Goal: Task Accomplishment & Management: Use online tool/utility

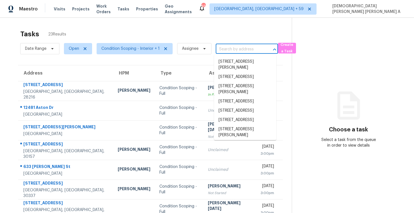
click at [228, 50] on input "text" at bounding box center [238, 49] width 46 height 9
paste input "[STREET_ADDRESS]"
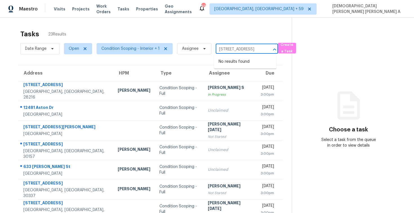
type input "12481 Aston Dr Shady Hills, FL, 34610"
click at [203, 67] on th "Assignee" at bounding box center [229, 73] width 53 height 16
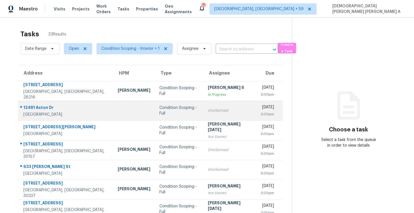
click at [173, 112] on div "Condition Scoping - Full" at bounding box center [178, 110] width 39 height 11
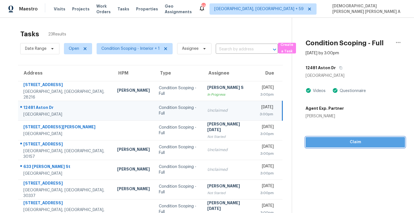
click at [334, 139] on span "Claim" at bounding box center [355, 142] width 90 height 7
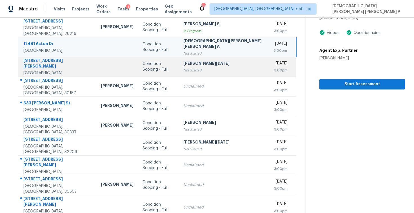
scroll to position [80, 0]
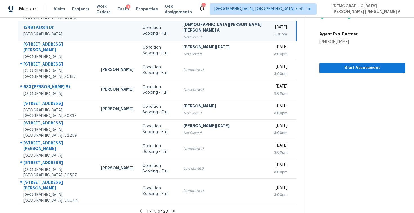
click at [173, 209] on icon at bounding box center [174, 210] width 2 height 3
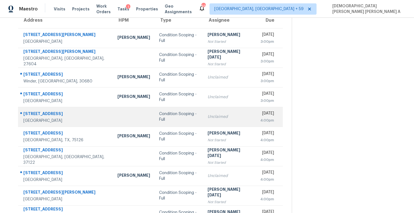
scroll to position [35, 0]
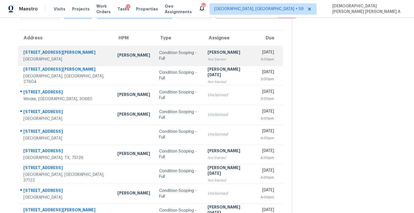
click at [203, 62] on td "Hariharan GV Not Started" at bounding box center [229, 56] width 53 height 20
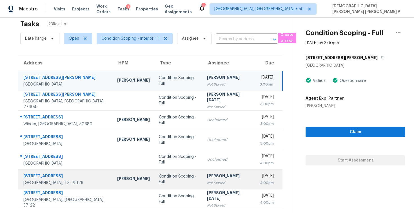
scroll to position [80, 0]
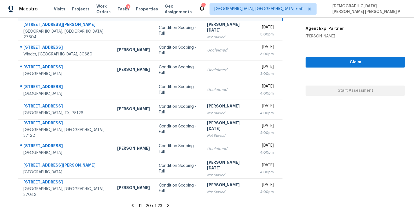
click at [168, 204] on icon at bounding box center [167, 205] width 5 height 5
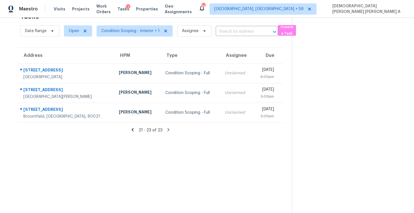
click at [133, 130] on icon at bounding box center [132, 129] width 2 height 3
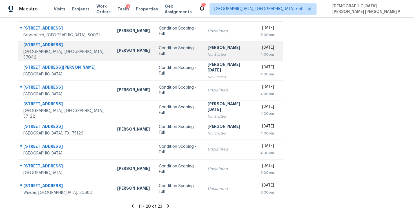
scroll to position [0, 0]
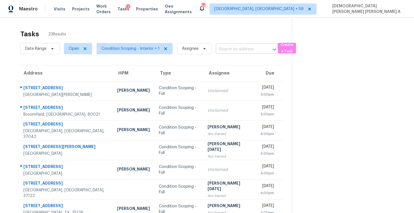
click at [242, 50] on input "text" at bounding box center [238, 49] width 46 height 9
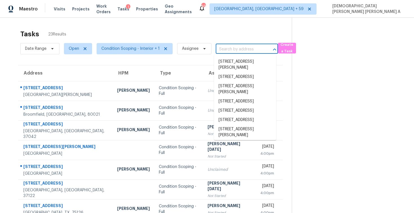
paste input "3587 Mt Gallant Rd Rock Hill, SC, 29732"
type input "3587 Mt Gallant Rd Rock Hill, SC, 29732"
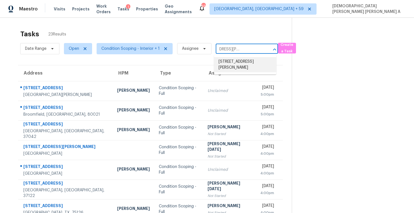
click at [241, 65] on li "3587 Mt Gallant Rd, Rock Hill, SC 29732" at bounding box center [245, 64] width 62 height 15
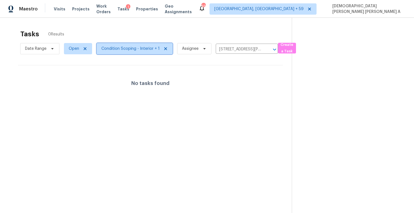
click at [116, 48] on span "Condition Scoping - Interior + 1" at bounding box center [130, 49] width 58 height 6
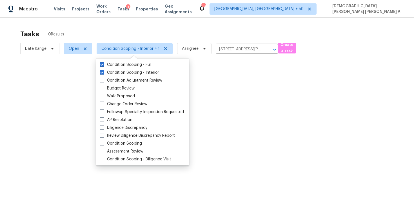
click at [70, 100] on div "No tasks found" at bounding box center [150, 83] width 264 height 36
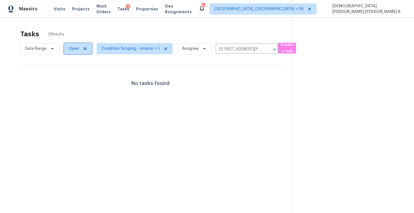
click at [76, 49] on span "Open" at bounding box center [74, 49] width 10 height 6
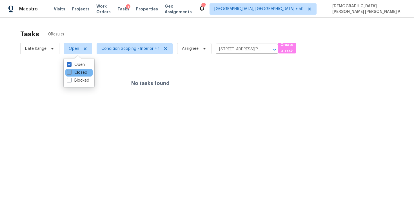
click at [71, 73] on label "Closed" at bounding box center [77, 73] width 20 height 6
click at [71, 73] on input "Closed" at bounding box center [69, 72] width 4 height 4
checkbox input "true"
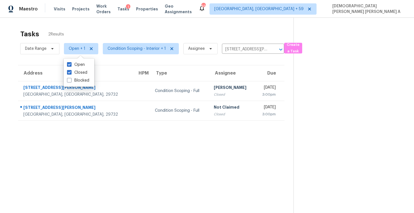
click at [100, 26] on div "Tasks 2 Results Date Range Open + 1 Condition Scoping - Interior + 1 Assignee 3…" at bounding box center [207, 124] width 414 height 213
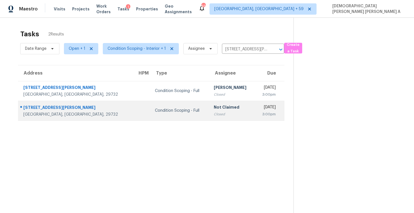
click at [155, 114] on td "Condition Scoping - Full" at bounding box center [179, 111] width 59 height 20
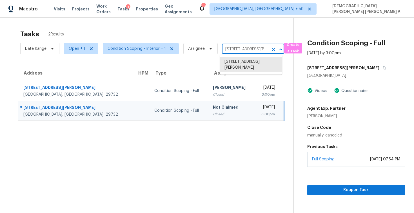
click at [239, 52] on input "3587 Mt Gallant Rd, Rock Hill, SC 29732" at bounding box center [245, 49] width 46 height 9
paste input "2392 Cheyenne Ln Lawrenceville, GA, 30044"
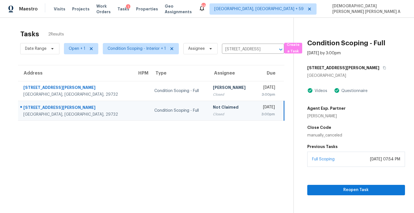
type input "3587 Mt Gallant Rd, Rock Hill, SC 29732"
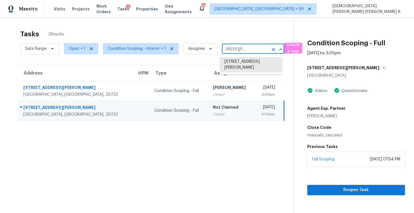
scroll to position [0, 0]
click at [272, 50] on icon "Clear" at bounding box center [273, 50] width 6 height 6
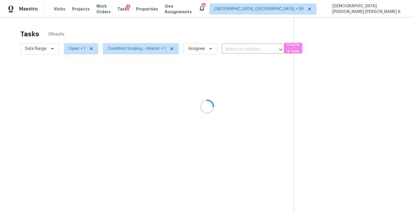
click at [176, 26] on div at bounding box center [207, 106] width 414 height 213
click at [237, 49] on div at bounding box center [207, 106] width 414 height 213
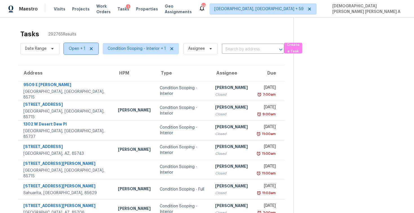
click at [74, 49] on span "Open + 1" at bounding box center [77, 49] width 17 height 6
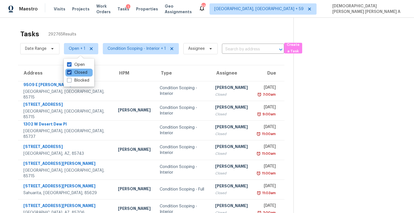
click at [75, 73] on label "Closed" at bounding box center [77, 73] width 20 height 6
click at [71, 73] on input "Closed" at bounding box center [69, 72] width 4 height 4
checkbox input "false"
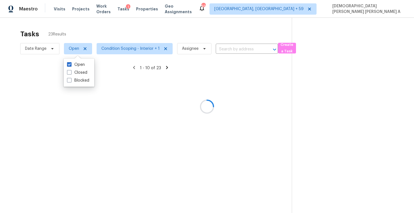
click at [109, 29] on div at bounding box center [207, 106] width 414 height 213
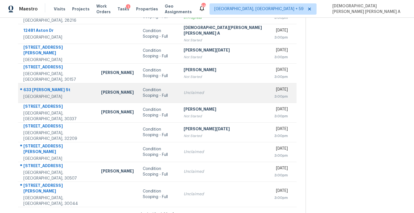
scroll to position [80, 0]
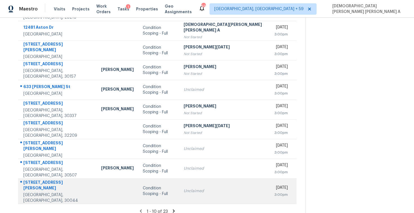
click at [179, 194] on td "Unclaimed" at bounding box center [224, 190] width 91 height 25
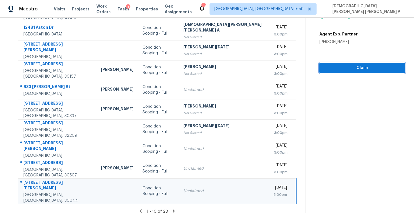
click at [332, 63] on button "Claim" at bounding box center [362, 68] width 86 height 10
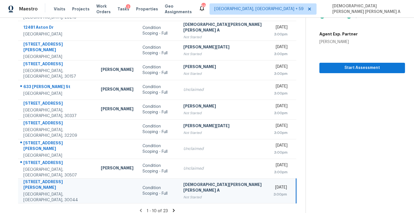
click at [171, 208] on icon at bounding box center [173, 210] width 5 height 5
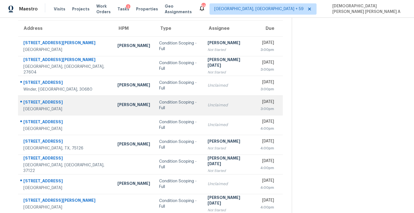
scroll to position [67, 0]
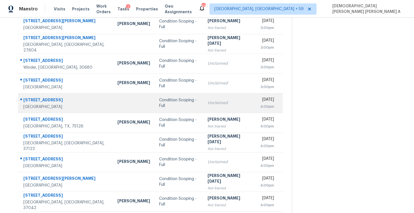
click at [174, 105] on div "Condition Scoping - Full" at bounding box center [178, 102] width 39 height 11
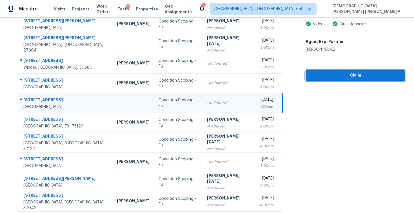
click at [323, 80] on button "Claim" at bounding box center [354, 75] width 99 height 10
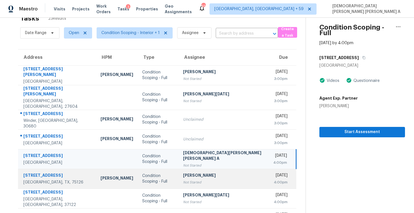
scroll to position [80, 0]
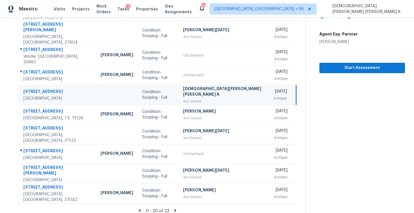
click at [172, 208] on icon at bounding box center [174, 210] width 5 height 5
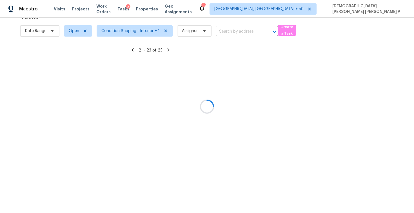
scroll to position [18, 0]
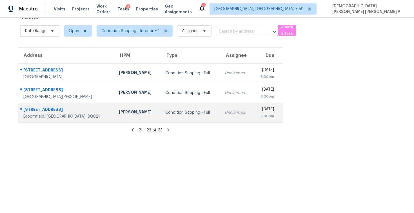
click at [161, 120] on td "Condition Scoping - Full" at bounding box center [191, 113] width 60 height 20
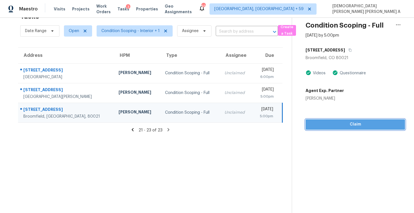
click at [355, 123] on span "Claim" at bounding box center [355, 124] width 90 height 7
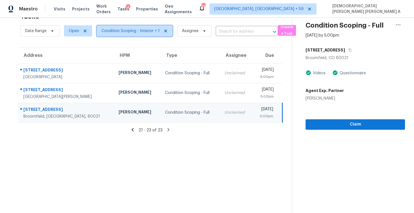
click at [135, 34] on span "Condition Scoping - Interior + 1" at bounding box center [134, 30] width 76 height 11
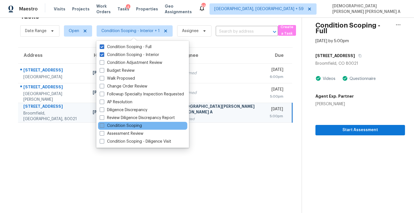
click at [115, 125] on label "Condition Scoping" at bounding box center [121, 126] width 42 height 6
click at [103, 125] on input "Condition Scoping" at bounding box center [102, 125] width 4 height 4
checkbox input "true"
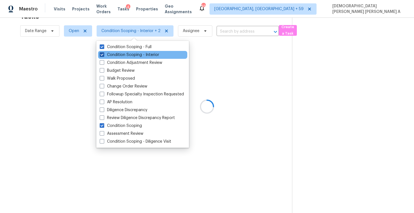
click at [111, 53] on label "Condition Scoping - Interior" at bounding box center [129, 55] width 59 height 6
click at [103, 53] on input "Condition Scoping - Interior" at bounding box center [102, 54] width 4 height 4
checkbox input "false"
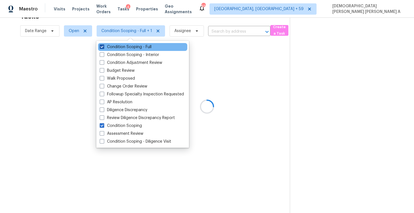
click at [111, 48] on label "Condition Scoping - Full" at bounding box center [126, 47] width 52 height 6
click at [103, 48] on input "Condition Scoping - Full" at bounding box center [102, 46] width 4 height 4
checkbox input "false"
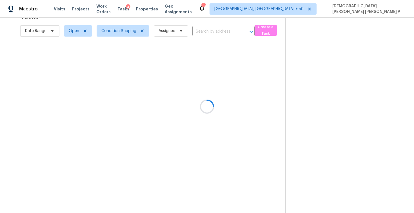
click at [130, 19] on div at bounding box center [207, 106] width 414 height 213
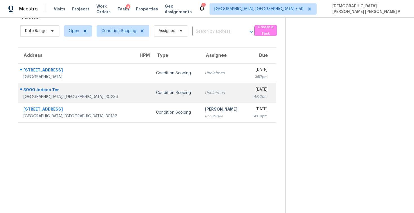
click at [156, 90] on div "Condition Scoping" at bounding box center [176, 93] width 40 height 6
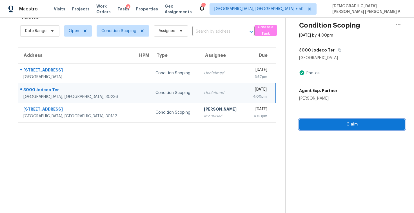
click at [329, 120] on button "Claim" at bounding box center [352, 124] width 106 height 10
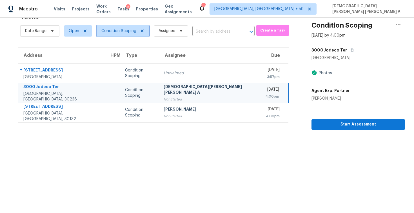
click at [126, 32] on span "Condition Scoping" at bounding box center [118, 31] width 35 height 6
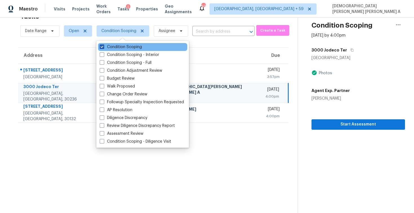
click at [120, 46] on label "Condition Scoping" at bounding box center [121, 47] width 42 height 6
click at [103, 46] on input "Condition Scoping" at bounding box center [102, 46] width 4 height 4
checkbox input "false"
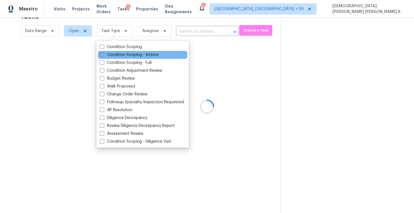
click at [120, 54] on label "Condition Scoping - Interior" at bounding box center [129, 55] width 59 height 6
click at [103, 54] on input "Condition Scoping - Interior" at bounding box center [102, 54] width 4 height 4
checkbox input "true"
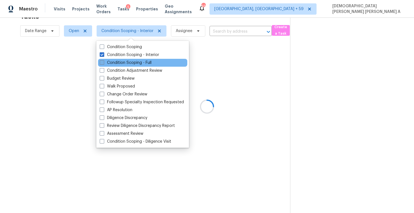
click at [120, 62] on label "Condition Scoping - Full" at bounding box center [126, 63] width 52 height 6
click at [103, 62] on input "Condition Scoping - Full" at bounding box center [102, 62] width 4 height 4
checkbox input "true"
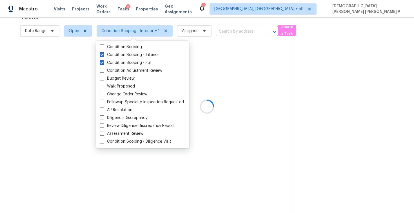
click at [117, 22] on div at bounding box center [207, 106] width 414 height 213
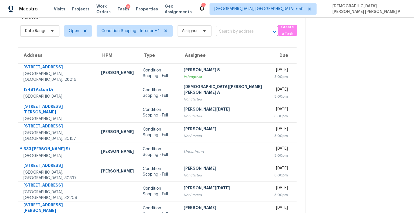
click at [205, 91] on div "[DEMOGRAPHIC_DATA][PERSON_NAME] [PERSON_NAME] A" at bounding box center [224, 90] width 82 height 13
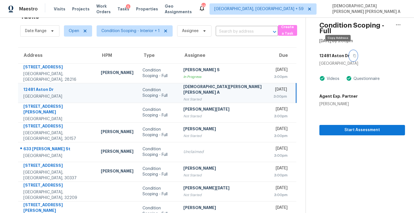
click at [352, 54] on icon "button" at bounding box center [353, 55] width 3 height 3
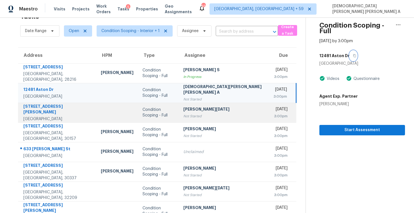
scroll to position [80, 0]
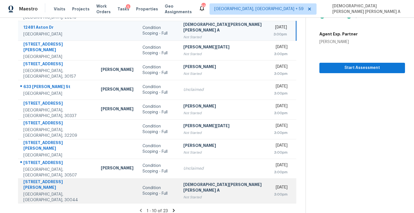
click at [162, 189] on div "Condition Scoping - Full" at bounding box center [158, 190] width 32 height 11
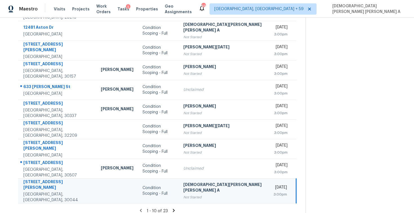
scroll to position [0, 0]
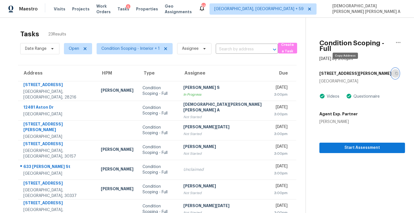
click at [394, 72] on icon "button" at bounding box center [395, 73] width 3 height 3
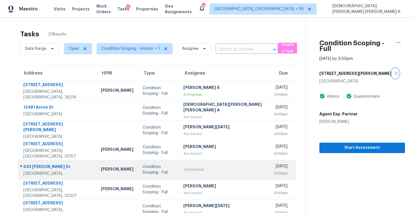
scroll to position [80, 0]
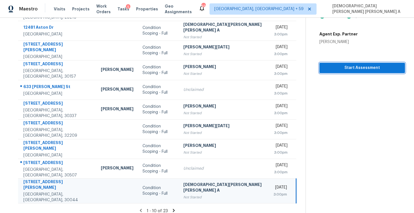
click at [323, 64] on span "Start Assessment" at bounding box center [361, 67] width 77 height 7
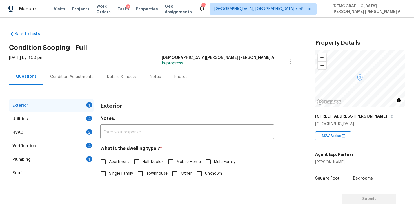
click at [154, 49] on h2 "Condition Scoping - Full" at bounding box center [157, 48] width 296 height 6
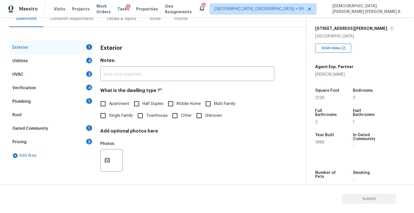
scroll to position [108, 0]
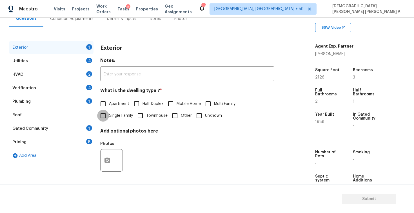
click at [105, 116] on input "Single Family" at bounding box center [103, 116] width 12 height 12
checkbox input "true"
click at [76, 59] on div "Utilities 4" at bounding box center [51, 61] width 84 height 14
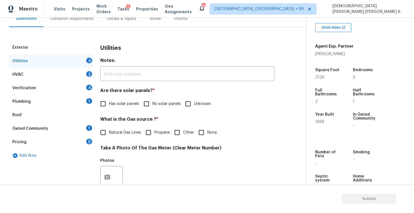
click at [136, 103] on span "Has solar panels" at bounding box center [124, 104] width 30 height 6
click at [109, 103] on input "Has solar panels" at bounding box center [103, 104] width 12 height 12
checkbox input "true"
click at [144, 103] on input "No solar panels" at bounding box center [146, 104] width 12 height 12
checkbox input "true"
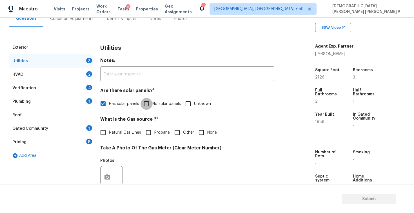
checkbox input "false"
click at [100, 138] on input "Natural Gas Lines" at bounding box center [103, 133] width 12 height 12
checkbox input "true"
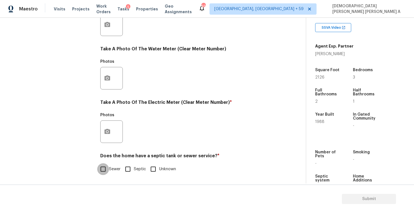
click at [104, 170] on input "Sewer" at bounding box center [103, 169] width 12 height 12
checkbox input "true"
click at [107, 135] on icon "button" at bounding box center [107, 131] width 7 height 7
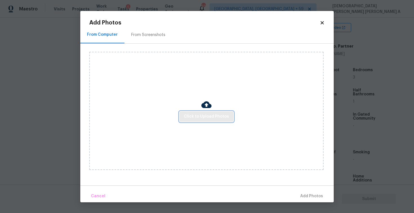
click at [204, 115] on span "Click to Upload Photos" at bounding box center [206, 116] width 45 height 7
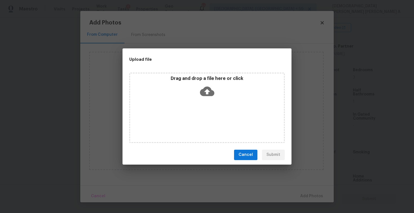
click at [208, 78] on p "Drag and drop a file here or click" at bounding box center [207, 79] width 154 height 6
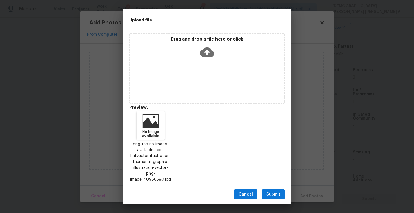
click at [271, 191] on span "Submit" at bounding box center [273, 194] width 14 height 7
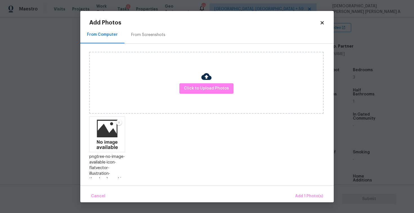
click at [300, 188] on div "Cancel Add 1 Photo(s)" at bounding box center [206, 193] width 253 height 17
click at [303, 194] on span "Add 1 Photo(s)" at bounding box center [309, 196] width 28 height 7
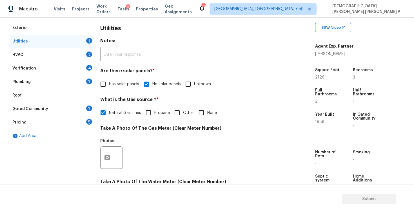
click at [59, 50] on div "HVAC 2" at bounding box center [51, 55] width 84 height 14
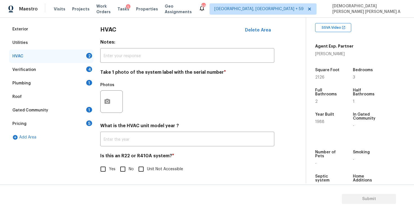
click at [125, 172] on input "No" at bounding box center [123, 169] width 12 height 12
checkbox input "true"
click at [111, 107] on button "button" at bounding box center [107, 102] width 14 height 22
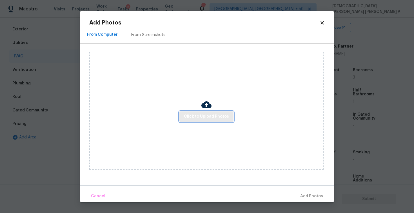
click at [214, 112] on button "Click to Upload Photos" at bounding box center [206, 116] width 54 height 10
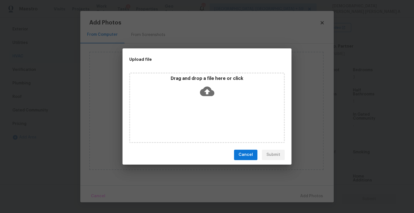
click at [206, 92] on icon at bounding box center [207, 91] width 14 height 14
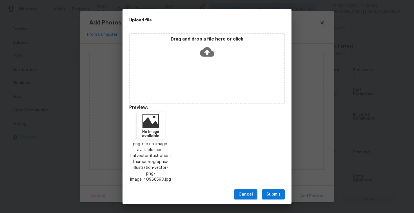
click at [274, 191] on span "Submit" at bounding box center [273, 194] width 14 height 7
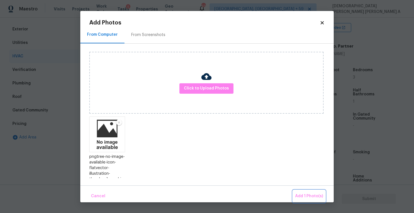
click at [306, 193] on span "Add 1 Photo(s)" at bounding box center [309, 196] width 28 height 7
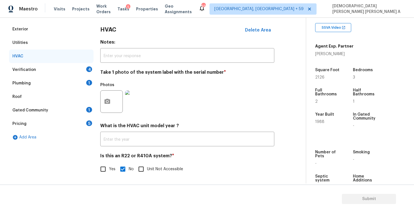
click at [46, 71] on div "Verification 4" at bounding box center [51, 70] width 84 height 14
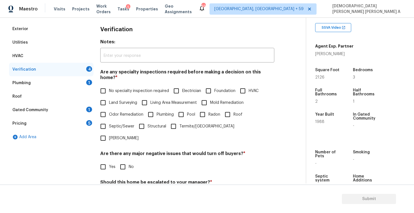
click at [114, 85] on label "No specialty inspection required" at bounding box center [133, 91] width 72 height 12
click at [109, 85] on input "No specialty inspection required" at bounding box center [103, 91] width 12 height 12
checkbox input "true"
click at [124, 161] on input "No" at bounding box center [123, 167] width 12 height 12
checkbox input "true"
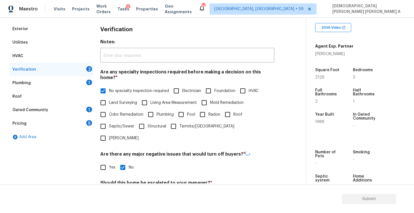
click at [127, 180] on h4 "Should this home be escalated to your manager? *" at bounding box center [187, 184] width 174 height 8
click at [127, 190] on input "No" at bounding box center [123, 196] width 12 height 12
checkbox input "true"
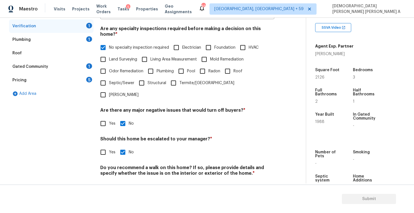
click at [123, 181] on input "No" at bounding box center [123, 187] width 12 height 12
checkbox input "true"
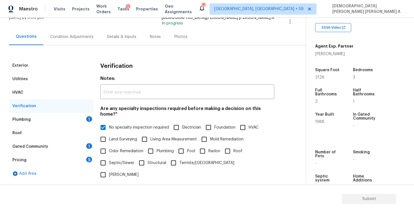
click at [80, 123] on div "Plumbing 1" at bounding box center [51, 120] width 84 height 14
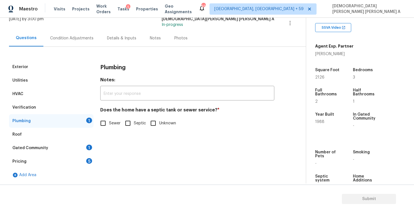
scroll to position [39, 0]
click at [98, 120] on input "Sewer" at bounding box center [103, 123] width 12 height 12
checkbox input "true"
click at [66, 155] on div "Pricing 5" at bounding box center [51, 162] width 84 height 14
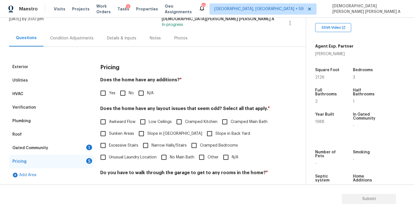
click at [73, 146] on div "Gated Community 1" at bounding box center [51, 148] width 84 height 14
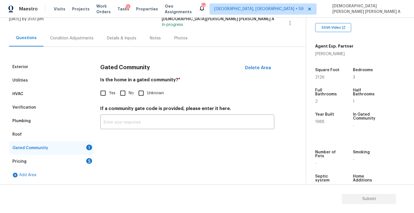
click at [122, 85] on div "Is the home in a gated community? * Yes No Unknown" at bounding box center [187, 88] width 174 height 22
click at [122, 92] on input "No" at bounding box center [123, 93] width 12 height 12
checkbox input "true"
click at [77, 152] on div "Gated Community" at bounding box center [51, 148] width 84 height 14
click at [75, 162] on div "Pricing 5" at bounding box center [51, 162] width 84 height 14
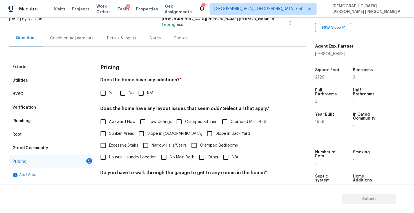
click at [121, 95] on input "No" at bounding box center [123, 93] width 12 height 12
checkbox input "true"
click at [228, 160] on input "N/A" at bounding box center [226, 157] width 12 height 12
checkbox input "true"
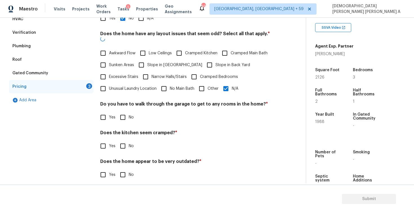
scroll to position [113, 0]
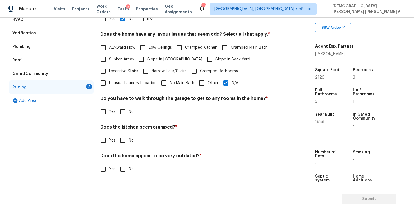
click at [127, 118] on div "Pricing Does the home have any additions? * Yes No N/A Does the home have any l…" at bounding box center [187, 84] width 174 height 196
click at [121, 113] on input "No" at bounding box center [123, 112] width 12 height 12
checkbox input "true"
click at [123, 136] on input "No" at bounding box center [123, 140] width 12 height 12
checkbox input "true"
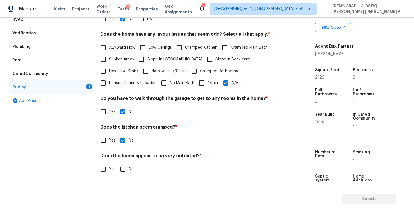
click at [127, 168] on input "No" at bounding box center [123, 169] width 12 height 12
checkbox input "true"
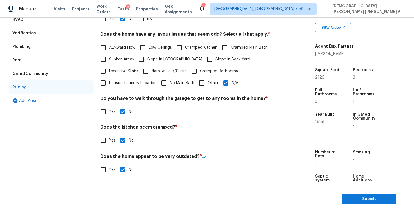
scroll to position [0, 0]
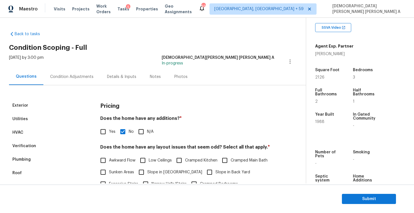
click at [183, 80] on div "Photos" at bounding box center [180, 76] width 27 height 17
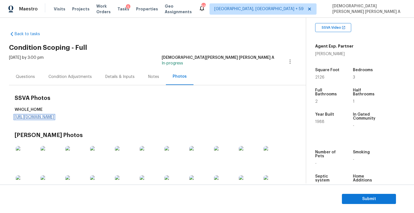
click at [54, 117] on link "https://d285kkeqns3g4j.cloudfront.net/Opportunity/006PD00000KrBrRYAV/GO%20Media…" at bounding box center [34, 117] width 39 height 4
click at [68, 71] on div "Condition Adjustments" at bounding box center [70, 76] width 57 height 17
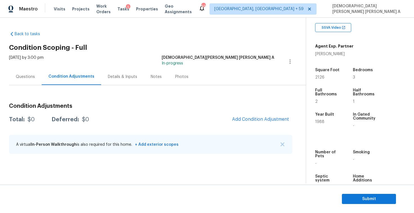
click at [251, 111] on div "Condition Adjustments Total: $0 Deferred: $0 Add Condition Adjustment A virtual…" at bounding box center [150, 129] width 283 height 60
click at [247, 120] on span "Add Condition Adjustment" at bounding box center [260, 119] width 57 height 5
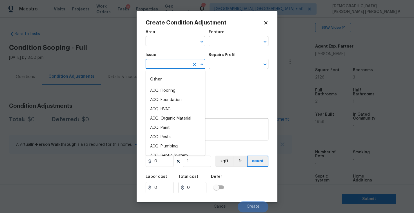
click at [168, 64] on input "text" at bounding box center [167, 64] width 44 height 9
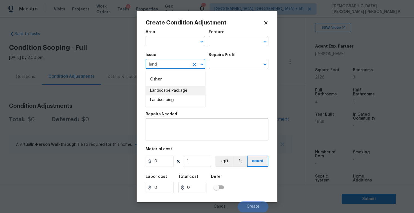
click at [186, 89] on li "Landscape Package" at bounding box center [175, 90] width 60 height 9
type input "Landscape Package"
click at [227, 64] on input "text" at bounding box center [230, 64] width 44 height 9
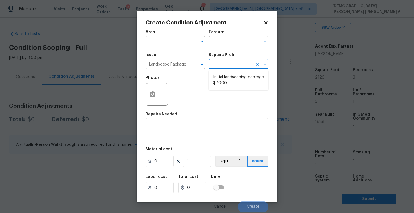
click at [228, 80] on li "Initial landscaping package $70.00" at bounding box center [238, 80] width 60 height 15
type input "Home Readiness Packages"
type textarea "Mowing of grass up to 6" in height. Mow, edge along driveways & sidewalks, trim…"
type input "70"
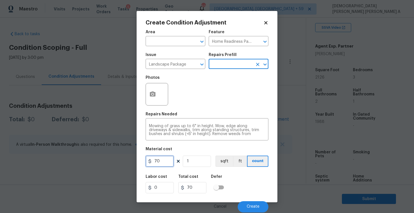
click at [167, 161] on input "70" at bounding box center [159, 161] width 28 height 11
type input "700"
click at [147, 93] on button "button" at bounding box center [153, 94] width 14 height 22
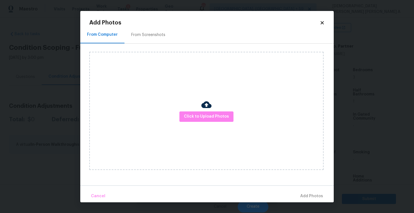
click at [136, 23] on h2 "Add Photos" at bounding box center [204, 23] width 230 height 6
click at [139, 41] on div "From Screenshots" at bounding box center [148, 35] width 48 height 17
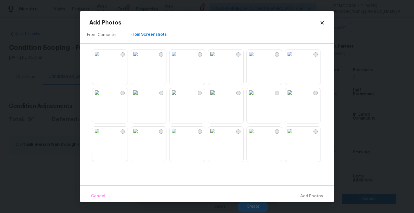
click at [140, 136] on img at bounding box center [135, 131] width 9 height 9
click at [178, 59] on img at bounding box center [173, 54] width 9 height 9
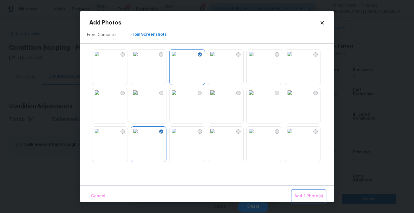
click at [313, 198] on span "Add 2 Photo(s)" at bounding box center [308, 196] width 29 height 7
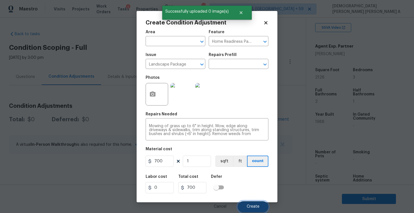
click at [253, 207] on span "Create" at bounding box center [252, 207] width 13 height 4
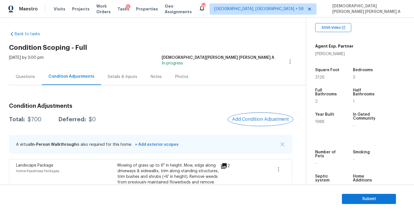
scroll to position [30, 0]
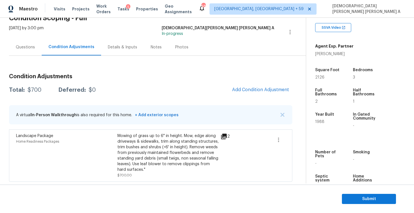
click at [253, 96] on div "Condition Adjustments Total: $700 Deferred: $0 Add Condition Adjustment A virtu…" at bounding box center [150, 125] width 283 height 113
click at [253, 92] on span "Add Condition Adjustment" at bounding box center [260, 89] width 57 height 5
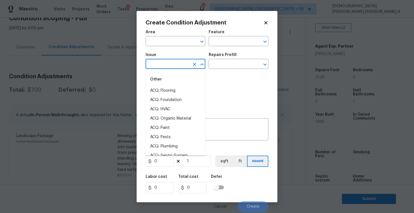
click at [167, 67] on input "text" at bounding box center [167, 64] width 44 height 9
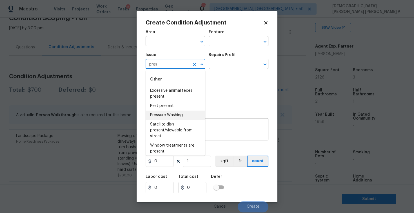
click at [183, 113] on li "Pressure Washing" at bounding box center [175, 115] width 60 height 9
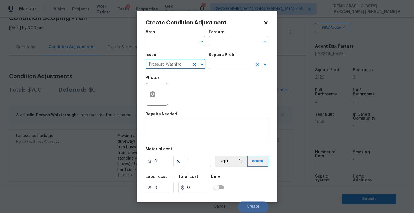
type input "Pressure Washing"
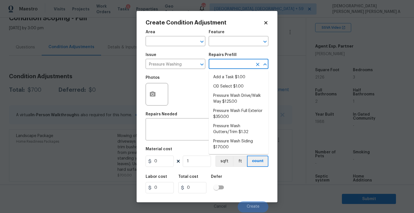
click at [239, 63] on input "text" at bounding box center [230, 64] width 44 height 9
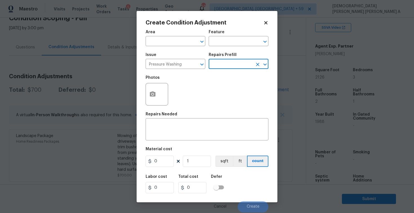
drag, startPoint x: 239, startPoint y: 63, endPoint x: 239, endPoint y: 84, distance: 21.1
click at [239, 68] on input "text" at bounding box center [230, 64] width 44 height 9
click at [221, 66] on input "text" at bounding box center [230, 64] width 44 height 9
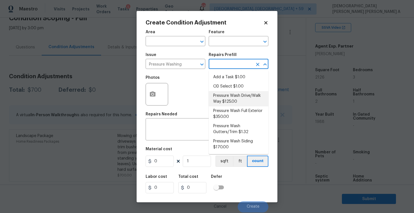
click at [226, 95] on li "Pressure Wash Drive/Walk Way $125.00" at bounding box center [238, 98] width 60 height 15
type input "Siding"
type textarea "Pressure wash the driveways/walkways as directed by the PM. Ensure that all deb…"
type input "125"
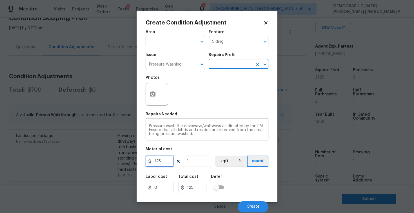
click at [167, 161] on input "125" at bounding box center [159, 161] width 28 height 11
type input "200"
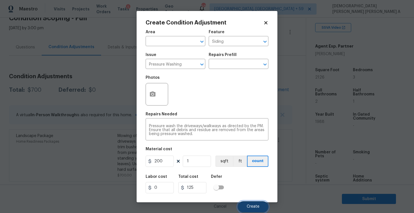
type input "200"
click at [255, 208] on span "Create" at bounding box center [252, 207] width 13 height 4
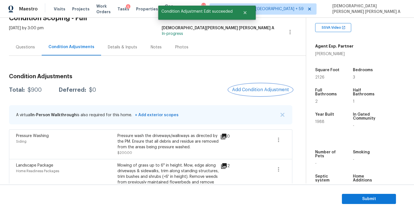
click at [254, 89] on span "Add Condition Adjustment" at bounding box center [260, 89] width 57 height 5
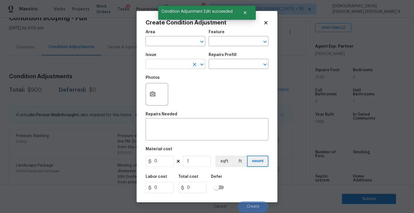
click at [161, 66] on input "text" at bounding box center [167, 64] width 44 height 9
click at [186, 91] on li "Debris/garbage on site" at bounding box center [175, 90] width 60 height 9
type input "Debris/garbage on site"
click at [238, 65] on input "text" at bounding box center [230, 64] width 44 height 9
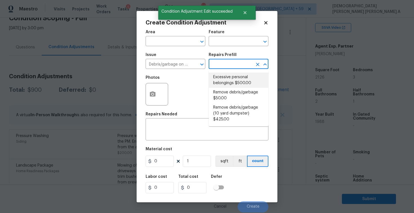
click at [232, 82] on li "Excessive personal belongings $500.00" at bounding box center [238, 80] width 60 height 15
type textarea "Contingency for excessive items to be removed - During assessment, the home con…"
type input "500"
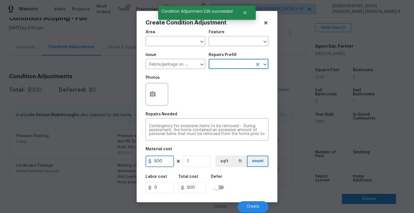
click at [163, 163] on input "500" at bounding box center [159, 161] width 28 height 11
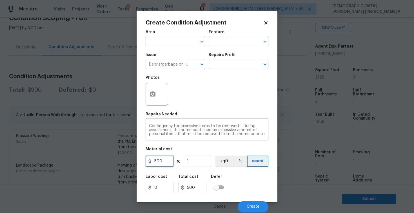
click at [163, 163] on input "500" at bounding box center [159, 161] width 28 height 11
type input "100"
click at [150, 92] on icon "button" at bounding box center [152, 94] width 7 height 7
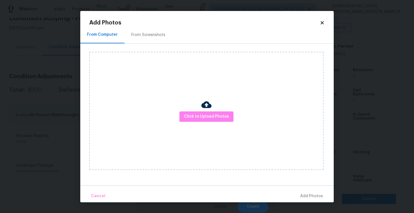
click at [144, 36] on div "From Screenshots" at bounding box center [148, 35] width 34 height 6
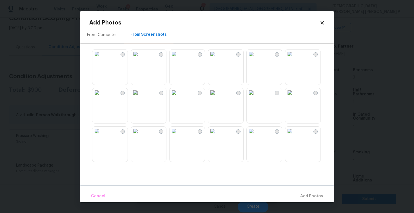
click at [178, 59] on img at bounding box center [173, 54] width 9 height 9
click at [294, 136] on img at bounding box center [289, 131] width 9 height 9
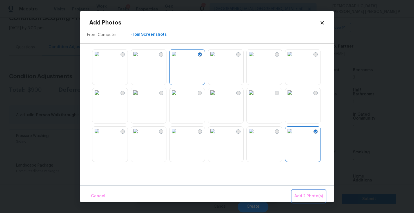
click at [309, 197] on span "Add 2 Photo(s)" at bounding box center [308, 196] width 29 height 7
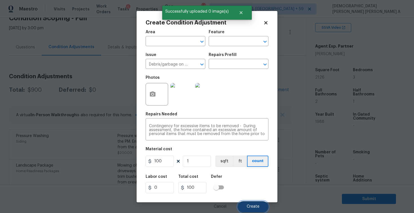
click at [252, 207] on span "Create" at bounding box center [252, 207] width 13 height 4
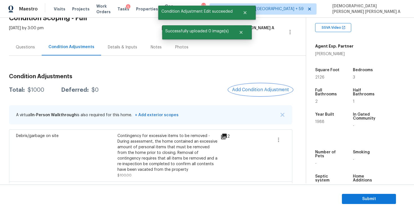
click at [249, 84] on button "Add Condition Adjustment" at bounding box center [260, 90] width 64 height 12
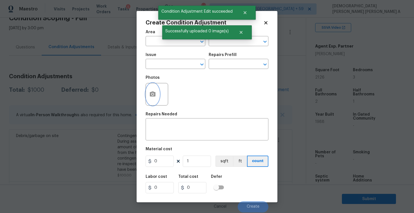
click at [148, 91] on button "button" at bounding box center [153, 94] width 14 height 22
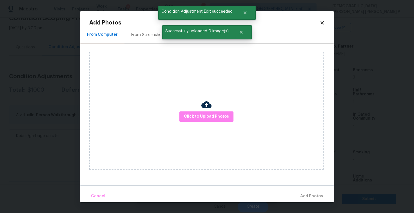
click at [131, 40] on div "From Screenshots" at bounding box center [148, 35] width 48 height 17
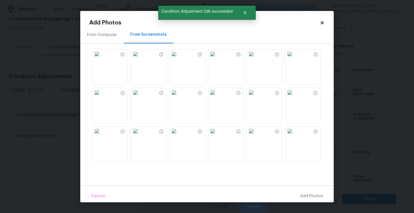
click at [255, 97] on img at bounding box center [250, 92] width 9 height 9
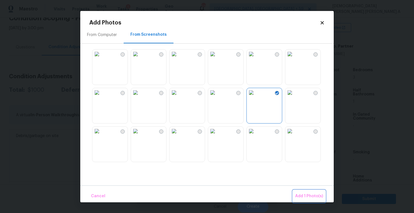
click at [305, 193] on span "Add 1 Photo(s)" at bounding box center [309, 196] width 28 height 7
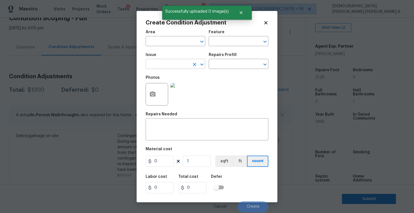
click at [159, 64] on input "text" at bounding box center [167, 64] width 44 height 9
click at [164, 92] on li "Siding" at bounding box center [175, 90] width 60 height 9
type input "Siding"
click at [237, 68] on input "text" at bounding box center [230, 64] width 44 height 9
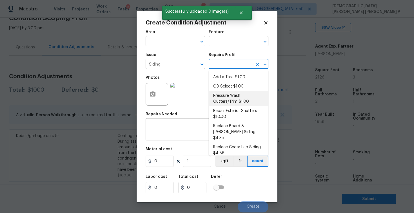
click at [232, 95] on li "Pressure Wash Gutters/Trim $1.00" at bounding box center [238, 98] width 60 height 15
type input "Siding"
type textarea "Protect areas as needed for pressure washing. Pressure wash the gutters and tri…"
type input "1"
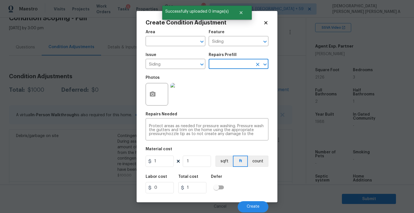
click at [162, 170] on div "Area ​ Feature Siding ​ Issue Siding ​ Repairs Prefill ​ Photos Repairs Needed …" at bounding box center [206, 120] width 123 height 186
click at [162, 168] on div "Area ​ Feature Siding ​ Issue Siding ​ Repairs Prefill ​ Photos Repairs Needed …" at bounding box center [206, 120] width 123 height 186
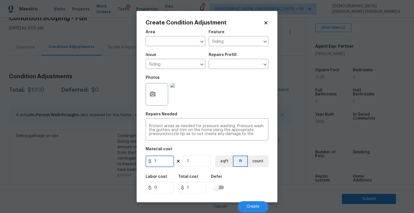
click at [163, 162] on input "1" at bounding box center [159, 161] width 28 height 11
type input "575"
click at [249, 201] on button "Create" at bounding box center [252, 206] width 31 height 11
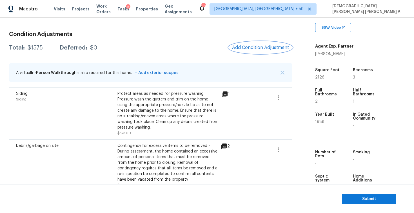
scroll to position [63, 0]
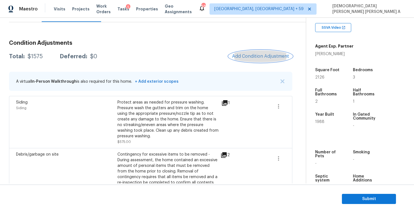
click at [255, 60] on button "Add Condition Adjustment" at bounding box center [260, 56] width 64 height 12
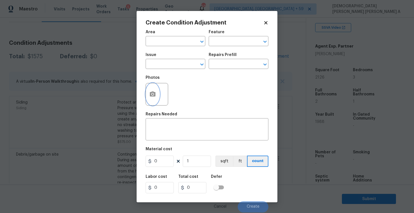
click at [149, 98] on button "button" at bounding box center [153, 94] width 14 height 22
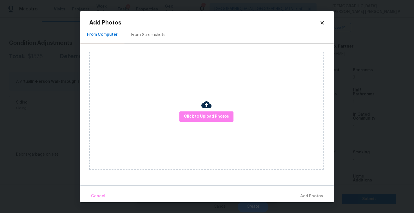
click at [137, 32] on div "From Screenshots" at bounding box center [148, 35] width 34 height 6
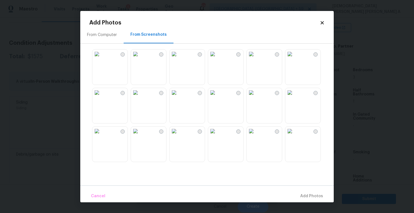
click at [217, 59] on img at bounding box center [212, 54] width 9 height 9
click at [255, 59] on img at bounding box center [250, 54] width 9 height 9
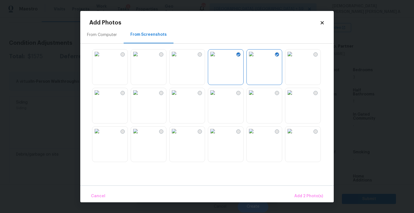
click at [289, 136] on img at bounding box center [289, 131] width 9 height 9
click at [294, 136] on img at bounding box center [289, 131] width 9 height 9
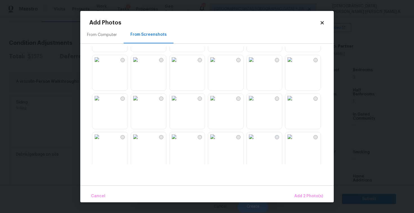
click at [294, 103] on img at bounding box center [289, 98] width 9 height 9
click at [303, 192] on button "Add 3 Photo(s)" at bounding box center [308, 196] width 33 height 12
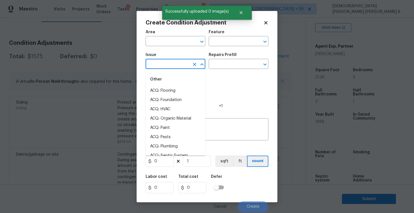
click at [163, 65] on input "text" at bounding box center [167, 64] width 44 height 9
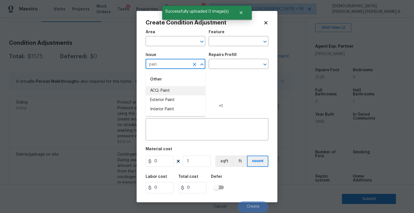
click at [165, 87] on li "ACQ: Paint" at bounding box center [175, 90] width 60 height 9
type input "ACQ: Paint"
click at [237, 63] on input "text" at bounding box center [230, 64] width 44 height 9
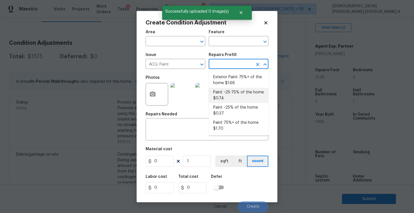
click at [233, 96] on li "Paint ~25-75% of the home $0.74" at bounding box center [238, 95] width 60 height 15
type input "Acquisition"
type textarea "Acquisition Scope: ~25 - 75% of the home needs interior paint"
type input "0.74"
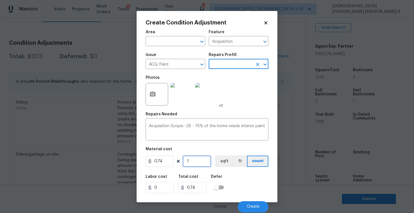
click at [198, 156] on input "1" at bounding box center [197, 161] width 28 height 11
type input "0"
type input "2"
type input "1.48"
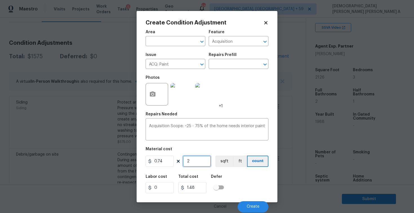
type input "21"
type input "15.54"
type input "212"
type input "156.88"
type input "2126"
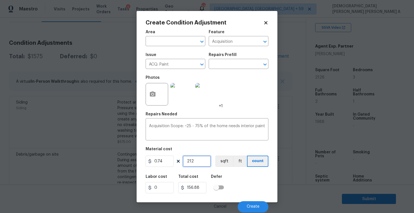
type input "1573.24"
type input "2126"
click at [227, 163] on button "sqft" at bounding box center [223, 161] width 17 height 11
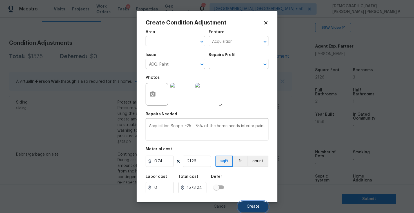
click at [255, 210] on button "Create" at bounding box center [252, 206] width 31 height 11
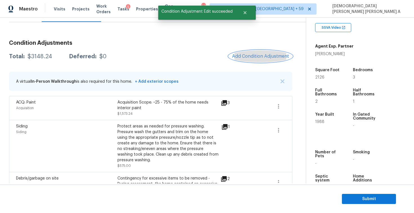
click at [247, 55] on span "Add Condition Adjustment" at bounding box center [260, 56] width 57 height 5
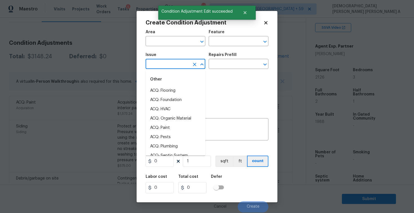
click at [168, 61] on input "text" at bounding box center [167, 64] width 44 height 9
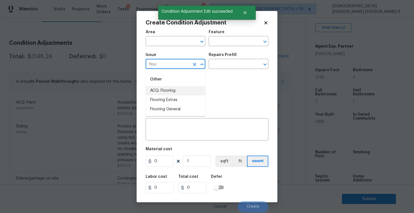
click at [170, 92] on li "ACQ: Flooring" at bounding box center [175, 90] width 60 height 9
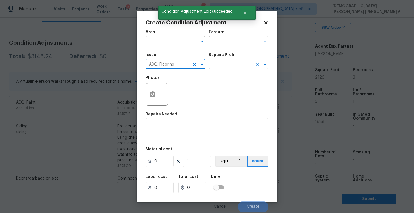
type input "ACQ: Flooring"
click at [222, 66] on input "text" at bounding box center [230, 64] width 44 height 9
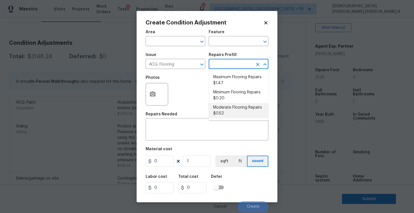
click at [228, 104] on li "Moderate Flooring Repairs $0.52" at bounding box center [238, 110] width 60 height 15
type input "Acquisition"
type textarea "Acquisition Scope: Moderate flooring repairs"
type input "0.52"
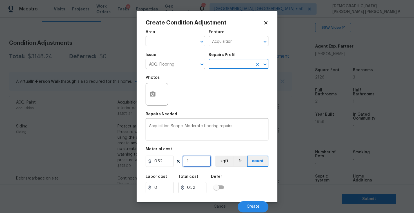
click at [201, 156] on input "1" at bounding box center [197, 161] width 28 height 11
click at [195, 164] on input "1" at bounding box center [197, 161] width 28 height 11
type input "0"
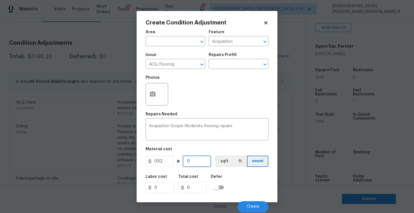
type input "2"
type input "1.04"
type input "21"
type input "10.92"
type input "212"
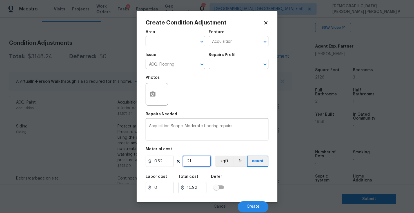
type input "110.24"
type input "2126"
type input "1105.52"
type input "2126"
click at [152, 97] on icon "button" at bounding box center [152, 94] width 7 height 7
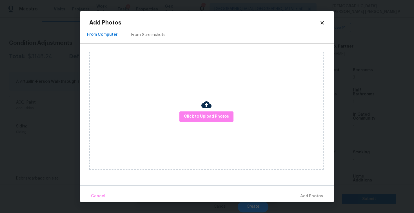
click at [138, 31] on div "From Screenshots" at bounding box center [148, 35] width 48 height 17
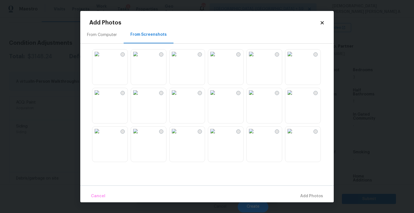
click at [217, 59] on img at bounding box center [212, 54] width 9 height 9
click at [255, 59] on img at bounding box center [250, 54] width 9 height 9
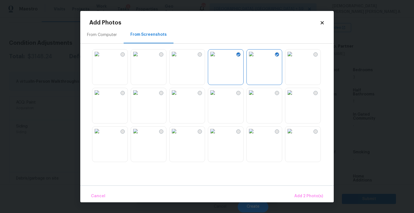
click at [101, 59] on img at bounding box center [96, 54] width 9 height 9
click at [294, 97] on img at bounding box center [289, 92] width 9 height 9
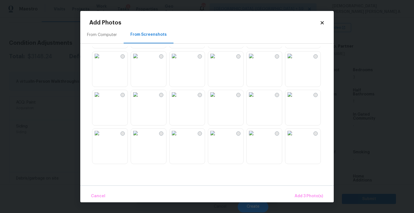
scroll to position [116, 0]
click at [247, 97] on img at bounding box center [250, 92] width 9 height 9
click at [217, 135] on img at bounding box center [212, 130] width 9 height 9
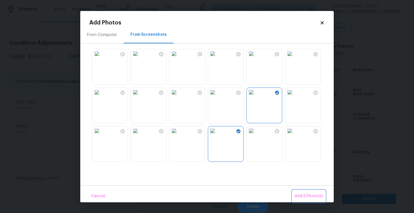
click at [306, 192] on button "Add 5 Photo(s)" at bounding box center [308, 196] width 33 height 12
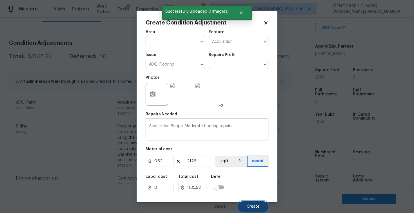
click at [257, 203] on button "Create" at bounding box center [252, 206] width 31 height 11
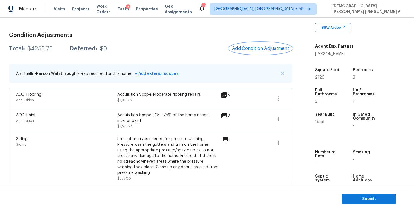
scroll to position [38, 0]
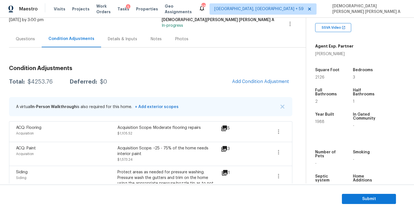
click at [223, 70] on h3 "Condition Adjustments" at bounding box center [150, 69] width 283 height 6
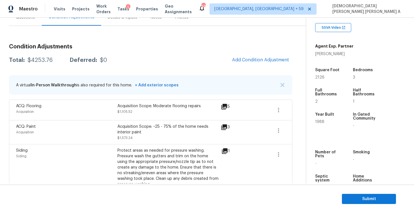
scroll to position [49, 0]
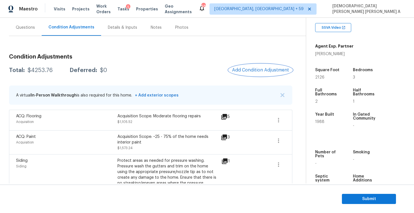
click at [250, 68] on span "Add Condition Adjustment" at bounding box center [260, 70] width 57 height 5
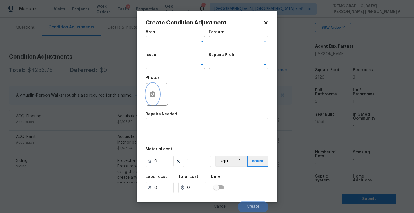
click at [154, 91] on icon "button" at bounding box center [152, 94] width 7 height 7
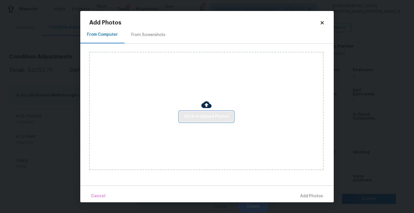
click at [194, 115] on span "Click to Upload Photos" at bounding box center [206, 116] width 45 height 7
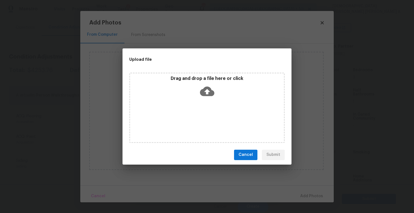
click at [201, 97] on icon at bounding box center [207, 91] width 14 height 14
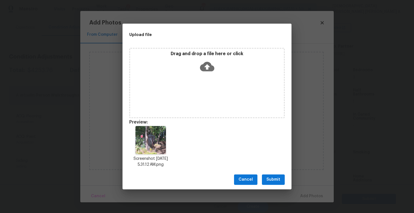
click at [276, 182] on span "Submit" at bounding box center [273, 179] width 14 height 7
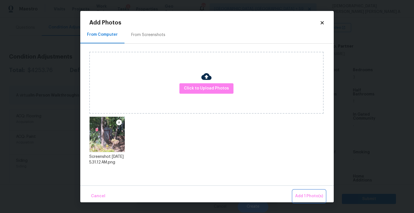
click at [305, 191] on button "Add 1 Photo(s)" at bounding box center [309, 196] width 32 height 12
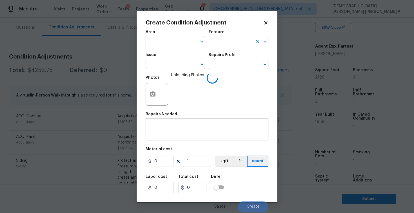
click at [214, 38] on input "text" at bounding box center [230, 41] width 44 height 9
click at [223, 69] on li "Shed" at bounding box center [238, 67] width 60 height 9
type input "Shed"
click at [177, 135] on textarea at bounding box center [207, 130] width 116 height 12
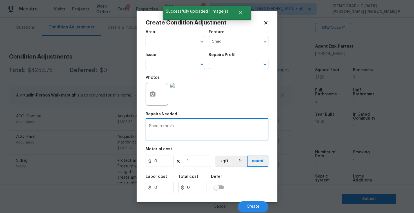
type textarea "Shed removal"
click at [168, 159] on input "0" at bounding box center [159, 161] width 28 height 11
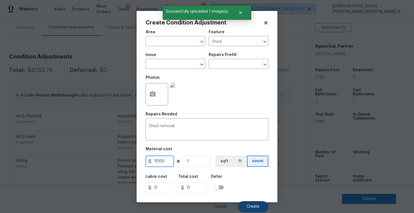
type input "1000"
click at [257, 210] on button "Create" at bounding box center [252, 206] width 31 height 11
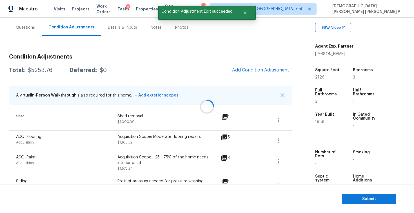
click at [271, 70] on div at bounding box center [207, 106] width 414 height 213
click at [271, 70] on span "Add Condition Adjustment" at bounding box center [260, 70] width 57 height 5
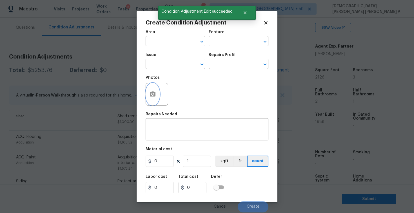
click at [157, 92] on button "button" at bounding box center [153, 94] width 14 height 22
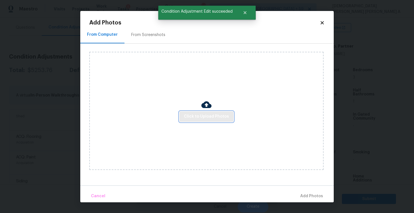
click at [210, 114] on span "Click to Upload Photos" at bounding box center [206, 116] width 45 height 7
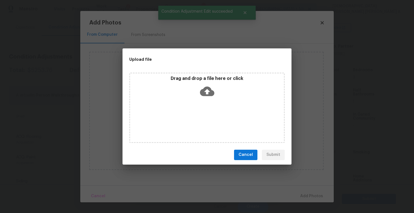
click at [206, 95] on icon at bounding box center [207, 91] width 14 height 10
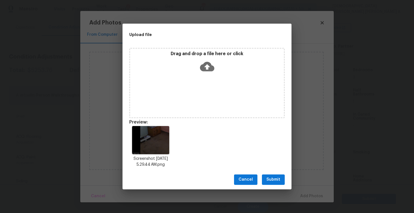
click at [269, 177] on span "Submit" at bounding box center [273, 179] width 14 height 7
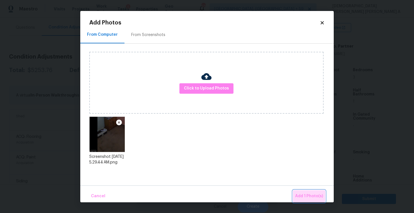
click at [305, 193] on span "Add 1 Photo(s)" at bounding box center [309, 196] width 28 height 7
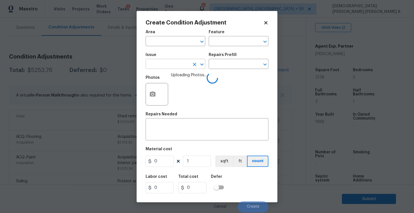
click at [167, 64] on input "text" at bounding box center [167, 64] width 44 height 9
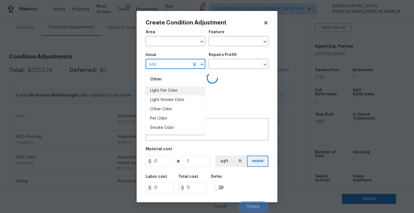
click at [169, 93] on li "Light Pet Odor" at bounding box center [175, 90] width 60 height 9
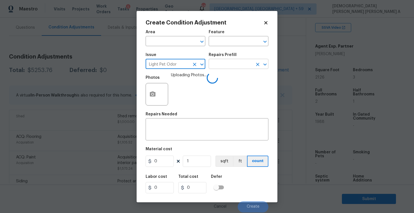
type input "Light Pet Odor"
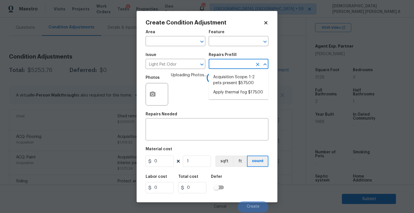
click at [235, 68] on input "text" at bounding box center [230, 64] width 44 height 9
click at [231, 82] on li "Acquisition Scope: 1-2 pets present $575.00" at bounding box center [238, 80] width 60 height 15
type textarea "Acquisition Scope: 1-2 pets present"
type input "575"
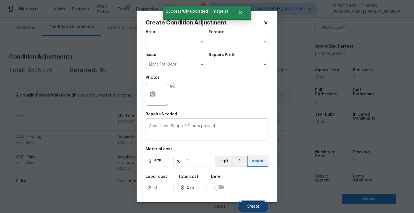
click at [251, 204] on button "Create" at bounding box center [252, 206] width 31 height 11
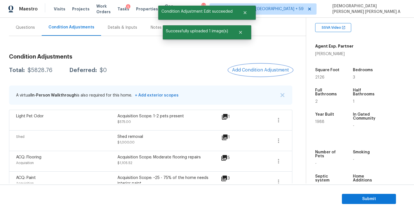
click at [268, 70] on span "Add Condition Adjustment" at bounding box center [260, 70] width 57 height 5
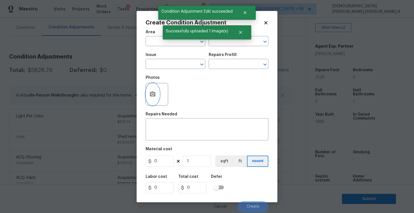
click at [158, 92] on button "button" at bounding box center [153, 94] width 14 height 22
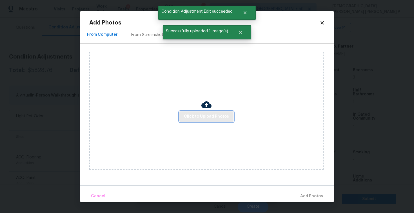
click at [213, 116] on span "Click to Upload Photos" at bounding box center [206, 116] width 45 height 7
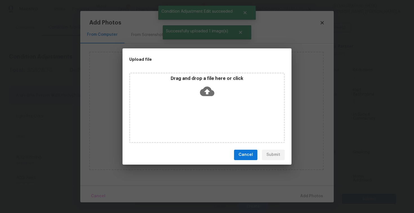
click at [212, 102] on div "Drag and drop a file here or click" at bounding box center [206, 108] width 155 height 70
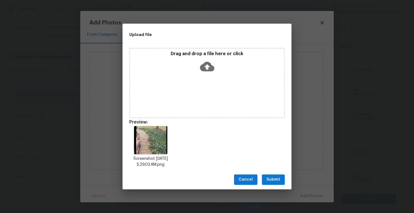
click at [278, 180] on span "Submit" at bounding box center [273, 179] width 14 height 7
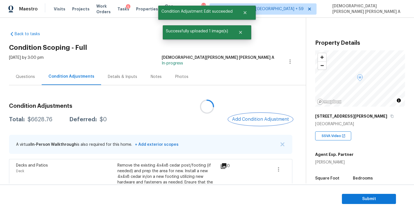
scroll to position [108, 0]
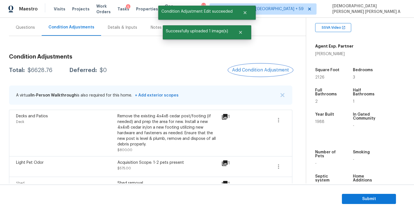
click at [253, 74] on button "Add Condition Adjustment" at bounding box center [260, 70] width 64 height 12
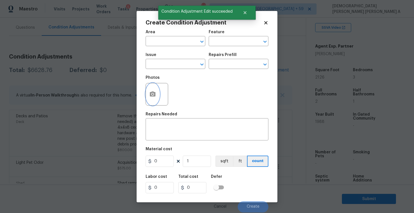
click at [158, 98] on button "button" at bounding box center [153, 94] width 14 height 22
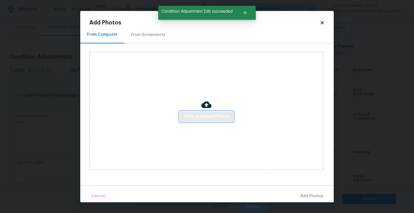
click at [223, 119] on span "Click to Upload Photos" at bounding box center [206, 116] width 45 height 7
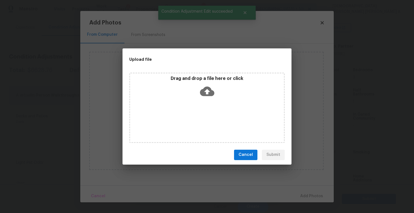
click at [203, 87] on icon at bounding box center [207, 91] width 14 height 14
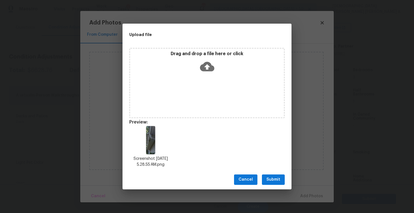
click at [276, 182] on span "Submit" at bounding box center [273, 179] width 14 height 7
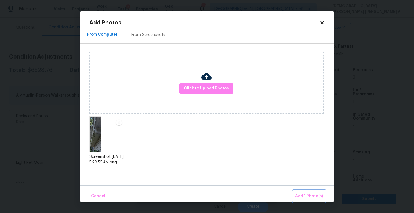
click at [308, 194] on span "Add 1 Photo(s)" at bounding box center [309, 196] width 28 height 7
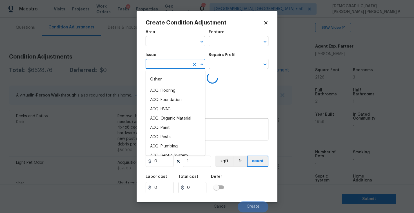
click at [169, 61] on input "text" at bounding box center [167, 64] width 44 height 9
type input "f"
type input "gu"
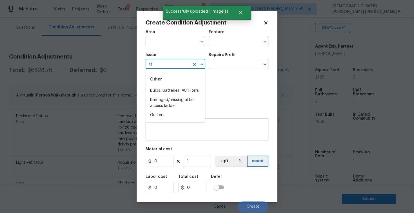
type input "tte"
click at [172, 91] on li "Gutters" at bounding box center [175, 90] width 60 height 9
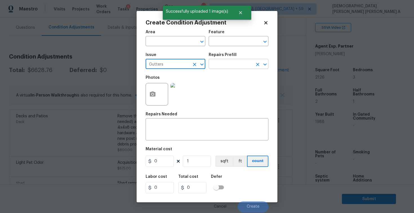
type input "Gutters"
click at [244, 63] on input "text" at bounding box center [230, 64] width 44 height 9
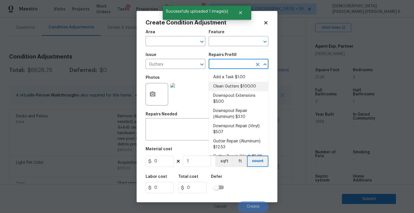
click at [227, 82] on li "Clean Gutters $100.00" at bounding box center [238, 86] width 60 height 9
type input "Eaves and Trim"
type textarea "Clean all debris from the gutter. The debris from the gutters is to be disposed…"
type input "100"
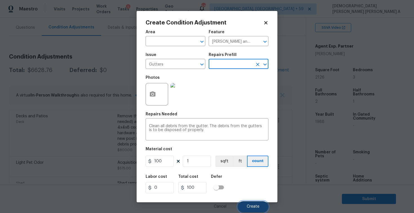
click at [249, 210] on button "Create" at bounding box center [252, 206] width 31 height 11
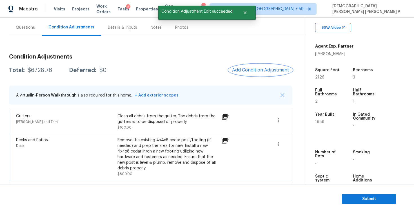
click at [261, 72] on span "Add Condition Adjustment" at bounding box center [260, 70] width 57 height 5
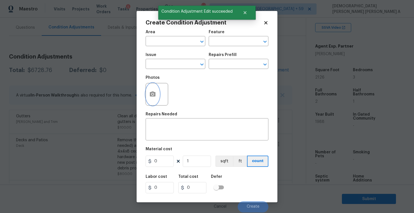
click at [148, 95] on button "button" at bounding box center [153, 94] width 14 height 22
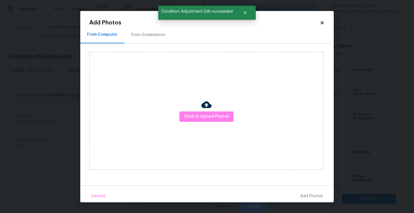
click at [141, 30] on div "From Screenshots" at bounding box center [148, 35] width 48 height 17
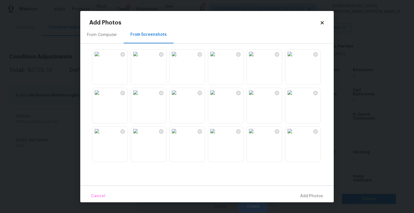
click at [294, 136] on img at bounding box center [289, 131] width 9 height 9
click at [314, 191] on button "Add 1 Photo(s)" at bounding box center [309, 196] width 32 height 12
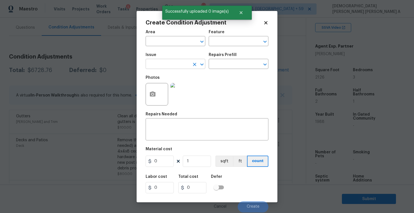
click at [172, 64] on input "text" at bounding box center [167, 64] width 44 height 9
click at [172, 90] on li "Fencing" at bounding box center [175, 90] width 60 height 9
type input "Fencing"
click at [234, 62] on input "text" at bounding box center [230, 64] width 44 height 9
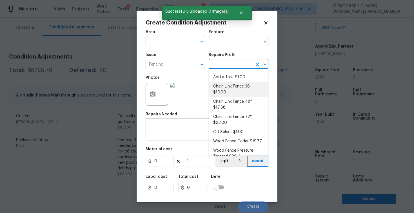
click at [225, 89] on li "Chain Link Fence 36'' $10.00" at bounding box center [238, 89] width 60 height 15
type textarea "Prep the work area and install a new 36'' chain link fence. Ensure that all of …"
type input "10"
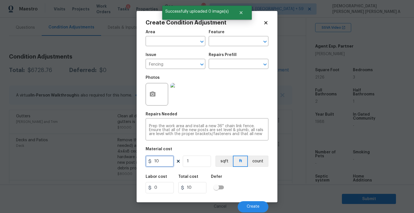
click at [167, 163] on input "10" at bounding box center [159, 161] width 28 height 11
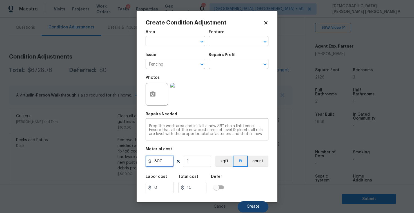
type input "800"
click at [248, 202] on button "Create" at bounding box center [252, 206] width 31 height 11
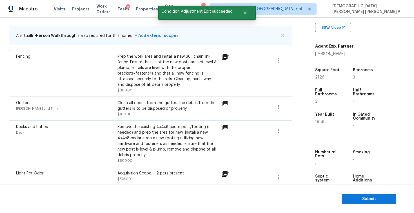
scroll to position [64, 0]
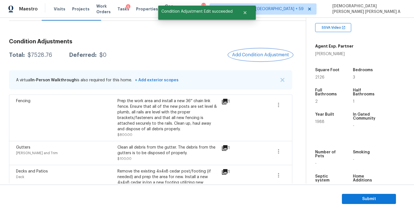
click at [252, 54] on span "Add Condition Adjustment" at bounding box center [260, 54] width 57 height 5
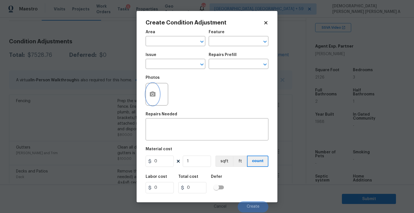
click at [154, 94] on icon "button" at bounding box center [153, 93] width 6 height 5
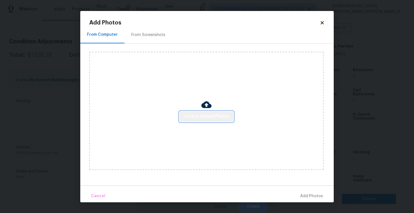
click at [210, 121] on button "Click to Upload Photos" at bounding box center [206, 116] width 54 height 10
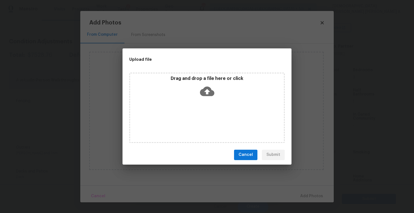
click at [246, 156] on span "Cancel" at bounding box center [245, 154] width 14 height 7
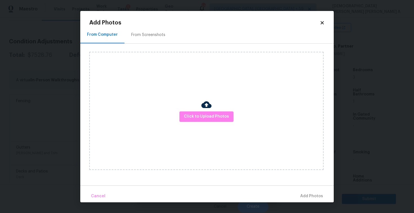
click at [149, 30] on div "From Screenshots" at bounding box center [148, 35] width 48 height 17
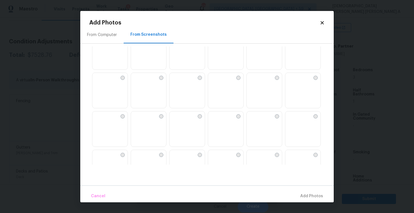
scroll to position [149, 0]
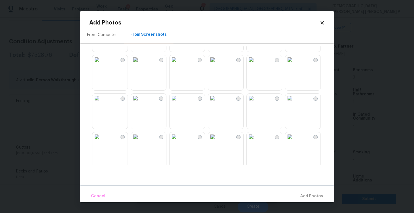
click at [217, 103] on img at bounding box center [212, 98] width 9 height 9
click at [294, 103] on img at bounding box center [289, 98] width 9 height 9
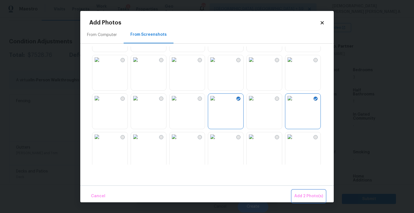
click at [310, 193] on span "Add 2 Photo(s)" at bounding box center [308, 196] width 29 height 7
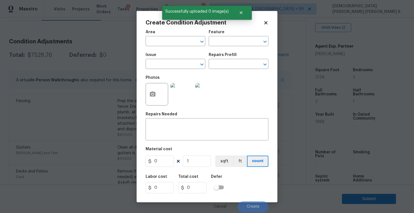
click at [180, 69] on span "Issue ​" at bounding box center [175, 61] width 60 height 23
click at [180, 69] on input "text" at bounding box center [167, 64] width 44 height 9
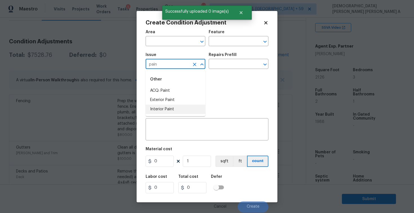
click at [177, 108] on li "Interior Paint" at bounding box center [175, 109] width 60 height 9
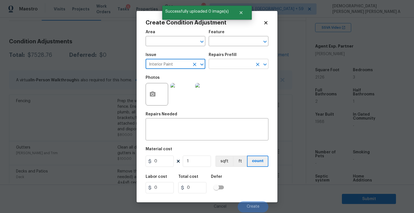
type input "Interior Paint"
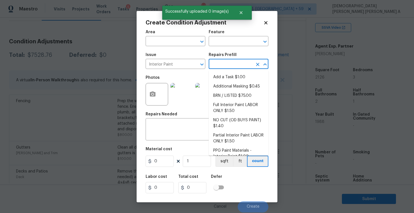
click at [226, 68] on input "text" at bounding box center [230, 64] width 44 height 9
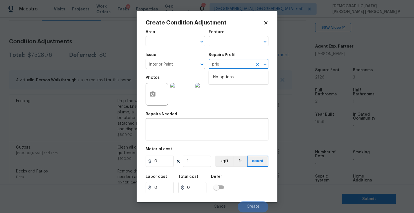
type input "pri"
click at [229, 77] on li "Primer - Labor Only $0.40" at bounding box center [238, 77] width 60 height 9
type input "Overall Paint"
type textarea "Interior primer - PRIMER PROVIDED BY OPENDOOR - All nails, screws, drywall anch…"
type input "0.4"
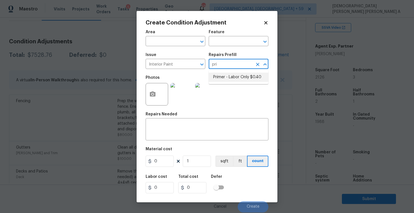
type input "0.4"
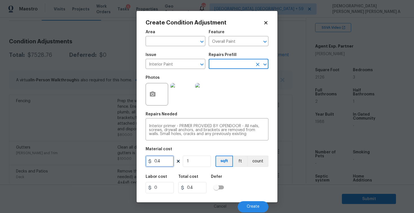
click at [168, 160] on input "0.4" at bounding box center [159, 161] width 28 height 11
type input "200"
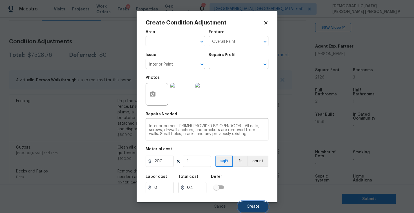
type input "200"
click at [252, 209] on span "Create" at bounding box center [252, 207] width 13 height 4
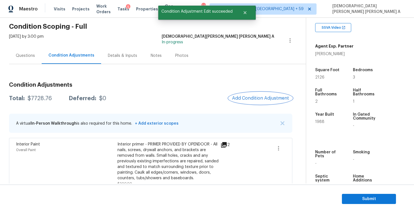
scroll to position [0, 0]
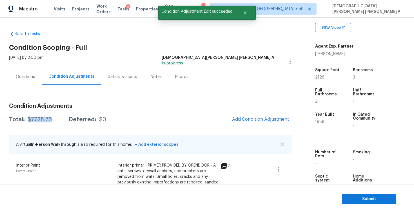
drag, startPoint x: 55, startPoint y: 119, endPoint x: 27, endPoint y: 118, distance: 28.4
click at [27, 118] on div "Total: $7728.76 Deferred: $0" at bounding box center [57, 120] width 97 height 6
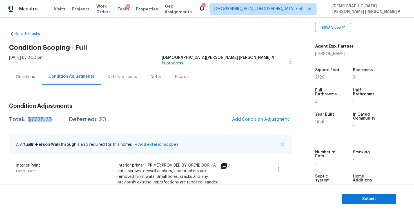
copy div "$7728.76"
click at [351, 197] on span "Submit" at bounding box center [368, 198] width 45 height 7
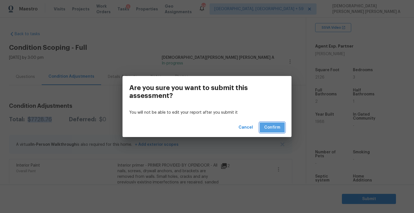
click at [265, 126] on span "Confirm" at bounding box center [272, 127] width 16 height 7
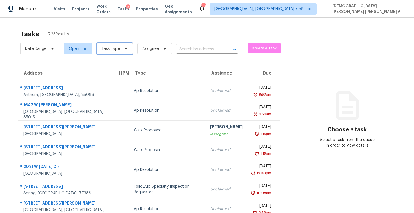
click at [114, 49] on span "Task Type" at bounding box center [110, 49] width 19 height 6
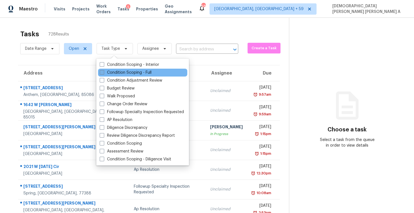
click at [112, 74] on label "Condition Scoping - Full" at bounding box center [126, 73] width 52 height 6
click at [103, 73] on input "Condition Scoping - Full" at bounding box center [102, 72] width 4 height 4
checkbox input "true"
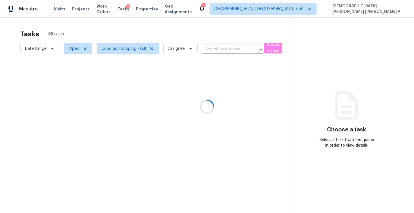
click at [111, 19] on div at bounding box center [207, 106] width 414 height 213
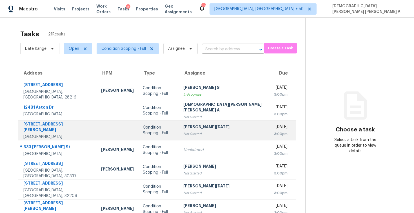
scroll to position [80, 0]
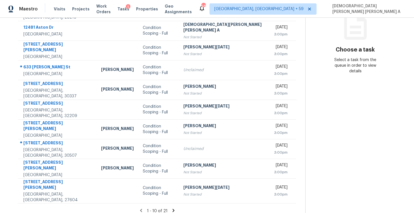
click at [161, 208] on div "1 - 10 of 21" at bounding box center [157, 211] width 296 height 6
click at [171, 208] on icon at bounding box center [173, 210] width 5 height 5
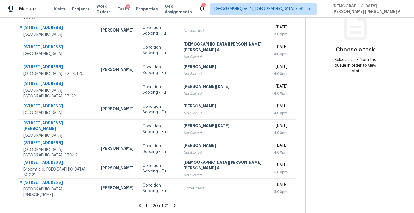
scroll to position [17, 0]
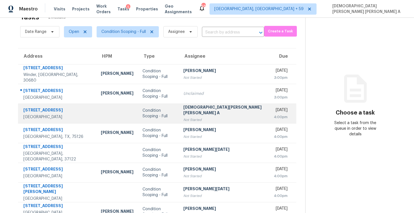
click at [151, 114] on div "Condition Scoping - Full" at bounding box center [158, 113] width 32 height 11
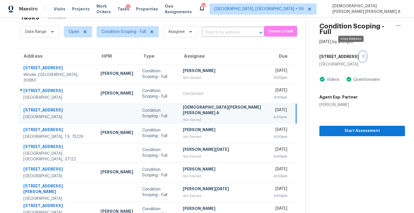
click at [362, 55] on icon "button" at bounding box center [363, 56] width 3 height 3
click at [327, 126] on button "Start Assessment" at bounding box center [362, 131] width 86 height 10
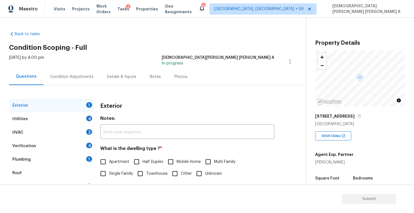
click at [154, 64] on div "Tue, Oct 14 2025 by 4:00 pm Mohamed Azeem Mohsin A In-progress" at bounding box center [157, 62] width 296 height 14
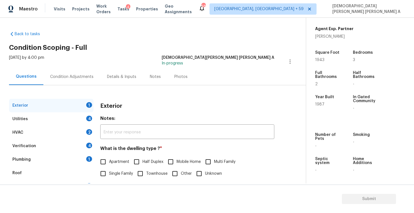
scroll to position [54, 0]
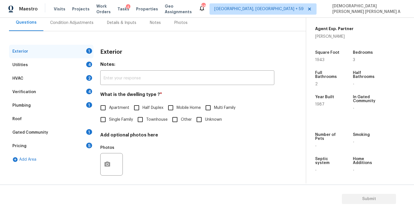
click at [106, 121] on input "Single Family" at bounding box center [103, 120] width 12 height 12
checkbox input "true"
click at [61, 58] on div "Exterior" at bounding box center [51, 52] width 84 height 14
click at [77, 61] on div "Utilities 4" at bounding box center [51, 65] width 84 height 14
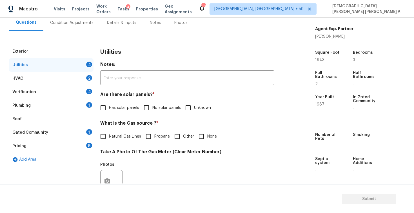
click at [147, 111] on input "No solar panels" at bounding box center [146, 108] width 12 height 12
checkbox input "true"
click at [103, 140] on input "Natural Gas Lines" at bounding box center [103, 137] width 12 height 12
checkbox input "true"
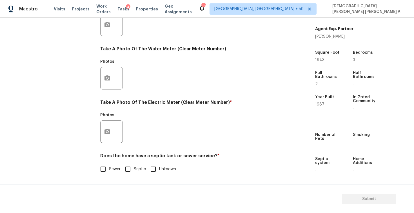
click at [101, 169] on input "Sewer" at bounding box center [103, 169] width 12 height 12
checkbox input "true"
click at [105, 129] on icon "button" at bounding box center [107, 131] width 7 height 7
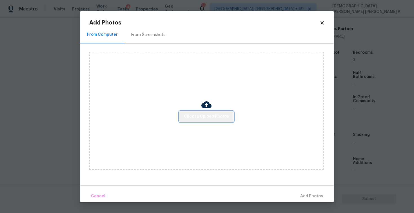
click at [210, 120] on button "Click to Upload Photos" at bounding box center [206, 116] width 54 height 10
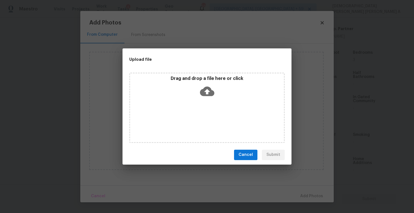
click at [210, 101] on div "Drag and drop a file here or click" at bounding box center [206, 108] width 155 height 70
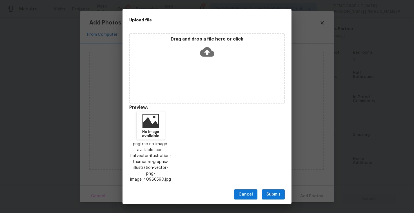
click at [267, 191] on span "Submit" at bounding box center [273, 194] width 14 height 7
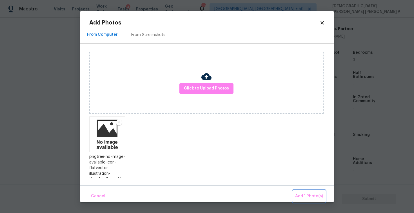
click at [302, 196] on span "Add 1 Photo(s)" at bounding box center [309, 196] width 28 height 7
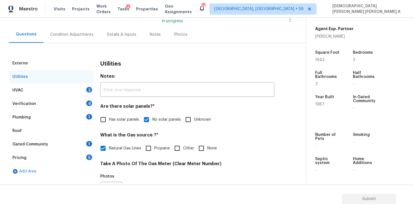
click at [72, 92] on div "HVAC 2" at bounding box center [51, 91] width 84 height 14
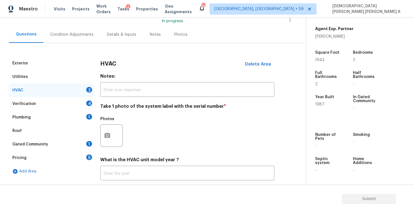
scroll to position [77, 0]
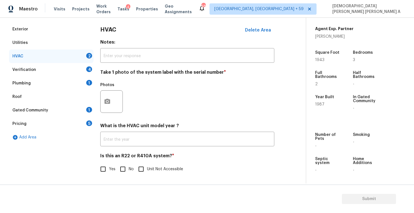
click at [123, 168] on input "No" at bounding box center [123, 169] width 12 height 12
checkbox input "true"
click at [107, 101] on circle "button" at bounding box center [107, 102] width 2 height 2
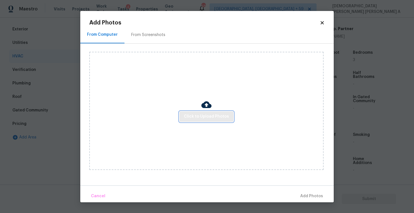
click at [208, 119] on span "Click to Upload Photos" at bounding box center [206, 116] width 45 height 7
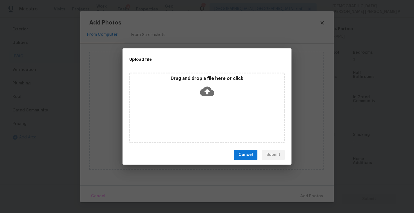
click at [206, 95] on icon at bounding box center [207, 91] width 14 height 10
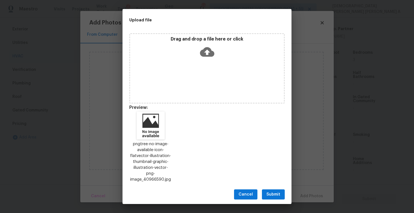
click at [273, 191] on span "Submit" at bounding box center [273, 194] width 14 height 7
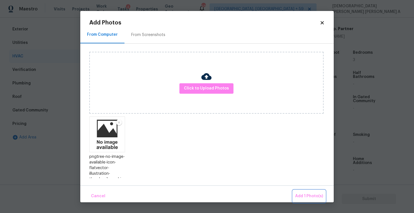
click at [309, 196] on span "Add 1 Photo(s)" at bounding box center [309, 196] width 28 height 7
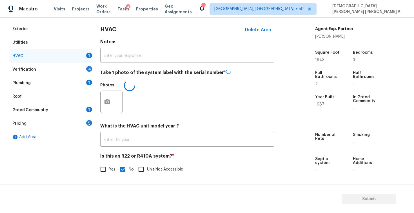
click at [43, 67] on div "Verification 4" at bounding box center [51, 70] width 84 height 14
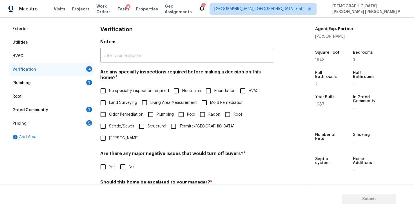
click at [112, 89] on label "No specialty inspection required" at bounding box center [133, 91] width 72 height 12
click at [109, 89] on input "No specialty inspection required" at bounding box center [103, 91] width 12 height 12
checkbox input "true"
click at [120, 161] on input "No" at bounding box center [123, 167] width 12 height 12
checkbox input "true"
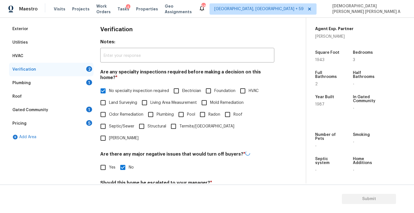
click at [125, 186] on section "Submit" at bounding box center [207, 199] width 414 height 29
click at [120, 190] on input "No" at bounding box center [123, 196] width 12 height 12
checkbox input "true"
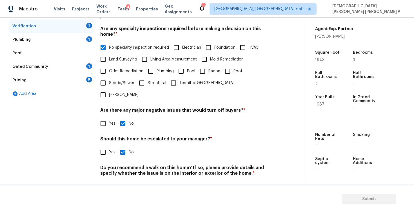
click at [120, 181] on input "No" at bounding box center [123, 187] width 12 height 12
checkbox input "true"
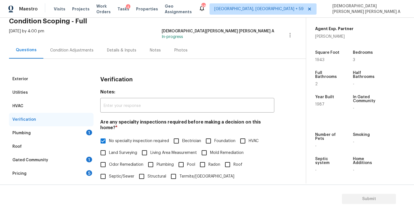
click at [65, 134] on div "Plumbing 1" at bounding box center [51, 133] width 84 height 14
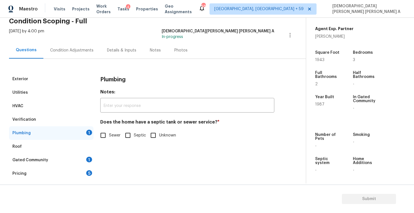
click at [100, 135] on input "Sewer" at bounding box center [103, 135] width 12 height 12
checkbox input "true"
click at [63, 161] on div "Gated Community 1" at bounding box center [51, 160] width 84 height 14
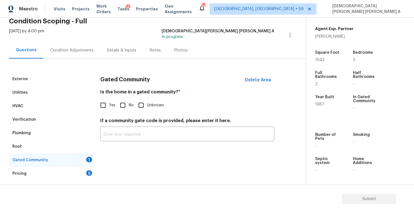
click at [122, 109] on input "No" at bounding box center [123, 105] width 12 height 12
checkbox input "true"
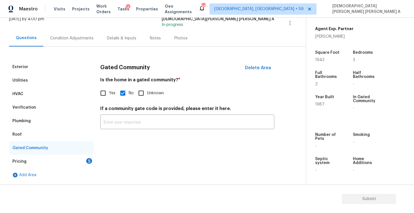
click at [39, 161] on div "Pricing 5" at bounding box center [51, 162] width 84 height 14
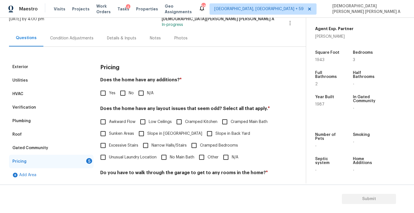
click at [123, 92] on input "No" at bounding box center [123, 93] width 12 height 12
checkbox input "true"
click at [223, 154] on input "N/A" at bounding box center [226, 157] width 12 height 12
checkbox input "true"
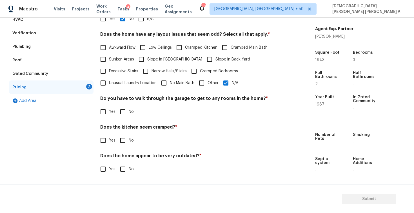
scroll to position [113, 0]
click at [124, 115] on input "No" at bounding box center [123, 112] width 12 height 12
checkbox input "true"
click at [127, 137] on input "No" at bounding box center [123, 140] width 12 height 12
checkbox input "true"
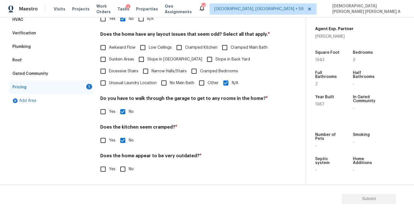
click at [121, 172] on input "No" at bounding box center [123, 169] width 12 height 12
checkbox input "true"
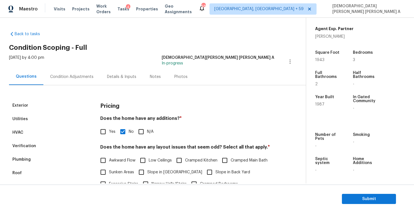
click at [179, 83] on div "Photos" at bounding box center [180, 76] width 27 height 17
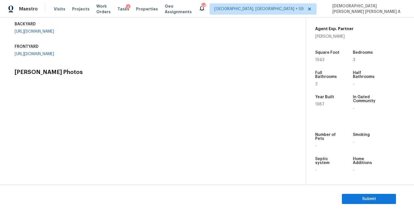
scroll to position [180, 0]
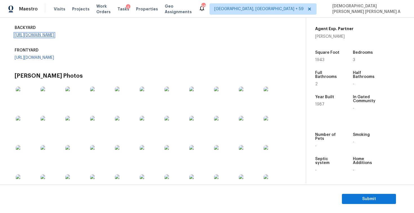
click at [36, 37] on link "https://opendoor-admin-client-upload-production.s3.amazonaws.com/uploads/Cake/S…" at bounding box center [34, 35] width 39 height 4
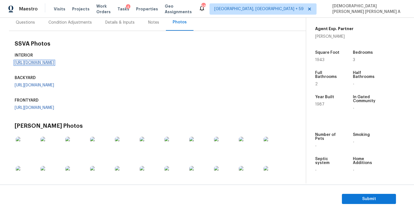
click at [36, 65] on link "https://opendoor-admin-client-upload-production.s3.amazonaws.com/uploads/Cake/S…" at bounding box center [34, 63] width 39 height 4
click at [65, 23] on div "Condition Adjustments" at bounding box center [69, 23] width 43 height 6
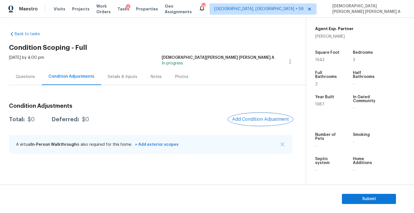
click at [246, 121] on span "Add Condition Adjustment" at bounding box center [260, 119] width 57 height 5
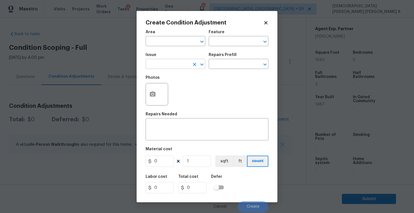
click at [162, 63] on input "text" at bounding box center [167, 64] width 44 height 9
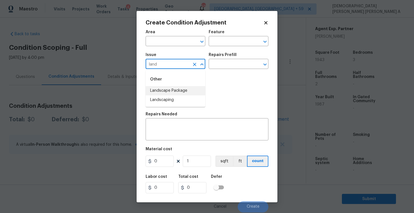
click at [173, 89] on li "Landscape Package" at bounding box center [175, 90] width 60 height 9
type input "Landscape Package"
click at [147, 104] on div at bounding box center [156, 94] width 23 height 23
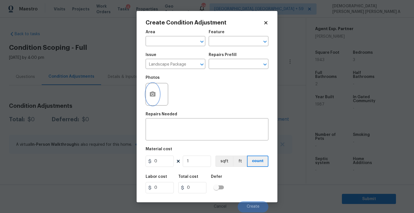
click at [149, 93] on icon "button" at bounding box center [152, 94] width 7 height 7
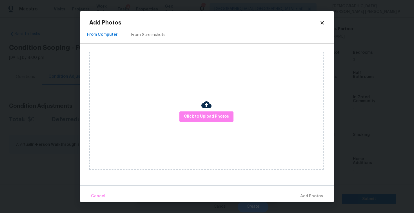
click at [142, 38] on div "From Screenshots" at bounding box center [148, 35] width 48 height 17
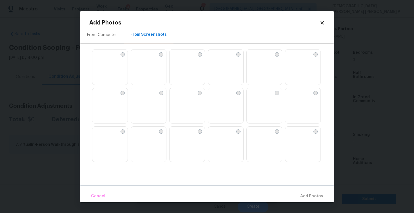
click at [115, 59] on img at bounding box center [109, 68] width 35 height 36
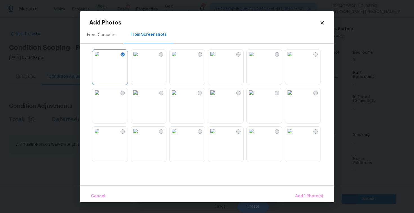
click at [140, 59] on img at bounding box center [135, 54] width 9 height 9
click at [302, 195] on span "Add 2 Photo(s)" at bounding box center [308, 196] width 29 height 7
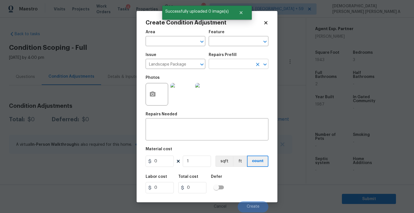
click at [228, 63] on input "text" at bounding box center [230, 64] width 44 height 9
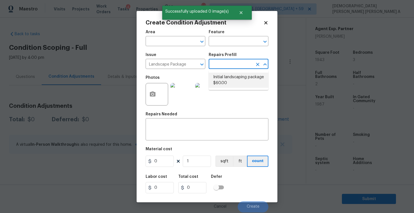
click at [229, 75] on li "Initial landscaping package $60.00" at bounding box center [238, 80] width 60 height 15
type input "Home Readiness Packages"
type textarea "Mowing of grass up to 6" in height. Mow, edge along driveways & sidewalks, trim…"
type input "60"
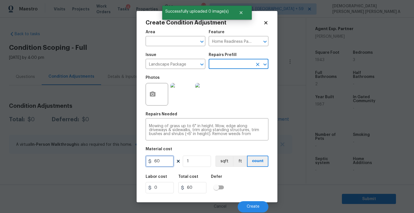
click at [166, 158] on input "60" at bounding box center [159, 161] width 28 height 11
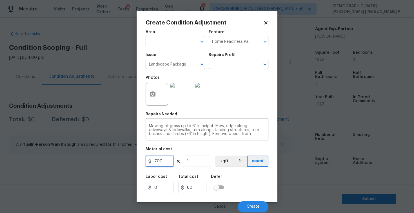
type input "700"
click at [249, 198] on div "Cancel Create" at bounding box center [206, 205] width 123 height 16
click at [249, 207] on span "Create" at bounding box center [252, 207] width 13 height 4
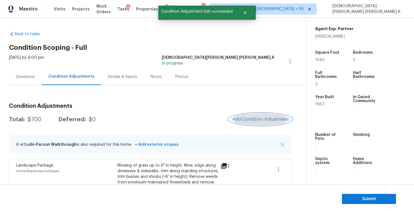
click at [261, 121] on span "Add Condition Adjustment" at bounding box center [260, 119] width 57 height 5
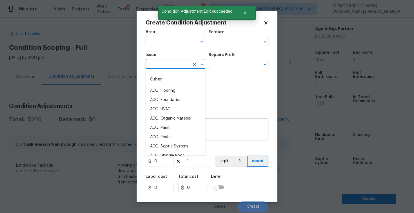
click at [167, 66] on input "text" at bounding box center [167, 64] width 44 height 9
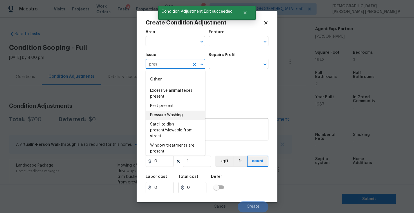
click at [185, 111] on li "Pressure Washing" at bounding box center [175, 115] width 60 height 9
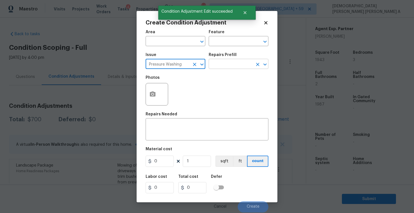
type input "Pressure Washing"
click at [233, 64] on input "text" at bounding box center [230, 64] width 44 height 9
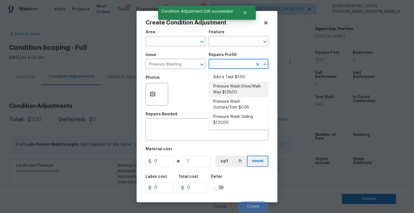
click at [233, 92] on li "Pressure Wash Drive/Walk Way $125.00" at bounding box center [238, 89] width 60 height 15
type input "Siding"
type textarea "Pressure wash the driveways/walkways as directed by the PM. Ensure that all deb…"
type input "125"
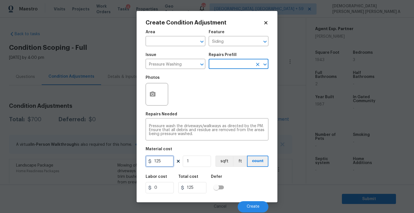
click at [165, 164] on input "125" at bounding box center [159, 161] width 28 height 11
type input "200"
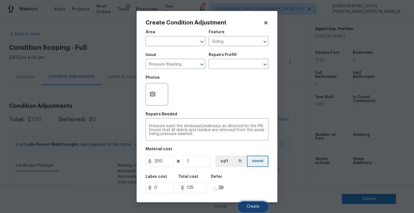
type input "200"
click at [255, 210] on button "Create" at bounding box center [252, 206] width 31 height 11
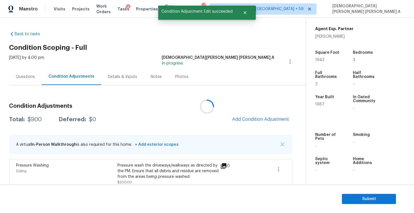
click at [259, 114] on div at bounding box center [207, 106] width 414 height 213
click at [259, 114] on button "Add Condition Adjustment" at bounding box center [260, 119] width 64 height 12
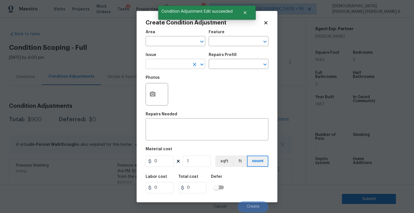
click at [156, 64] on input "text" at bounding box center [167, 64] width 44 height 9
click at [179, 91] on li "Debris/garbage on site" at bounding box center [175, 90] width 60 height 9
type input "Debris/garbage on site"
click at [225, 69] on input "text" at bounding box center [230, 64] width 44 height 9
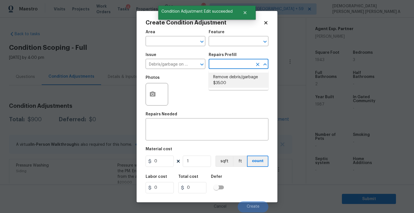
click at [224, 78] on li "Remove debris/garbage $35.00" at bounding box center [238, 80] width 60 height 15
type textarea "Remove, haul off, and properly dispose of any debris left by seller to offsite …"
type input "35"
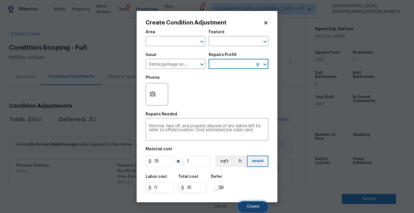
click at [247, 207] on span "Create" at bounding box center [252, 207] width 13 height 4
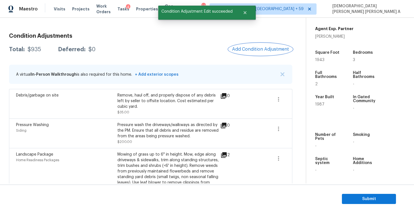
scroll to position [66, 0]
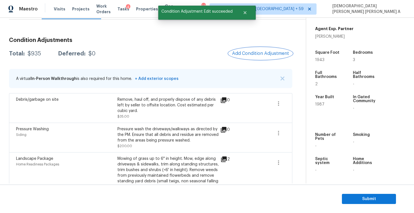
click at [253, 51] on span "Add Condition Adjustment" at bounding box center [260, 53] width 57 height 5
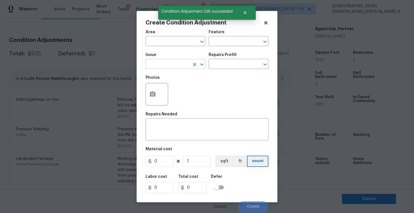
click at [169, 67] on input "text" at bounding box center [167, 64] width 44 height 9
click at [174, 92] on li "Siding" at bounding box center [175, 90] width 60 height 9
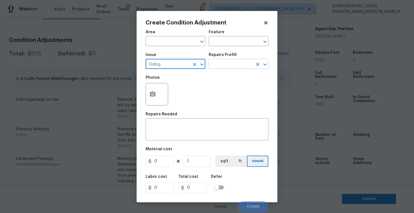
type input "Siding"
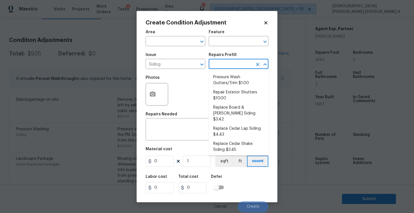
click at [237, 62] on input "text" at bounding box center [230, 64] width 44 height 9
click at [234, 94] on li "Repair Exterior Shutters $10.00" at bounding box center [238, 95] width 60 height 15
type input "Siding"
type textarea "Repair the existing exterior shutters on the home (cracks, chips, holes, etc.).…"
type input "10"
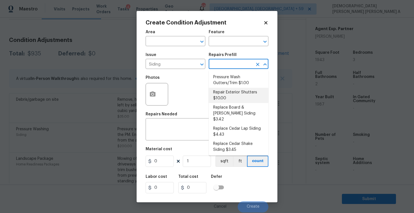
type input "10"
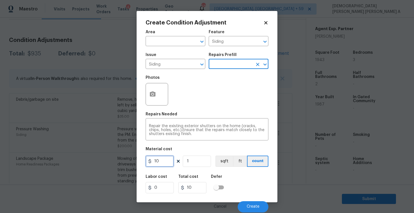
click at [166, 160] on input "10" at bounding box center [159, 161] width 28 height 11
type input "575"
click at [150, 96] on icon "button" at bounding box center [153, 93] width 6 height 5
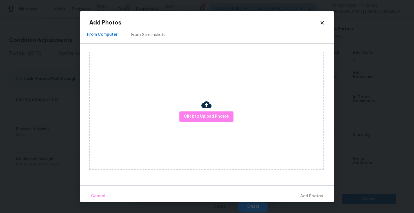
click at [139, 38] on div "From Screenshots" at bounding box center [148, 35] width 48 height 17
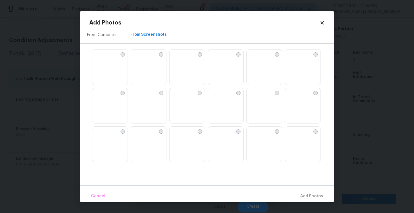
click at [143, 74] on img at bounding box center [148, 68] width 35 height 36
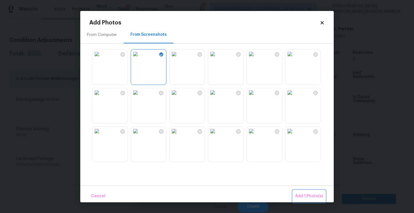
click at [308, 197] on span "Add 1 Photo(s)" at bounding box center [309, 196] width 28 height 7
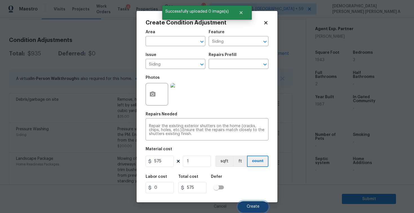
click at [255, 208] on span "Create" at bounding box center [252, 207] width 13 height 4
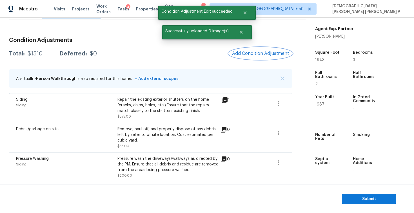
click at [257, 54] on span "Add Condition Adjustment" at bounding box center [260, 53] width 57 height 5
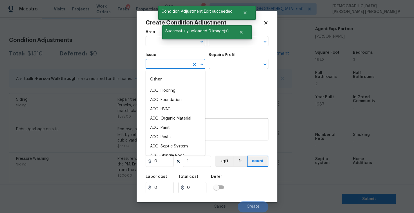
click at [153, 68] on input "text" at bounding box center [167, 64] width 44 height 9
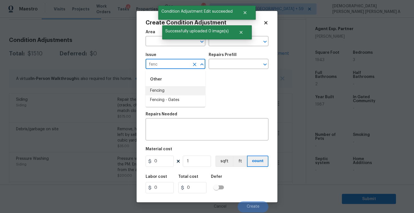
click at [186, 94] on li "Fencing" at bounding box center [175, 90] width 60 height 9
type input "Fencing"
click at [232, 64] on input "text" at bounding box center [230, 64] width 44 height 9
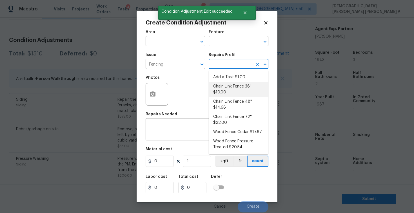
click at [226, 90] on li "Chain Link Fence 36'' $10.00" at bounding box center [238, 89] width 60 height 15
type textarea "Prep the work area and install a new 36'' chain link fence. Ensure that all of …"
type input "10"
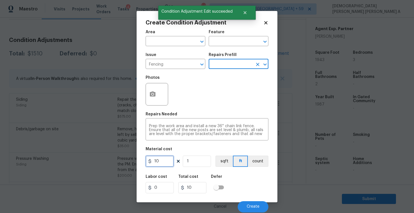
click at [168, 163] on input "10" at bounding box center [159, 161] width 28 height 11
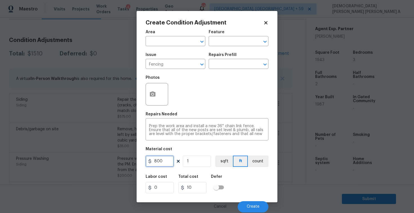
type input "800"
click at [151, 88] on button "button" at bounding box center [153, 94] width 14 height 22
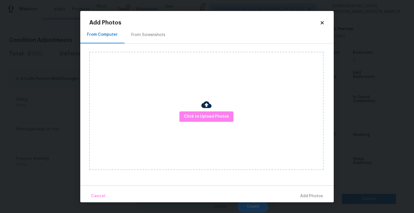
click at [140, 41] on div "From Screenshots" at bounding box center [148, 35] width 48 height 17
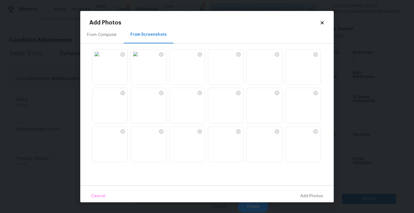
click at [140, 59] on img at bounding box center [135, 54] width 9 height 9
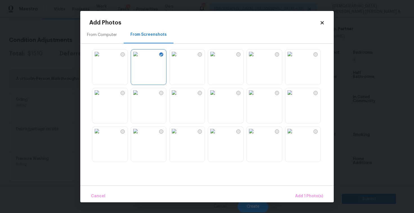
click at [178, 97] on img at bounding box center [173, 92] width 9 height 9
click at [311, 196] on span "Add 2 Photo(s)" at bounding box center [308, 196] width 29 height 7
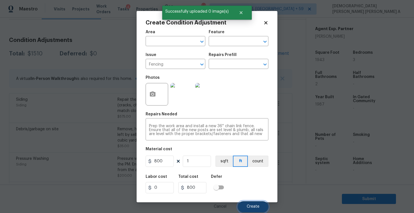
click at [257, 205] on span "Create" at bounding box center [252, 207] width 13 height 4
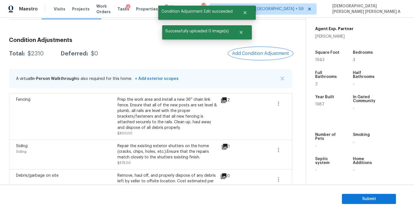
click at [271, 57] on button "Add Condition Adjustment" at bounding box center [260, 54] width 64 height 12
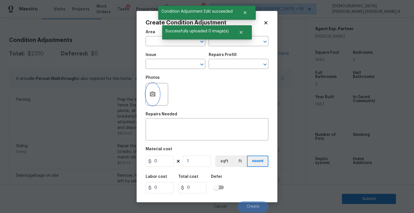
click at [149, 95] on button "button" at bounding box center [153, 94] width 14 height 22
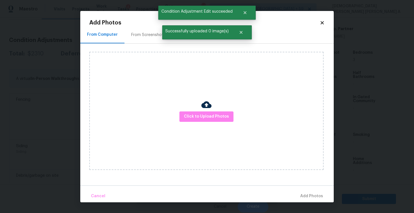
click at [139, 32] on div "From Screenshots" at bounding box center [148, 35] width 48 height 17
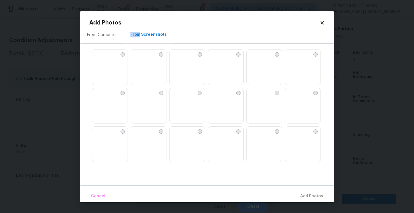
click at [217, 97] on img at bounding box center [212, 92] width 9 height 9
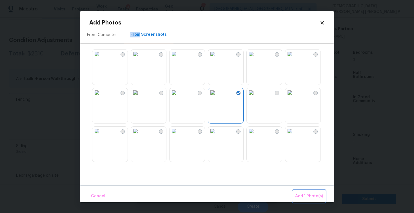
click at [304, 197] on span "Add 1 Photo(s)" at bounding box center [309, 196] width 28 height 7
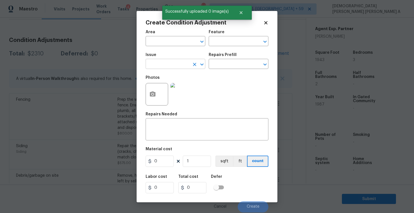
click at [156, 60] on input "text" at bounding box center [167, 64] width 44 height 9
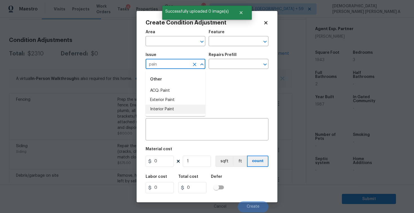
click at [161, 108] on li "Interior Paint" at bounding box center [175, 109] width 60 height 9
type input "Interior Paint"
click at [242, 61] on input "text" at bounding box center [230, 64] width 44 height 9
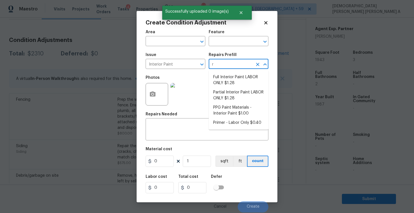
type input "ri"
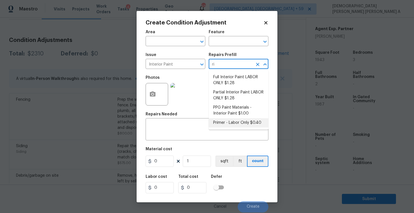
click at [241, 120] on li "Primer - Labor Only $0.40" at bounding box center [238, 122] width 60 height 9
type input "Overall Paint"
type textarea "Interior primer - PRIMER PROVIDED BY OPENDOOR - All nails, screws, drywall anch…"
type input "0.4"
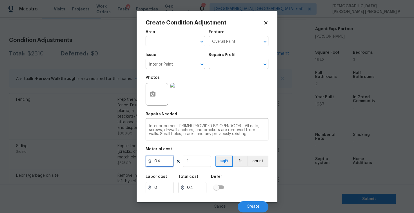
click at [166, 163] on input "0.4" at bounding box center [159, 161] width 28 height 11
type input "200"
click at [247, 207] on span "Create" at bounding box center [252, 207] width 13 height 4
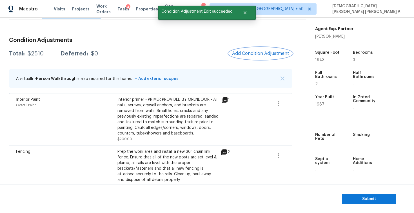
click at [253, 52] on span "Add Condition Adjustment" at bounding box center [260, 53] width 57 height 5
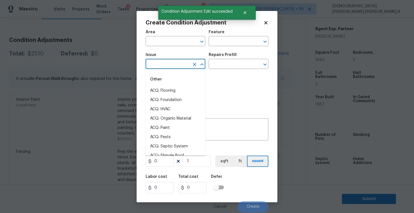
click at [164, 65] on input "text" at bounding box center [167, 64] width 44 height 9
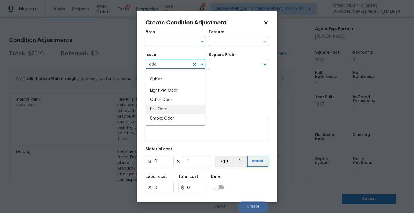
click at [173, 108] on li "Pet Odor" at bounding box center [175, 109] width 60 height 9
type input "Pet Odor"
click at [234, 61] on input "text" at bounding box center [230, 64] width 44 height 9
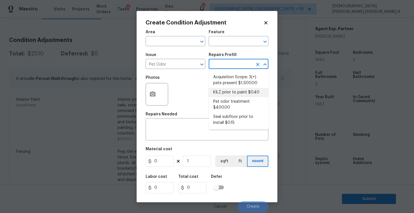
click at [228, 91] on li "KILZ prior to paint $0.40" at bounding box center [238, 92] width 60 height 9
type textarea "Apply odor blocking kilz primer prior to paint for odor in home."
type input "0.4"
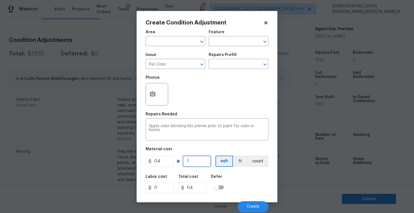
click at [193, 161] on input "1" at bounding box center [197, 161] width 28 height 11
type input "19"
type input "7.6"
type input "194"
type input "77.6"
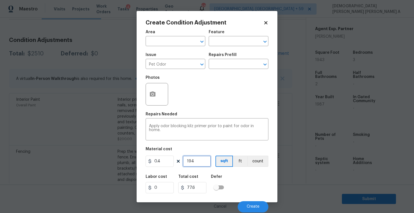
type input "1943"
type input "777.2"
type input "1943"
click at [253, 207] on span "Create" at bounding box center [252, 207] width 13 height 4
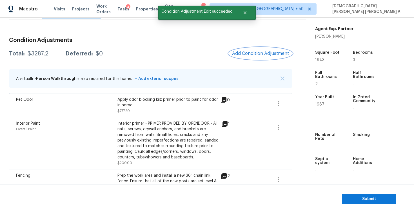
click at [245, 54] on span "Add Condition Adjustment" at bounding box center [260, 53] width 57 height 5
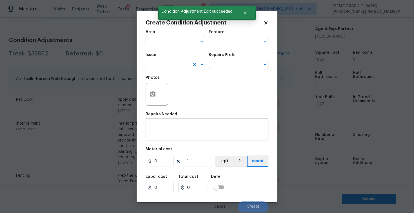
click at [170, 65] on input "text" at bounding box center [167, 64] width 44 height 9
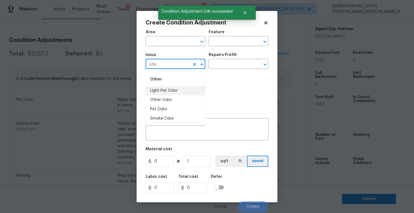
click at [182, 92] on li "Light Pet Odor" at bounding box center [175, 90] width 60 height 9
type input "Light Pet Odor"
click at [243, 59] on div "Repairs Prefill" at bounding box center [238, 56] width 60 height 7
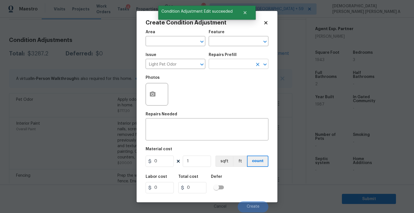
click at [240, 64] on input "text" at bounding box center [230, 64] width 44 height 9
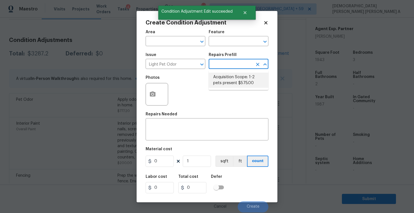
click at [233, 77] on li "Acquisition Scope: 1-2 pets present $575.00" at bounding box center [238, 80] width 60 height 15
type textarea "Acquisition Scope: 1-2 pets present"
type input "575"
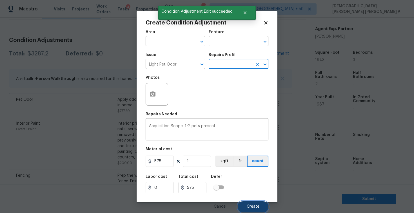
click at [250, 210] on button "Create" at bounding box center [252, 206] width 31 height 11
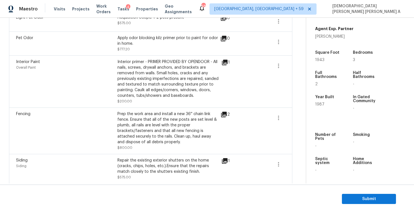
scroll to position [0, 0]
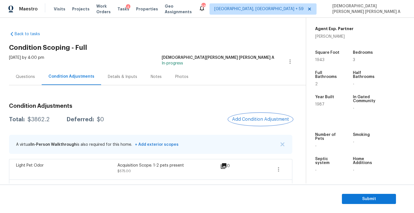
click at [254, 122] on span "Add Condition Adjustment" at bounding box center [260, 119] width 57 height 5
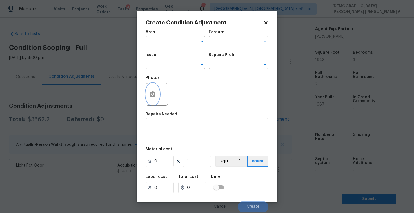
click at [155, 101] on button "button" at bounding box center [153, 94] width 14 height 22
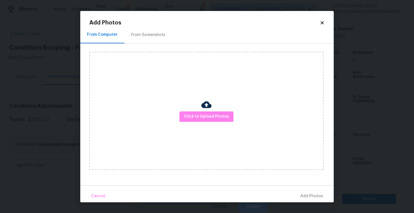
click at [140, 44] on div "Click to Upload Photos" at bounding box center [211, 111] width 244 height 134
click at [139, 36] on div "From Screenshots" at bounding box center [148, 35] width 34 height 6
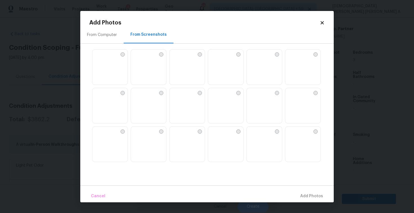
click at [223, 73] on img at bounding box center [225, 68] width 35 height 36
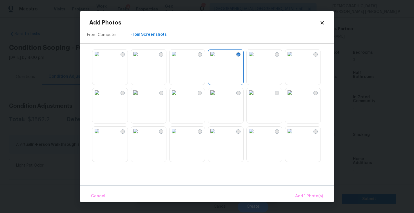
click at [255, 59] on img at bounding box center [250, 54] width 9 height 9
click at [294, 59] on img at bounding box center [289, 54] width 9 height 9
click at [217, 97] on img at bounding box center [212, 92] width 9 height 9
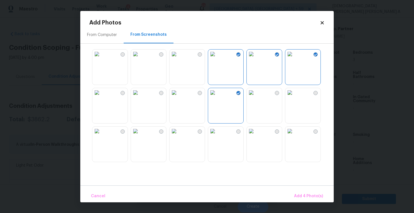
click at [140, 97] on img at bounding box center [135, 92] width 9 height 9
click at [178, 136] on img at bounding box center [173, 131] width 9 height 9
click at [217, 136] on img at bounding box center [212, 131] width 9 height 9
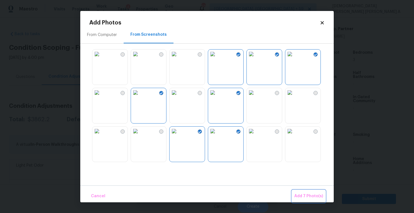
click at [310, 195] on span "Add 7 Photo(s)" at bounding box center [308, 196] width 29 height 7
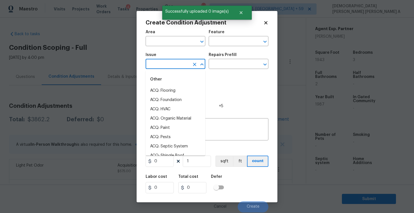
click at [166, 64] on input "text" at bounding box center [167, 64] width 44 height 9
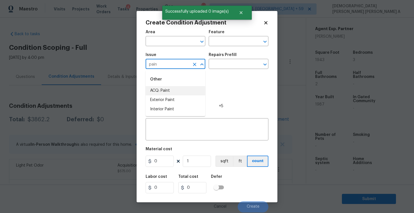
click at [170, 89] on li "ACQ: Paint" at bounding box center [175, 90] width 60 height 9
type input "ACQ: Paint"
click at [242, 65] on input "text" at bounding box center [230, 64] width 44 height 9
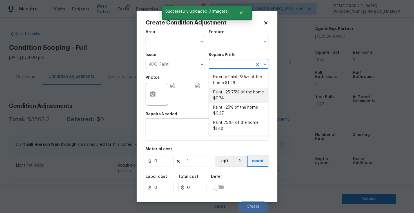
click at [234, 96] on li "Paint ~25-75% of the home $0.74" at bounding box center [238, 95] width 60 height 15
type input "Acquisition"
type textarea "Acquisition Scope: ~25 - 75% of the home needs interior paint"
type input "0.74"
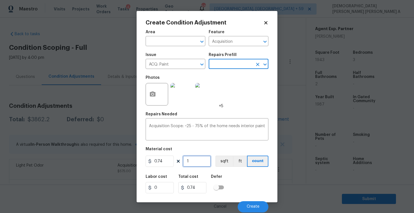
click at [203, 160] on input "1" at bounding box center [197, 161] width 28 height 11
type input "19"
type input "14.06"
type input "194"
type input "143.56"
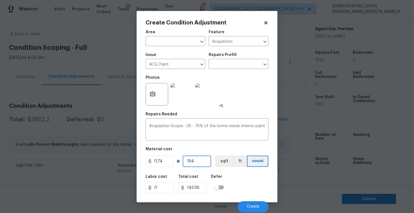
type input "1943"
type input "1437.82"
type input "1943"
click at [225, 163] on button "sqft" at bounding box center [223, 161] width 17 height 11
click at [241, 65] on input "text" at bounding box center [230, 64] width 44 height 9
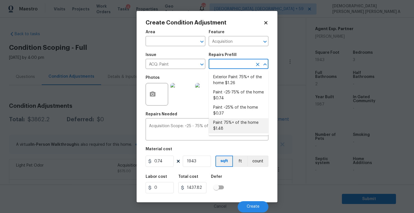
click at [235, 120] on li "Paint 75%+ of the home $1.48" at bounding box center [238, 125] width 60 height 15
type textarea "Acquisition Scope: 75%+ of the home will likely require interior paint"
type input "1.48"
type input "2875.64"
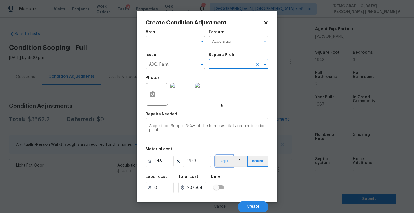
click at [226, 162] on button "sqft" at bounding box center [223, 161] width 17 height 11
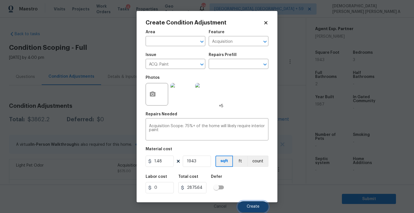
click at [246, 210] on button "Create" at bounding box center [252, 206] width 31 height 11
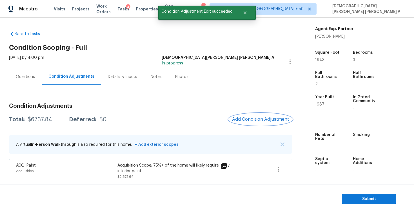
click at [256, 119] on span "Add Condition Adjustment" at bounding box center [260, 119] width 57 height 5
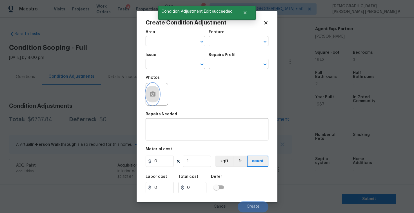
click at [150, 95] on icon "button" at bounding box center [153, 93] width 6 height 5
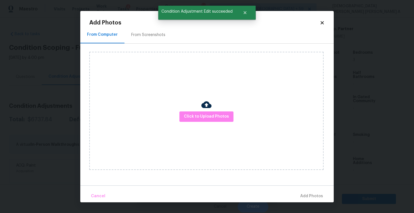
click at [136, 36] on div "From Screenshots" at bounding box center [148, 35] width 34 height 6
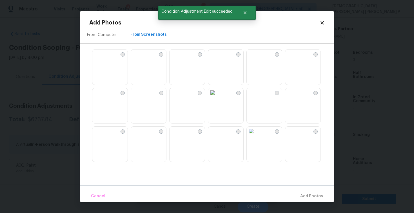
click at [217, 97] on img at bounding box center [212, 92] width 9 height 9
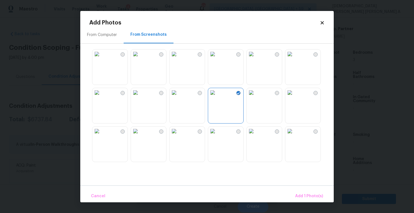
click at [291, 59] on img at bounding box center [289, 54] width 9 height 9
click at [294, 97] on img at bounding box center [289, 92] width 9 height 9
click at [210, 136] on img at bounding box center [212, 131] width 9 height 9
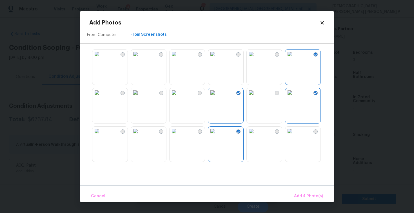
click at [178, 136] on img at bounding box center [173, 131] width 9 height 9
click at [306, 191] on button "Add 5 Photo(s)" at bounding box center [308, 196] width 33 height 12
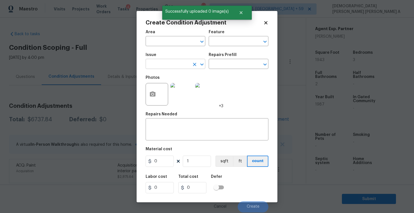
click at [170, 67] on input "text" at bounding box center [167, 64] width 44 height 9
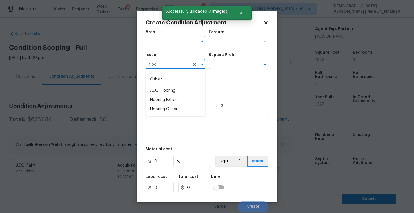
click at [176, 88] on li "ACQ: Flooring" at bounding box center [175, 90] width 60 height 9
type input "ACQ: Flooring"
click at [229, 64] on input "text" at bounding box center [230, 64] width 44 height 9
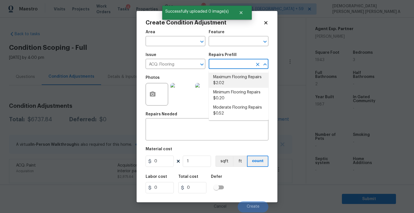
click at [224, 77] on li "Maximum Flooring Repairs $2.02" at bounding box center [238, 80] width 60 height 15
type input "Acquisition"
type textarea "Acquisition Scope: Maximum flooring repairs"
type input "2.02"
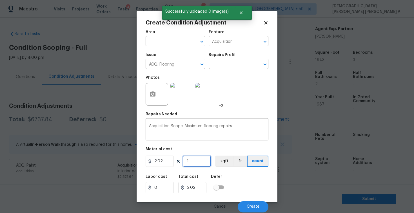
click at [202, 160] on input "1" at bounding box center [197, 161] width 28 height 11
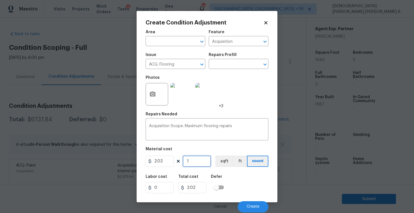
type input "19"
type input "38.38"
type input "194"
type input "391.88"
type input "1943"
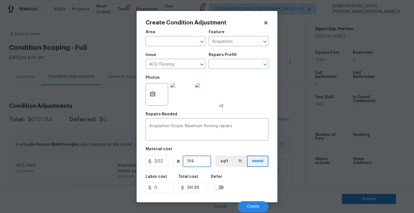
type input "3924.86"
type input "1943"
click at [223, 167] on button "sqft" at bounding box center [223, 161] width 17 height 11
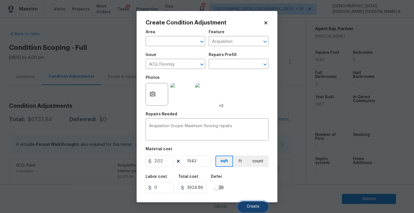
click at [256, 210] on button "Create" at bounding box center [252, 206] width 31 height 11
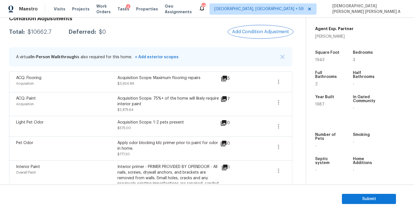
scroll to position [95, 0]
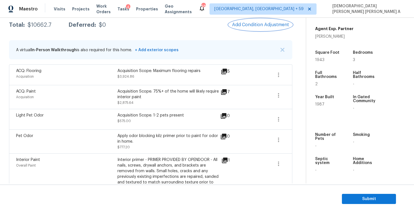
click at [253, 22] on span "Add Condition Adjustment" at bounding box center [260, 24] width 57 height 5
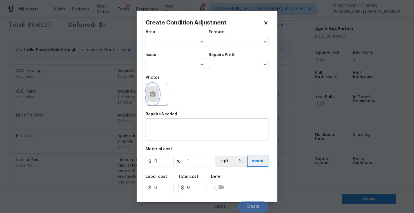
click at [155, 92] on icon "button" at bounding box center [153, 93] width 6 height 5
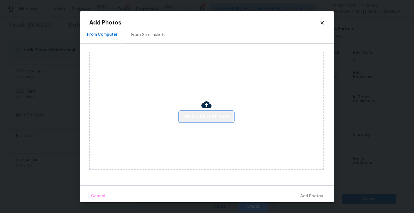
click at [219, 113] on span "Click to Upload Photos" at bounding box center [206, 116] width 45 height 7
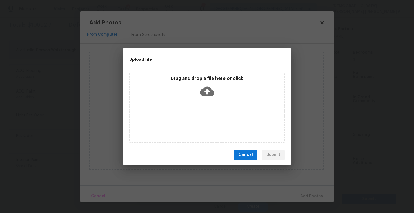
click at [209, 95] on icon at bounding box center [207, 91] width 14 height 10
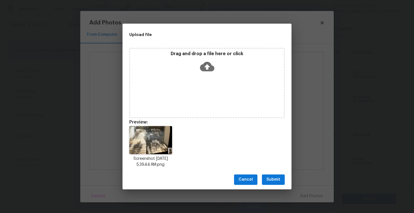
click at [275, 181] on span "Submit" at bounding box center [273, 179] width 14 height 7
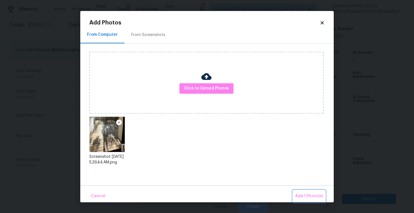
click at [298, 195] on span "Add 1 Photo(s)" at bounding box center [309, 196] width 28 height 7
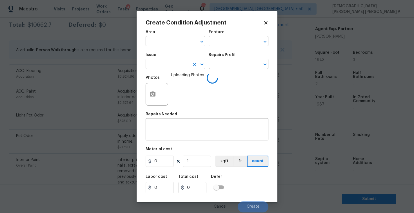
click at [162, 63] on input "text" at bounding box center [167, 64] width 44 height 9
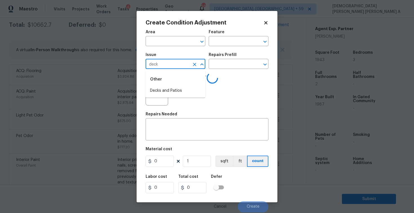
click at [168, 91] on li "Decks and Patios" at bounding box center [175, 90] width 60 height 9
type input "Decks and Patios"
click at [225, 67] on input "text" at bounding box center [230, 64] width 44 height 9
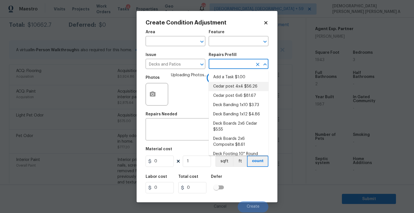
click at [228, 85] on li "Cedar post 4x4 $56.26" at bounding box center [238, 86] width 60 height 9
type input "Deck"
type textarea "Remove the existing 4x4x8 cedar post/footing (if needed) and prep the area for …"
type input "56.26"
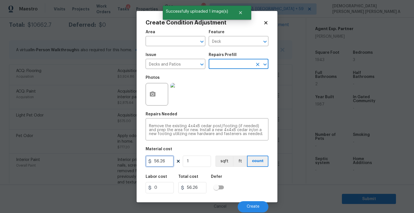
click at [167, 162] on input "56.26" at bounding box center [159, 161] width 28 height 11
type input "800"
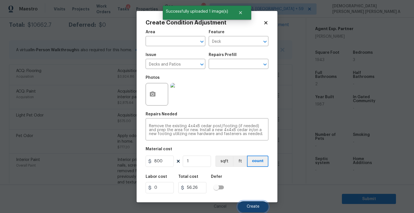
type input "800"
click at [251, 205] on span "Create" at bounding box center [252, 207] width 13 height 4
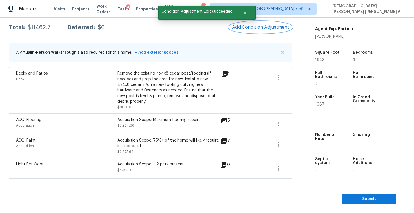
scroll to position [82, 0]
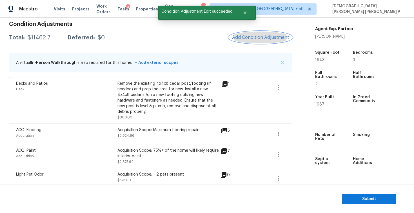
click at [259, 33] on button "Add Condition Adjustment" at bounding box center [260, 38] width 64 height 12
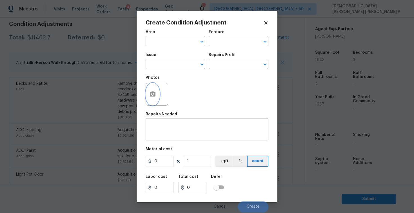
click at [156, 96] on button "button" at bounding box center [153, 94] width 14 height 22
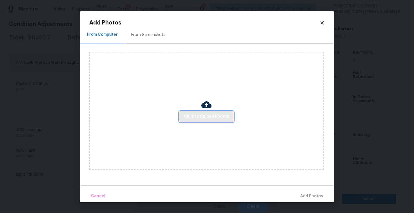
click at [222, 113] on span "Click to Upload Photos" at bounding box center [206, 116] width 45 height 7
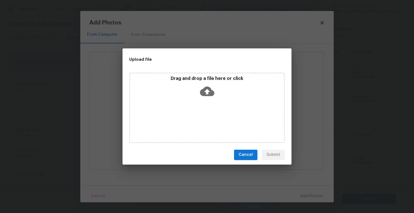
click at [198, 95] on div "Drag and drop a file here or click" at bounding box center [207, 88] width 154 height 24
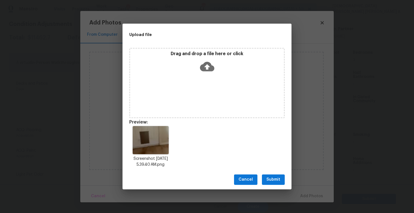
click at [271, 181] on span "Submit" at bounding box center [273, 179] width 14 height 7
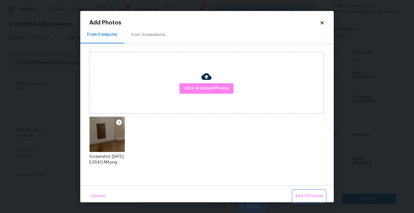
click at [312, 195] on span "Add 1 Photo(s)" at bounding box center [309, 196] width 28 height 7
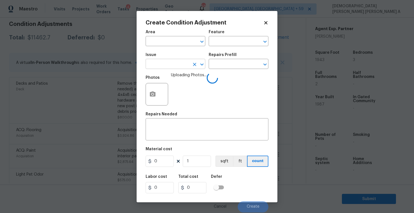
click at [156, 64] on input "text" at bounding box center [167, 64] width 44 height 9
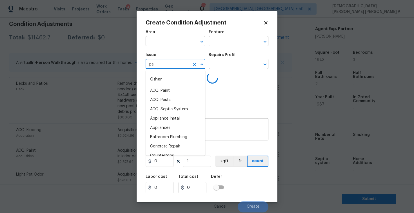
type input "pet"
click at [174, 127] on li "ACQ: Paint" at bounding box center [175, 127] width 60 height 9
type input "ACQ: Paint"
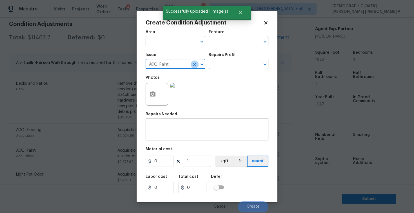
click at [192, 66] on icon "Clear" at bounding box center [195, 65] width 6 height 6
click at [186, 124] on div "x ​" at bounding box center [206, 130] width 123 height 21
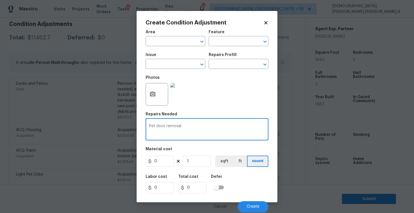
type textarea "Pet door removal"
click at [165, 163] on input "0" at bounding box center [159, 161] width 28 height 11
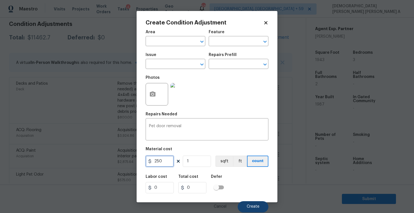
type input "250"
click at [251, 210] on button "Create" at bounding box center [252, 206] width 31 height 11
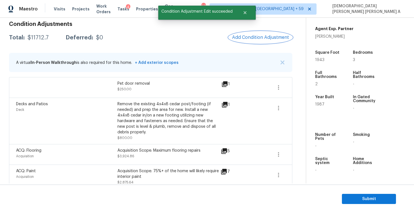
click at [260, 38] on span "Add Condition Adjustment" at bounding box center [260, 37] width 57 height 5
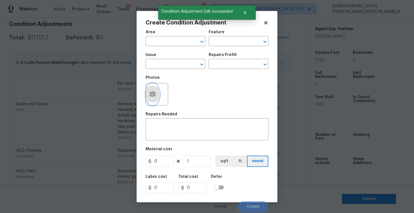
click at [155, 95] on icon "button" at bounding box center [153, 93] width 6 height 5
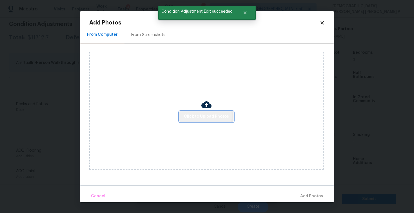
click at [204, 116] on span "Click to Upload Photos" at bounding box center [206, 116] width 45 height 7
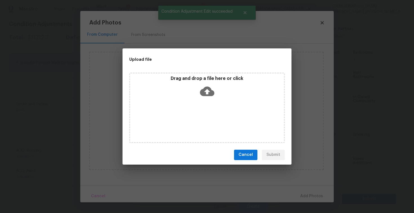
click at [205, 100] on div "Drag and drop a file here or click" at bounding box center [206, 108] width 155 height 70
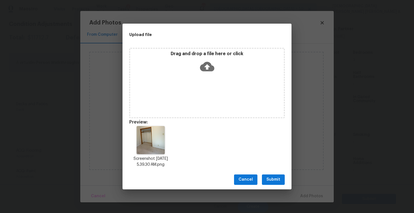
click at [275, 179] on span "Submit" at bounding box center [273, 179] width 14 height 7
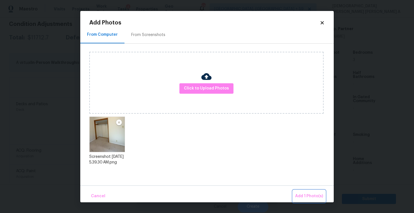
click at [299, 190] on button "Add 1 Photo(s)" at bounding box center [309, 196] width 32 height 12
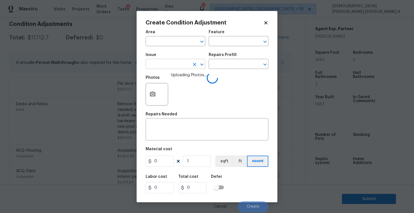
click at [176, 66] on input "text" at bounding box center [167, 64] width 44 height 9
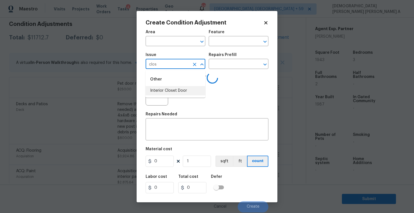
click at [181, 90] on li "Interior Closet Door" at bounding box center [175, 90] width 60 height 9
type input "Interior Closet Door"
click at [215, 68] on input "text" at bounding box center [230, 64] width 44 height 9
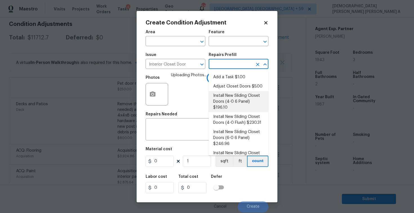
click at [220, 94] on li "Install New Sliding Closet Doors (4-0 6 Panel) $196.10" at bounding box center [238, 101] width 60 height 21
type input "Interior Door"
type textarea "Remove the existing door (if present). Install a new 4-0 bi-fold 6 panel interi…"
type input "196.1"
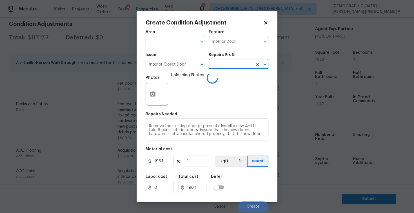
click at [263, 135] on textarea "Remove the existing door (if present). Install a new 4-0 bi-fold 6 panel interi…" at bounding box center [207, 130] width 116 height 12
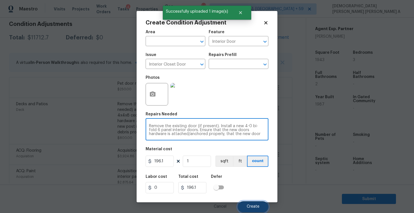
click at [262, 208] on button "Create" at bounding box center [252, 206] width 31 height 11
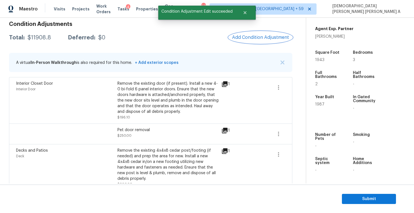
click at [255, 37] on span "Add Condition Adjustment" at bounding box center [260, 37] width 57 height 5
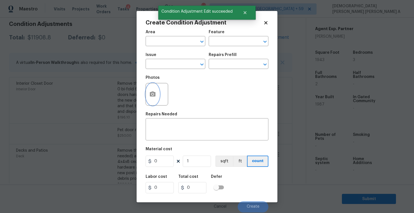
click at [147, 96] on button "button" at bounding box center [153, 94] width 14 height 22
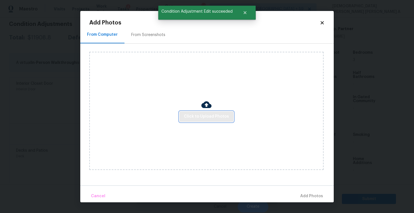
click at [205, 119] on span "Click to Upload Photos" at bounding box center [206, 116] width 45 height 7
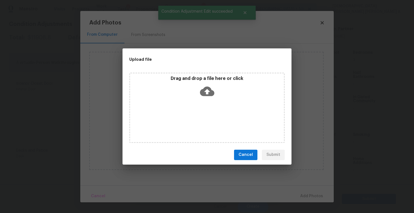
click at [206, 91] on icon at bounding box center [207, 91] width 14 height 14
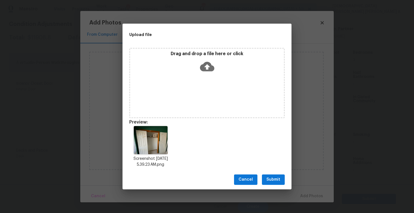
click at [273, 182] on span "Submit" at bounding box center [273, 179] width 14 height 7
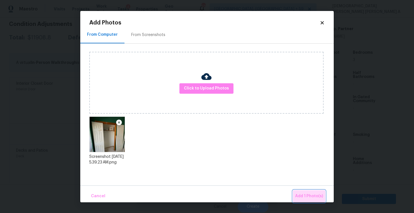
click at [320, 195] on span "Add 1 Photo(s)" at bounding box center [309, 196] width 28 height 7
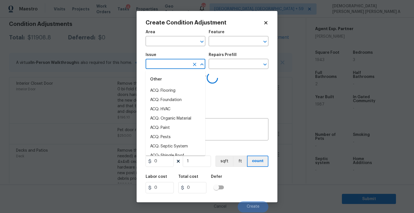
click at [169, 67] on input "text" at bounding box center [167, 64] width 44 height 9
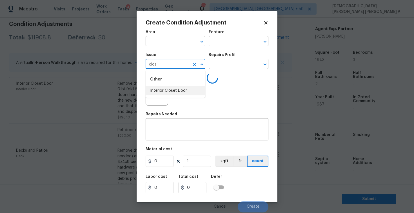
click at [180, 91] on li "Interior Closet Door" at bounding box center [175, 90] width 60 height 9
type input "Interior Closet Door"
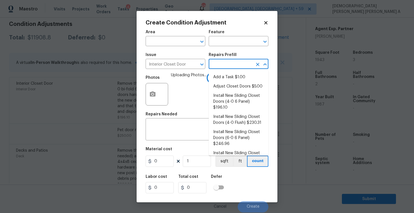
click at [241, 65] on input "text" at bounding box center [230, 64] width 44 height 9
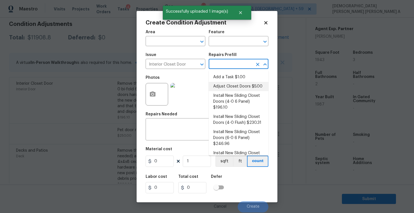
click at [235, 86] on li "Adjust Closet Doors $5.00" at bounding box center [238, 86] width 60 height 9
type input "Interior Door"
type textarea "Adjust the closet doors ensuring that they open/close/operate as intended."
type input "5"
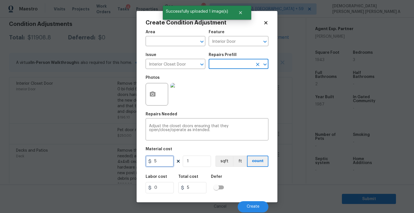
click at [168, 165] on input "5" at bounding box center [159, 161] width 28 height 11
type input "20"
click at [255, 197] on div "Cancel Create" at bounding box center [206, 205] width 123 height 16
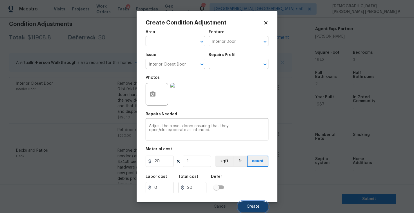
click at [249, 211] on button "Create" at bounding box center [252, 206] width 31 height 11
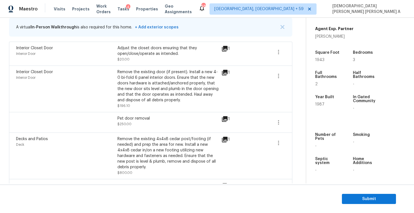
scroll to position [85, 0]
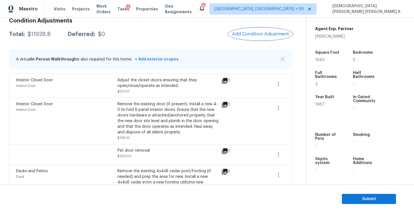
click at [254, 33] on span "Add Condition Adjustment" at bounding box center [260, 34] width 57 height 5
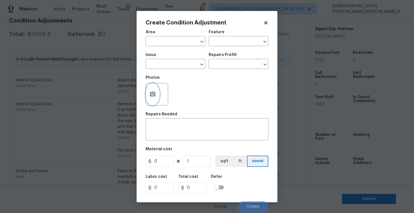
click at [149, 96] on button "button" at bounding box center [153, 94] width 14 height 22
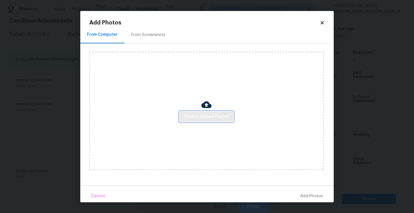
click at [211, 117] on span "Click to Upload Photos" at bounding box center [206, 116] width 45 height 7
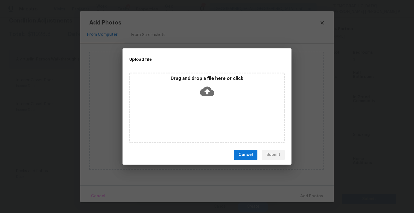
click at [205, 95] on icon at bounding box center [207, 91] width 14 height 10
click at [248, 158] on span "Cancel" at bounding box center [245, 154] width 14 height 7
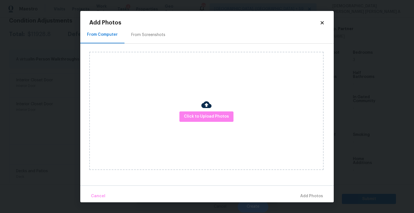
click at [322, 23] on icon at bounding box center [321, 22] width 3 height 3
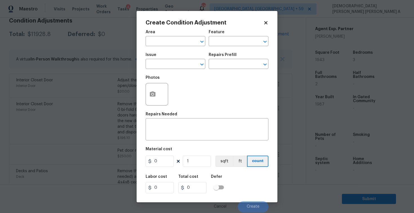
click at [266, 20] on icon at bounding box center [265, 22] width 5 height 5
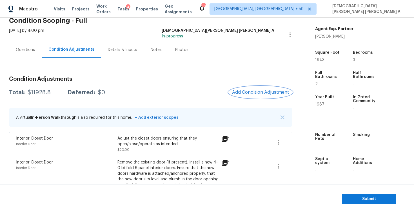
scroll to position [10, 0]
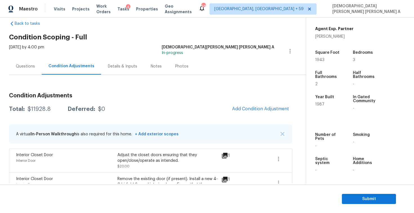
click at [21, 65] on div "Questions" at bounding box center [25, 67] width 19 height 6
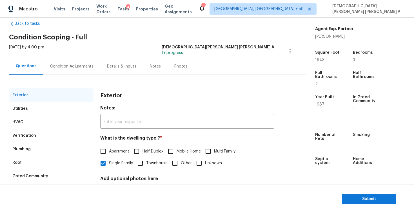
scroll to position [56, 0]
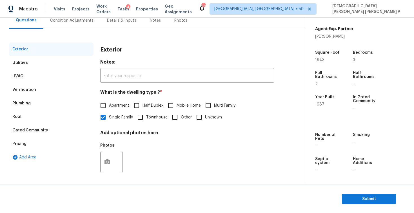
click at [26, 87] on div "Verification" at bounding box center [24, 90] width 24 height 6
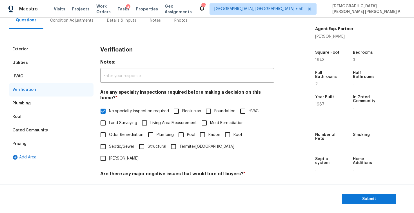
scroll to position [120, 0]
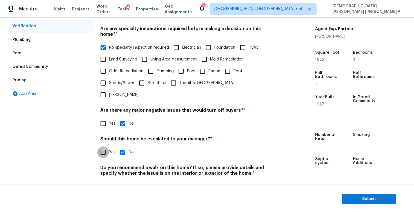
click at [103, 146] on input "Yes" at bounding box center [103, 152] width 12 height 12
checkbox input "true"
checkbox input "false"
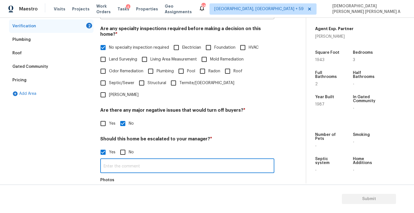
click at [140, 160] on input "text" at bounding box center [187, 166] width 174 height 13
type input "There is foundation issue time @2:25"
click at [108, 194] on icon "button" at bounding box center [107, 196] width 6 height 5
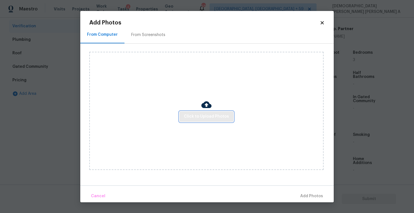
click at [206, 121] on button "Click to Upload Photos" at bounding box center [206, 116] width 54 height 10
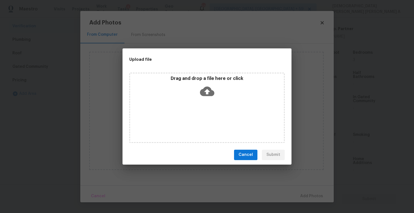
click at [206, 84] on icon at bounding box center [207, 91] width 14 height 14
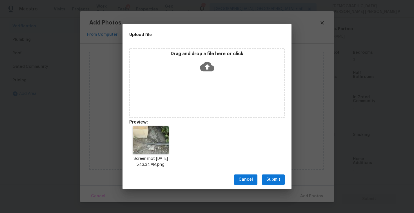
click at [271, 179] on span "Submit" at bounding box center [273, 179] width 14 height 7
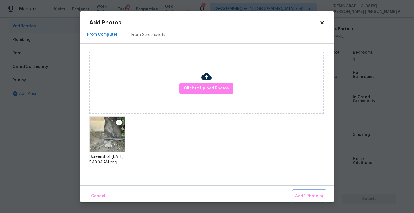
click at [310, 193] on span "Add 1 Photo(s)" at bounding box center [309, 196] width 28 height 7
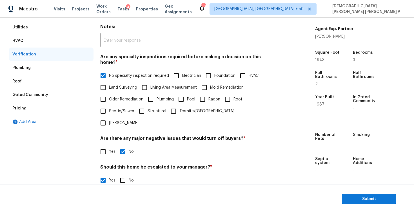
scroll to position [3, 0]
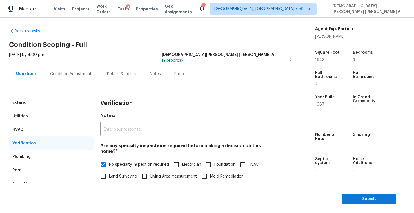
click at [76, 77] on div "Condition Adjustments" at bounding box center [71, 74] width 43 height 6
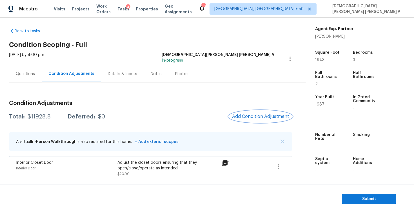
click at [256, 116] on span "Add Condition Adjustment" at bounding box center [260, 116] width 57 height 5
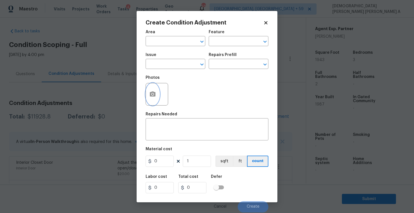
click at [152, 93] on icon "button" at bounding box center [153, 93] width 6 height 5
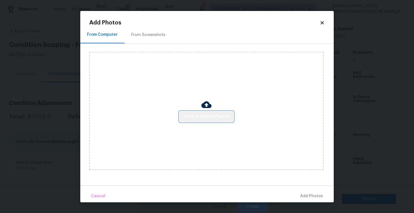
click at [210, 117] on span "Click to Upload Photos" at bounding box center [206, 116] width 45 height 7
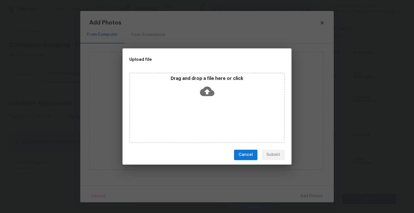
click at [204, 101] on div "Drag and drop a file here or click" at bounding box center [206, 108] width 155 height 70
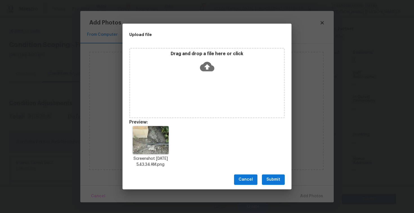
click at [273, 177] on span "Submit" at bounding box center [273, 179] width 14 height 7
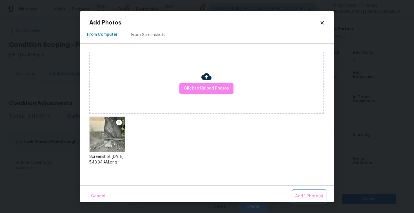
click at [316, 198] on span "Add 1 Photo(s)" at bounding box center [309, 196] width 28 height 7
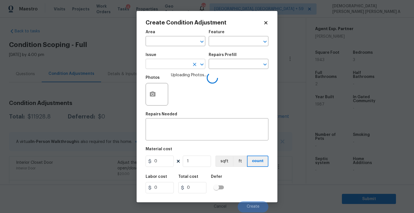
click at [158, 63] on input "text" at bounding box center [167, 64] width 44 height 9
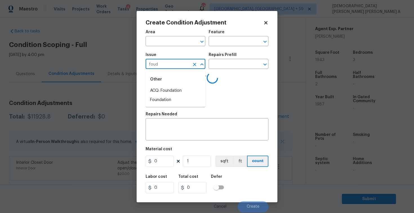
type input "foudn"
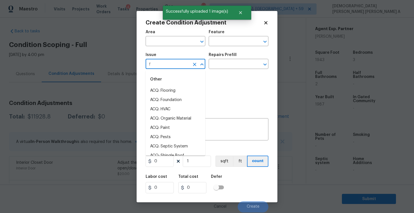
type input "fo"
click at [172, 91] on li "ACQ: Foundation" at bounding box center [175, 90] width 60 height 9
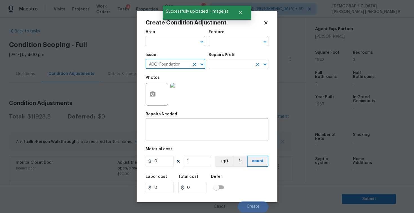
type input "ACQ: Foundation"
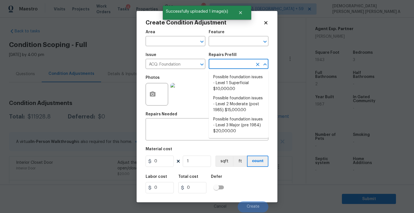
click at [236, 65] on input "text" at bounding box center [230, 64] width 44 height 9
click at [230, 82] on li "Possible foundation issues - Level 1 Superficial $10,000.00" at bounding box center [238, 83] width 60 height 21
type input "Acquisition"
type input "10000"
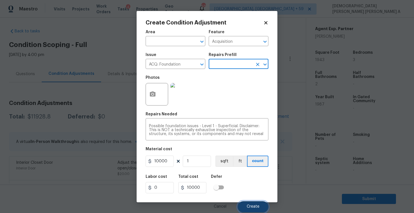
click at [252, 207] on span "Create" at bounding box center [252, 207] width 13 height 4
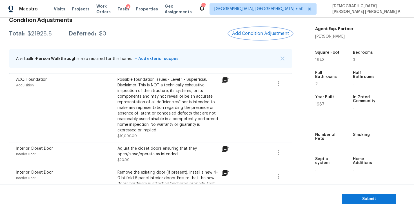
scroll to position [76, 0]
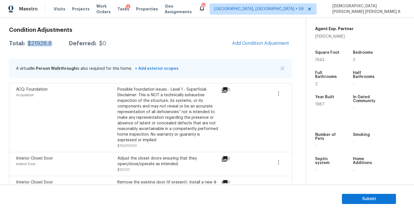
drag, startPoint x: 53, startPoint y: 44, endPoint x: 26, endPoint y: 46, distance: 27.9
click at [26, 46] on div "Total: $21928.8 Deferred: $0" at bounding box center [57, 44] width 97 height 6
copy div "$21928.8"
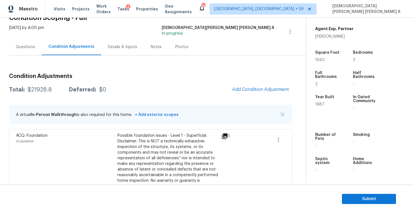
click at [23, 55] on div "Questions" at bounding box center [25, 47] width 33 height 17
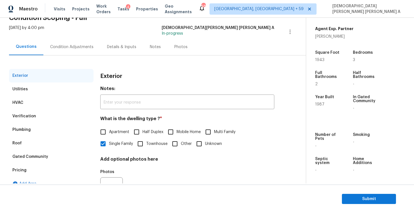
click at [30, 114] on div "Verification" at bounding box center [24, 116] width 24 height 6
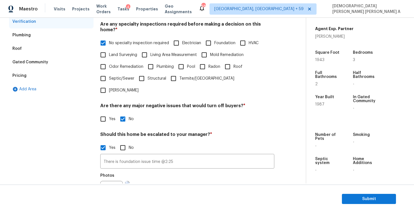
scroll to position [168, 0]
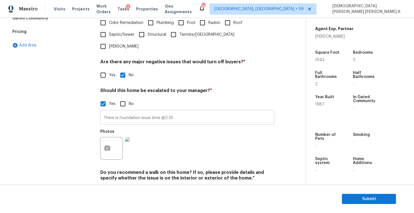
click at [131, 111] on input "There is foundation issue time @2:25" at bounding box center [187, 117] width 174 height 13
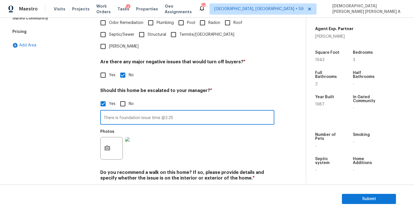
click at [131, 111] on input "There is foundation issue time @2:25" at bounding box center [187, 117] width 174 height 13
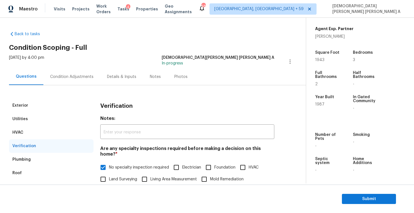
click at [71, 84] on div "Condition Adjustments" at bounding box center [71, 76] width 57 height 17
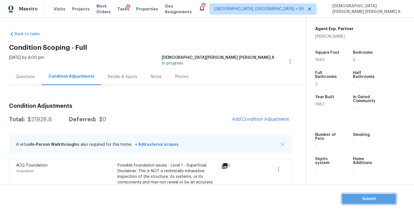
click at [380, 202] on span "Submit" at bounding box center [368, 198] width 45 height 7
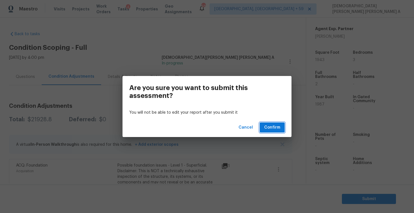
click at [268, 127] on span "Confirm" at bounding box center [272, 127] width 16 height 7
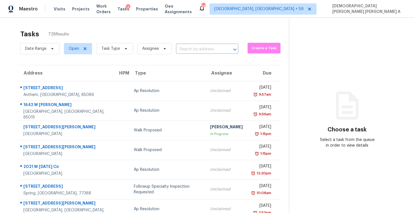
click at [196, 44] on div "Date Range Open Task Type Assignee ​" at bounding box center [129, 48] width 218 height 15
click at [196, 46] on input "text" at bounding box center [199, 49] width 46 height 9
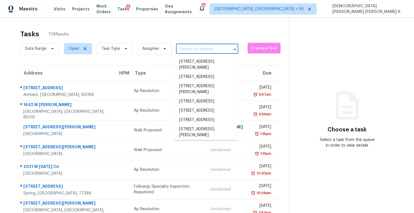
paste input "12481 Aston Dr, Shady Hills, FL 34610"
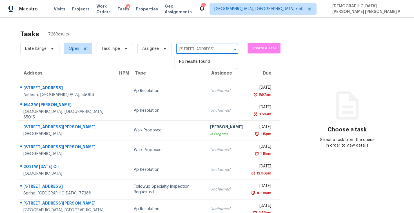
scroll to position [0, 25]
type input "12481 Aston Dr, Shady Hills, FL 34610"
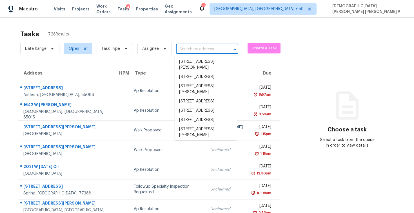
scroll to position [0, 0]
paste input "12481 Aston Dr, Shady Hills, FL 34610"
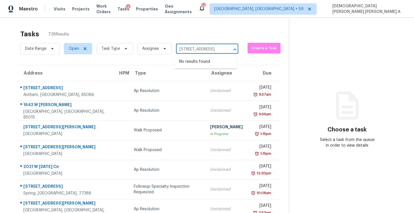
scroll to position [0, 25]
type input "12481 Aston Dr, Shady Hills"
click at [204, 63] on li "12481 Aston Dr, Shady Hills, FL 34610" at bounding box center [205, 61] width 62 height 9
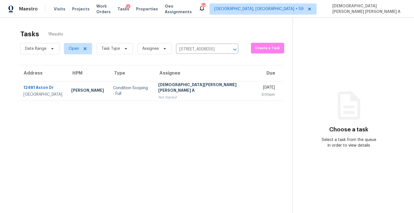
click at [217, 89] on td "Mohamed Azeem Mohsin A Not Started" at bounding box center [205, 91] width 103 height 20
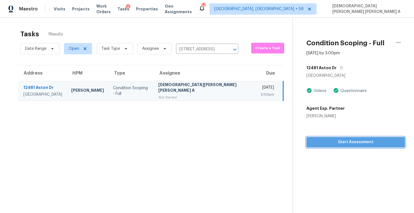
click at [311, 145] on button "Start Assessment" at bounding box center [355, 142] width 98 height 10
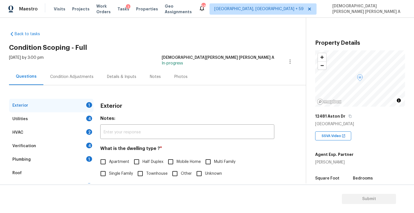
click at [151, 28] on div "Back to tasks Condition Scoping - Full Tue, Oct 14 2025 by 3:00 pm Mohamed Azee…" at bounding box center [157, 134] width 296 height 215
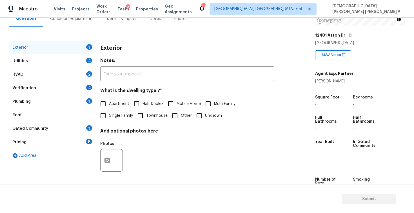
scroll to position [119, 0]
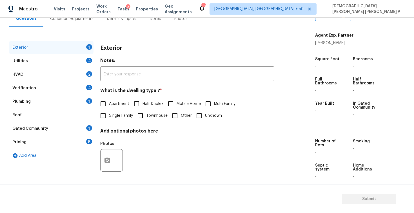
click at [105, 117] on input "Single Family" at bounding box center [103, 116] width 12 height 12
checkbox input "true"
click at [73, 64] on div "Utilities 4" at bounding box center [51, 61] width 84 height 14
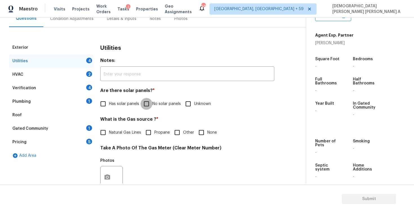
click at [142, 105] on input "No solar panels" at bounding box center [146, 104] width 12 height 12
checkbox input "true"
click at [106, 136] on input "Natural Gas Lines" at bounding box center [103, 133] width 12 height 12
checkbox input "true"
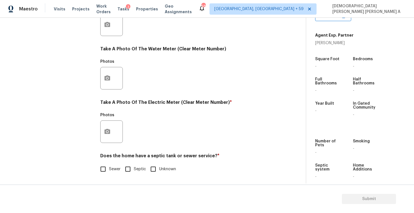
click at [100, 161] on div "Does the home have a septic tank or sewer service? * Sewer Septic Unknown" at bounding box center [187, 164] width 174 height 22
click at [101, 168] on input "Sewer" at bounding box center [103, 169] width 12 height 12
checkbox input "true"
click at [104, 131] on icon "button" at bounding box center [107, 131] width 6 height 5
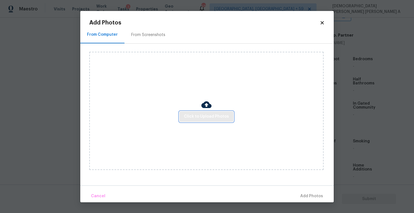
click at [203, 114] on span "Click to Upload Photos" at bounding box center [206, 116] width 45 height 7
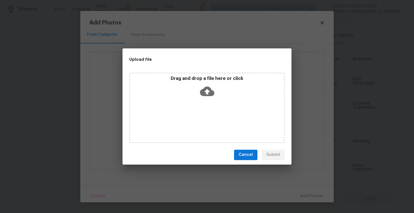
click at [205, 102] on div "Drag and drop a file here or click" at bounding box center [206, 108] width 155 height 70
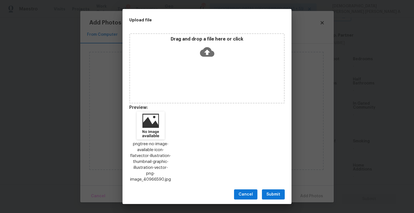
click at [270, 191] on span "Submit" at bounding box center [273, 194] width 14 height 7
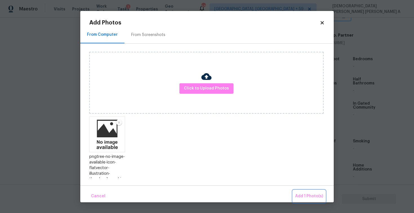
click at [305, 193] on span "Add 1 Photo(s)" at bounding box center [309, 196] width 28 height 7
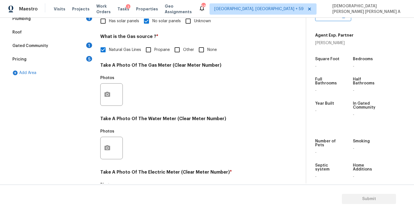
scroll to position [46, 0]
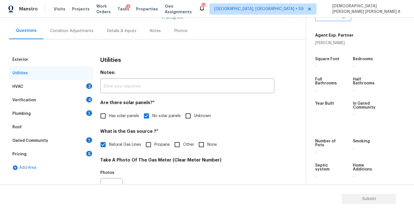
click at [62, 93] on div "Verification 4" at bounding box center [51, 100] width 84 height 14
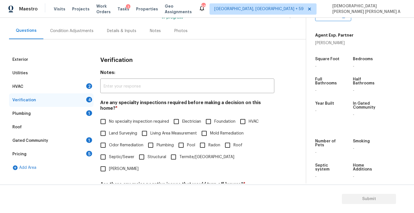
click at [60, 84] on div "HVAC 2" at bounding box center [51, 87] width 84 height 14
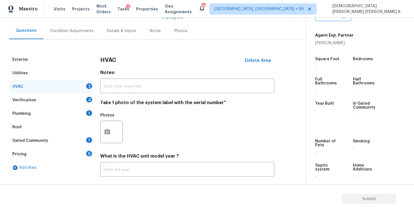
scroll to position [77, 0]
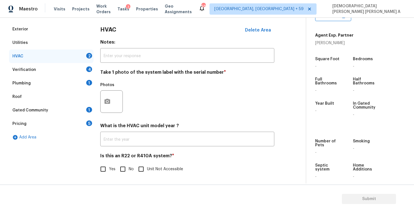
click at [117, 167] on input "No" at bounding box center [123, 169] width 12 height 12
checkbox input "true"
click at [108, 99] on icon "button" at bounding box center [107, 101] width 6 height 5
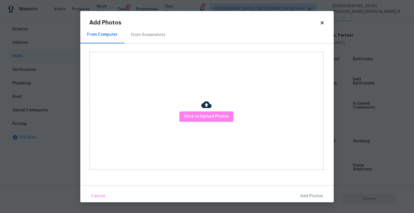
click at [215, 123] on div "Click to Upload Photos" at bounding box center [206, 111] width 234 height 118
click at [212, 114] on span "Click to Upload Photos" at bounding box center [206, 116] width 45 height 7
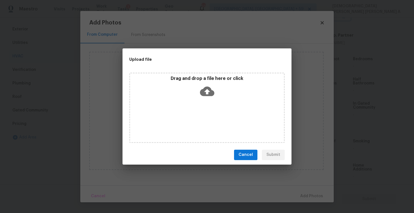
click at [208, 94] on icon at bounding box center [207, 91] width 14 height 10
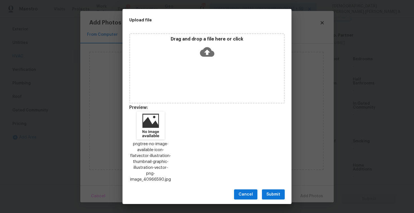
click at [273, 191] on span "Submit" at bounding box center [273, 194] width 14 height 7
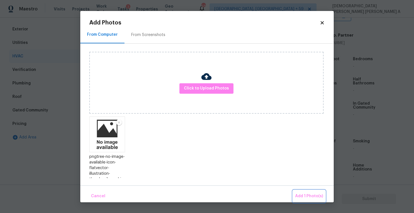
click at [308, 193] on span "Add 1 Photo(s)" at bounding box center [309, 196] width 28 height 7
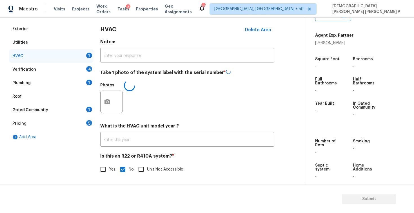
click at [68, 69] on div "Verification 4" at bounding box center [51, 70] width 84 height 14
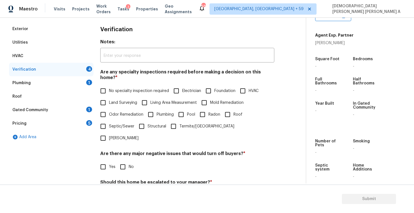
click at [106, 88] on input "No specialty inspection required" at bounding box center [103, 91] width 12 height 12
checkbox input "true"
click at [120, 161] on input "No" at bounding box center [123, 167] width 12 height 12
checkbox input "true"
click at [118, 190] on input "No" at bounding box center [123, 196] width 12 height 12
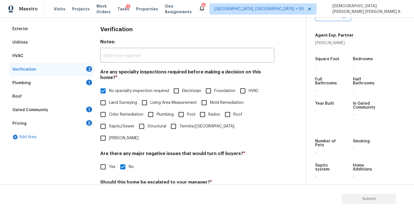
checkbox input "true"
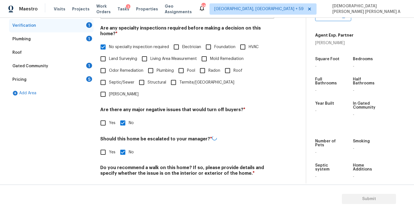
scroll to position [120, 0]
click at [124, 181] on input "No" at bounding box center [123, 187] width 12 height 12
checkbox input "true"
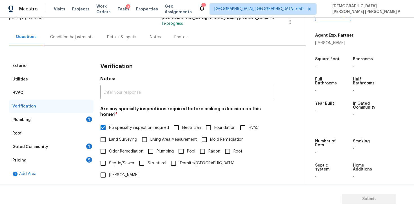
click at [66, 121] on div "Plumbing 1" at bounding box center [51, 120] width 84 height 14
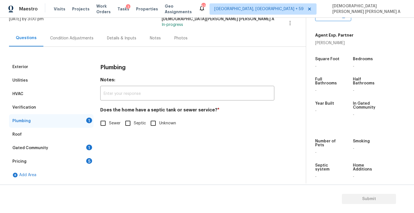
scroll to position [39, 0]
click at [107, 124] on input "Sewer" at bounding box center [103, 123] width 12 height 12
checkbox input "true"
click at [60, 147] on div "Gated Community 1" at bounding box center [51, 148] width 84 height 14
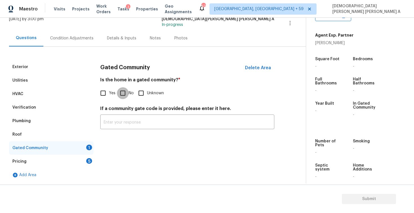
click at [118, 95] on input "No" at bounding box center [123, 93] width 12 height 12
checkbox input "true"
click at [72, 161] on div "Pricing 5" at bounding box center [51, 162] width 84 height 14
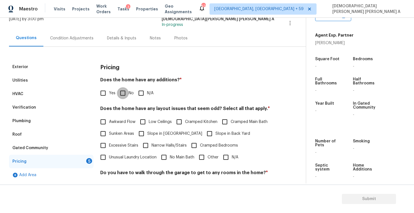
click at [120, 97] on input "No" at bounding box center [123, 93] width 12 height 12
checkbox input "true"
click at [226, 161] on input "N/A" at bounding box center [226, 157] width 12 height 12
checkbox input "true"
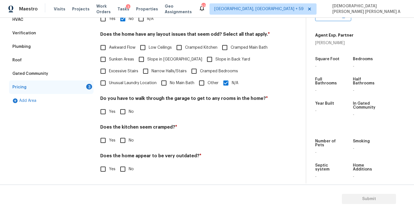
scroll to position [113, 0]
click at [124, 113] on input "No" at bounding box center [123, 112] width 12 height 12
checkbox input "true"
click at [122, 142] on input "No" at bounding box center [123, 141] width 12 height 12
checkbox input "true"
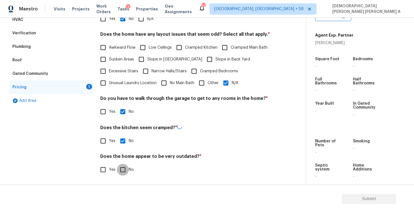
click at [121, 166] on input "No" at bounding box center [123, 170] width 12 height 12
checkbox input "true"
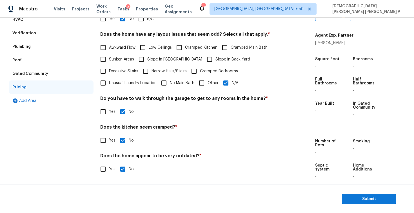
scroll to position [0, 0]
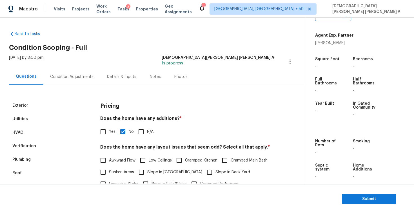
click at [174, 81] on div "Photos" at bounding box center [180, 76] width 27 height 17
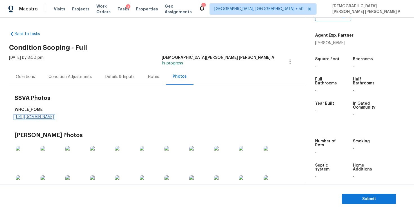
click at [54, 117] on link "https://d285kkeqns3g4j.cloudfront.net/Opportunity/006PD00000KyXvGYAV/GO%20Media…" at bounding box center [34, 117] width 39 height 4
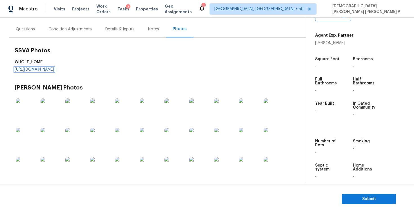
scroll to position [22, 0]
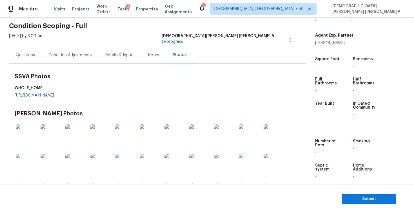
click at [76, 60] on div "Condition Adjustments" at bounding box center [70, 55] width 57 height 17
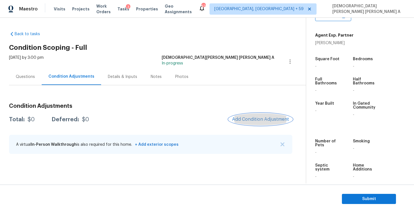
click at [260, 118] on span "Add Condition Adjustment" at bounding box center [260, 119] width 57 height 5
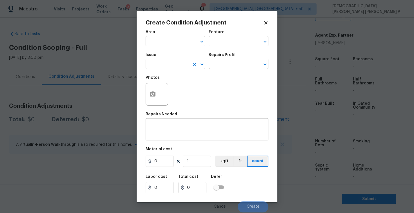
click at [155, 60] on input "text" at bounding box center [167, 64] width 44 height 9
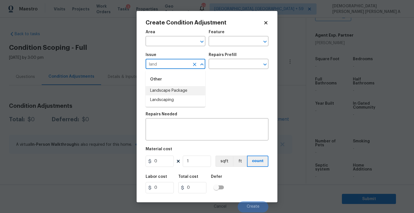
click at [171, 91] on li "Landscape Package" at bounding box center [175, 90] width 60 height 9
type input "Landscape Package"
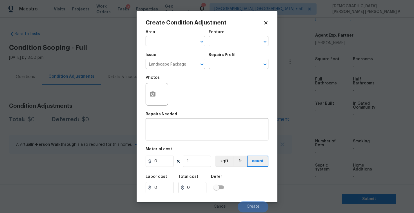
click at [219, 69] on div "Issue Landscape Package ​ Repairs Prefill ​" at bounding box center [206, 61] width 123 height 23
click at [220, 65] on input "text" at bounding box center [230, 64] width 44 height 9
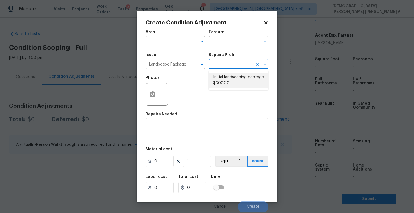
click at [219, 81] on li "Initial landscaping package $300.00" at bounding box center [238, 80] width 60 height 15
type input "Home Readiness Packages"
type textarea "Mowing of grass up to 6" in height. Mow, edge along driveways & sidewalks, trim…"
type input "300"
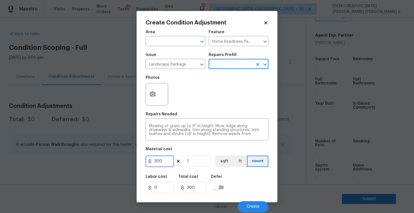
click at [167, 161] on input "300" at bounding box center [159, 161] width 28 height 11
type input "70"
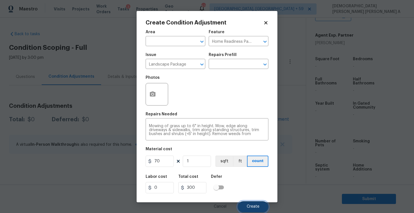
type input "70"
click at [247, 205] on span "Create" at bounding box center [252, 207] width 13 height 4
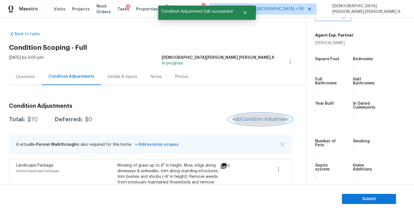
click at [264, 122] on button "Add Condition Adjustment" at bounding box center [260, 119] width 64 height 12
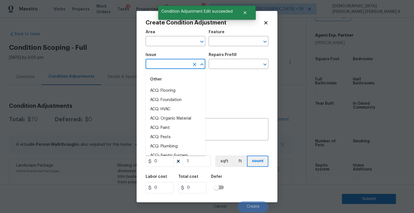
click at [161, 65] on input "text" at bounding box center [167, 64] width 44 height 9
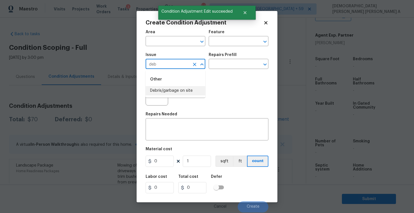
click at [169, 90] on li "Debris/garbage on site" at bounding box center [175, 90] width 60 height 9
type input "Debris/garbage on site"
click at [247, 65] on input "text" at bounding box center [230, 64] width 44 height 9
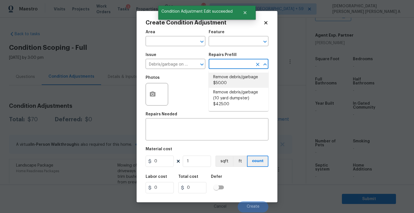
click at [242, 75] on li "Remove debris/garbage $50.00" at bounding box center [238, 80] width 60 height 15
type textarea "Remove, haul off, and properly dispose of any debris left by seller to offsite …"
type input "50"
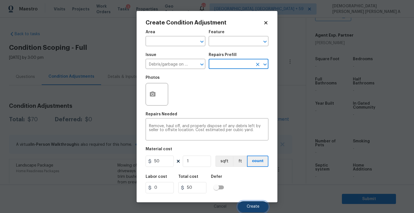
click at [257, 201] on button "Create" at bounding box center [252, 206] width 31 height 11
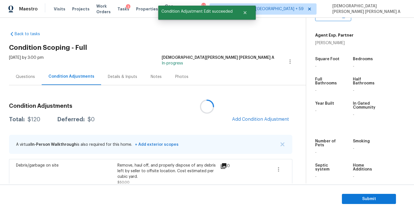
click at [265, 117] on div at bounding box center [207, 106] width 414 height 213
click at [265, 117] on span "Add Condition Adjustment" at bounding box center [260, 119] width 57 height 5
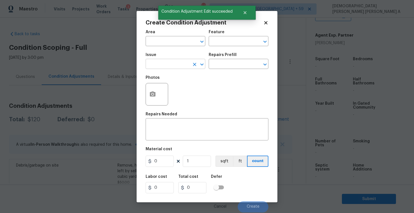
click at [176, 65] on input "text" at bounding box center [167, 64] width 44 height 9
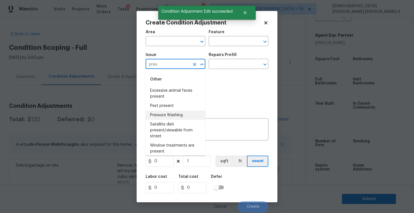
click at [180, 116] on li "Pressure Washing" at bounding box center [175, 115] width 60 height 9
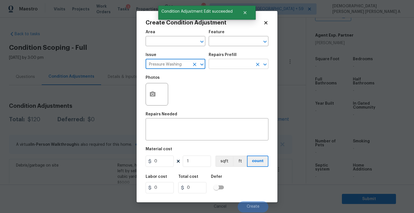
type input "Pressure Washing"
click at [223, 63] on input "text" at bounding box center [230, 64] width 44 height 9
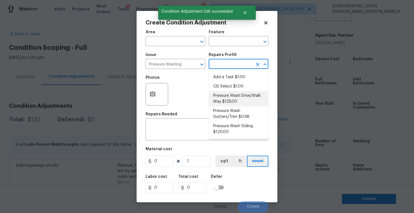
click at [224, 95] on li "Pressure Wash Drive/Walk Way $125.00" at bounding box center [238, 98] width 60 height 15
type input "Siding"
type textarea "Pressure wash the driveways/walkways as directed by the PM. Ensure that all deb…"
type input "125"
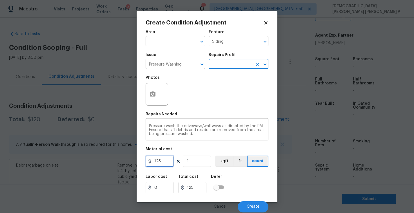
click at [164, 163] on input "125" at bounding box center [159, 161] width 28 height 11
type input "200"
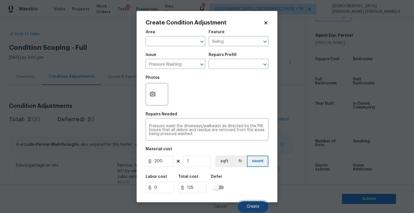
type input "200"
click at [251, 210] on button "Create" at bounding box center [252, 206] width 31 height 11
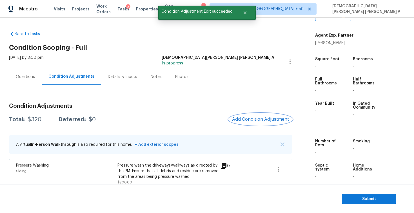
scroll to position [89, 0]
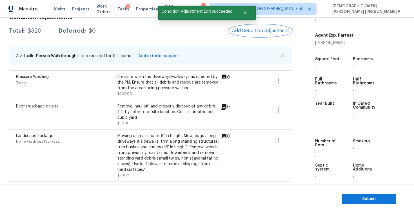
click at [262, 28] on span "Add Condition Adjustment" at bounding box center [260, 30] width 57 height 5
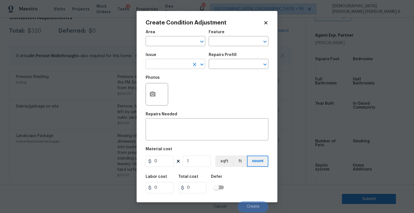
click at [188, 62] on input "text" at bounding box center [167, 64] width 44 height 9
click at [195, 90] on li "Siding" at bounding box center [175, 90] width 60 height 9
type input "Siding"
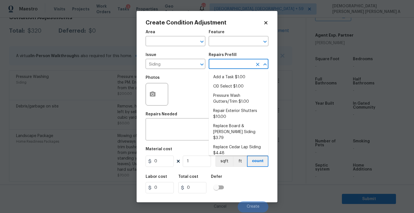
click at [243, 68] on input "text" at bounding box center [230, 64] width 44 height 9
click at [233, 104] on li "Pressure Wash Gutters/Trim $1.00" at bounding box center [238, 98] width 60 height 15
type input "Siding"
type textarea "Protect areas as needed for pressure washing. Pressure wash the gutters and tri…"
type input "1"
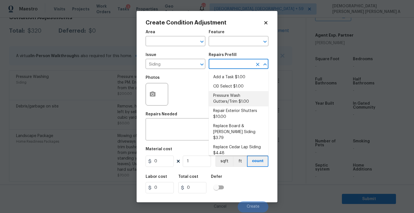
type input "1"
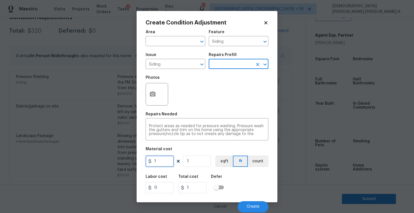
click at [166, 161] on input "1" at bounding box center [159, 161] width 28 height 11
type input "575"
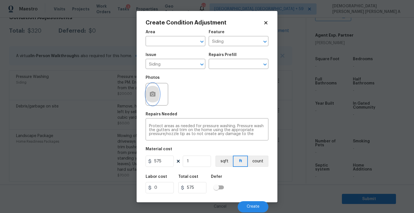
click at [151, 101] on button "button" at bounding box center [153, 94] width 14 height 22
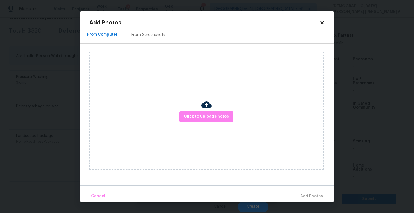
click at [138, 33] on div "From Screenshots" at bounding box center [148, 35] width 34 height 6
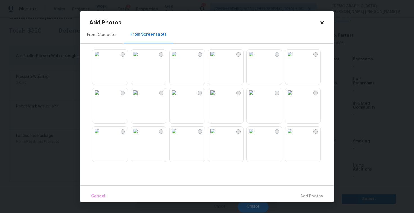
click at [140, 59] on img at bounding box center [135, 54] width 9 height 9
click at [217, 59] on img at bounding box center [212, 54] width 9 height 9
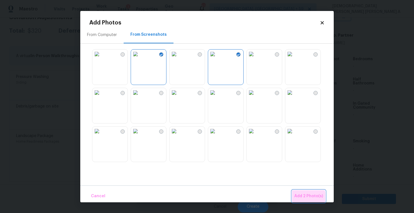
click at [307, 197] on span "Add 2 Photo(s)" at bounding box center [308, 196] width 29 height 7
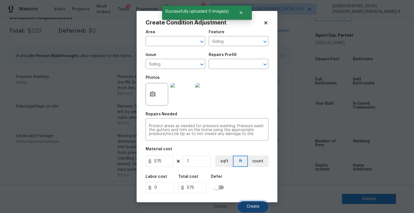
click at [259, 210] on button "Create" at bounding box center [252, 206] width 31 height 11
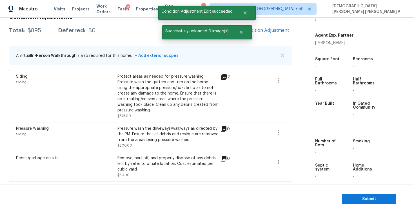
click at [275, 24] on div "Condition Adjustments Total: $895 Deferred: $0 Add Condition Adjustment A virtu…" at bounding box center [150, 122] width 283 height 224
click at [261, 29] on span "Add Condition Adjustment" at bounding box center [260, 30] width 57 height 5
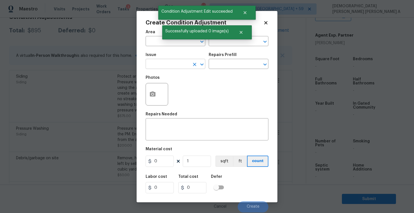
click at [174, 64] on input "text" at bounding box center [167, 64] width 44 height 9
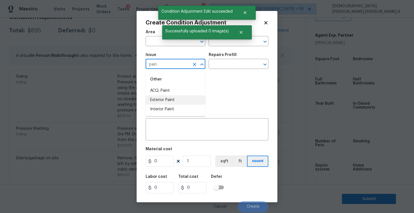
click at [174, 93] on li "ACQ: Paint" at bounding box center [175, 90] width 60 height 9
type input "ACQ: Paint"
click at [239, 66] on input "text" at bounding box center [230, 64] width 44 height 9
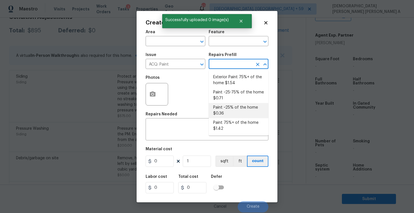
click at [230, 113] on li "Paint ~25% of the home $0.36" at bounding box center [238, 110] width 60 height 15
type input "Acquisition"
type textarea "Acquisition Scope: ~25% of the home needs interior paint"
type input "0.36"
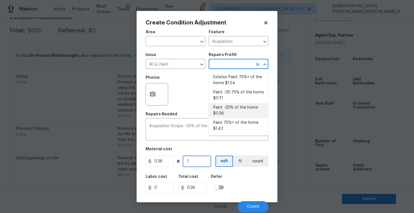
click at [196, 161] on input "1" at bounding box center [197, 161] width 28 height 11
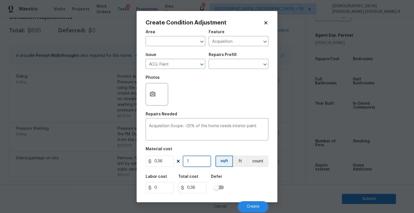
type input "0"
type input "2"
type input "0.72"
type input "25"
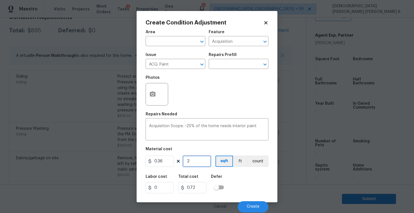
type input "9"
type input "256"
type input "92.16"
type input "2566"
type input "923.76"
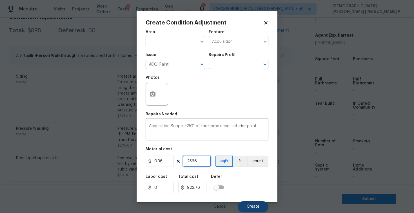
type input "2566"
click at [256, 203] on button "Create" at bounding box center [252, 206] width 31 height 11
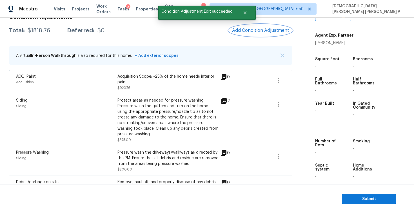
click at [247, 32] on span "Add Condition Adjustment" at bounding box center [260, 30] width 57 height 5
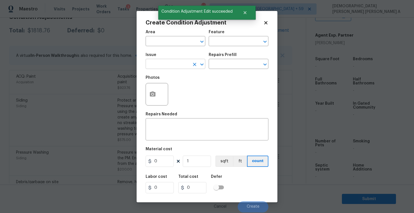
click at [166, 63] on input "text" at bounding box center [167, 64] width 44 height 9
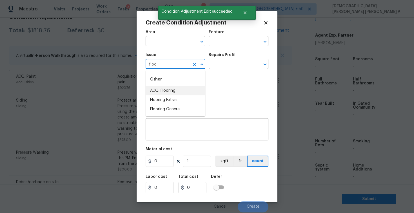
click at [187, 87] on li "ACQ: Flooring" at bounding box center [175, 90] width 60 height 9
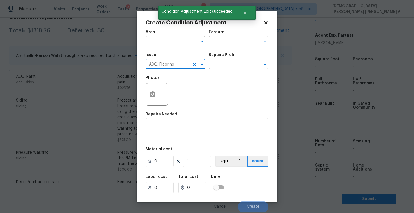
type input "ACQ: Flooring"
click at [241, 59] on div "Repairs Prefill" at bounding box center [238, 56] width 60 height 7
click at [238, 66] on input "text" at bounding box center [230, 64] width 44 height 9
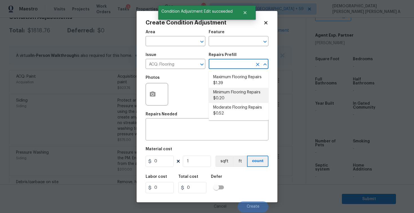
click at [233, 99] on li "Minimum Flooring Repairs $0.20" at bounding box center [238, 95] width 60 height 15
type input "Acquisition"
type textarea "Acquisition Scope: Minimum flooring repairs"
type input "0.2"
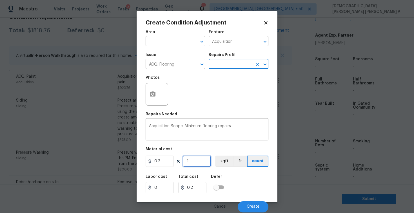
click at [198, 158] on input "1" at bounding box center [197, 161] width 28 height 11
type input "0"
type input "2"
type input "0.4"
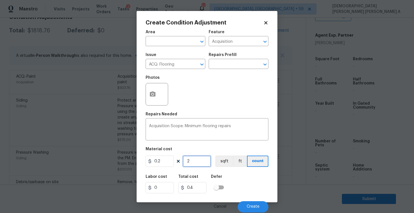
type input "25"
type input "5"
type input "256"
type input "51.2"
type input "2566"
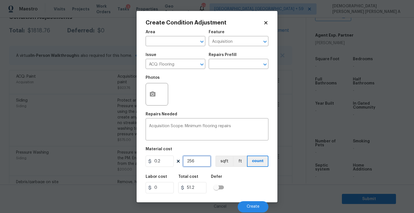
type input "513.2"
type input "2566"
click at [224, 160] on button "sqft" at bounding box center [223, 161] width 17 height 11
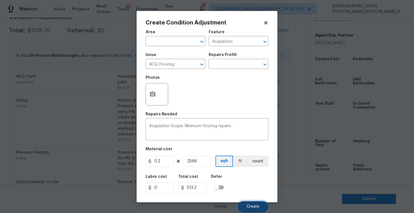
click at [254, 211] on button "Create" at bounding box center [252, 206] width 31 height 11
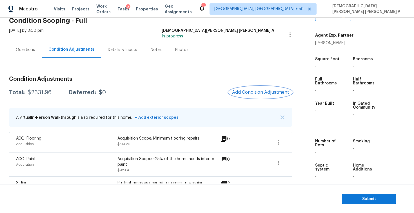
scroll to position [0, 0]
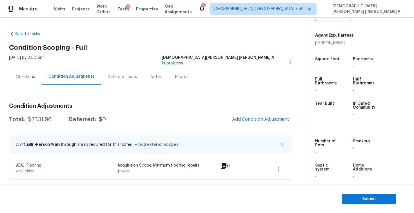
click at [20, 79] on div "Questions" at bounding box center [25, 77] width 19 height 6
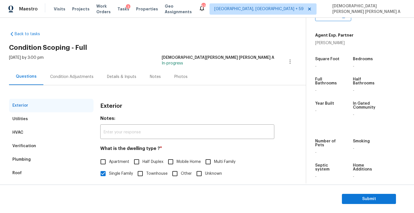
click at [24, 115] on div "Utilities" at bounding box center [51, 119] width 84 height 14
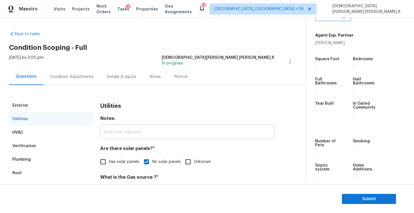
scroll to position [125, 0]
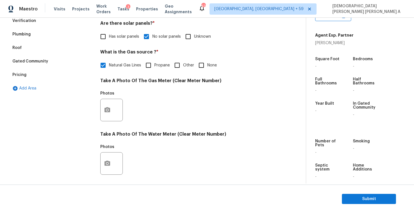
click at [176, 68] on input "Other" at bounding box center [177, 65] width 12 height 12
checkbox input "true"
checkbox input "false"
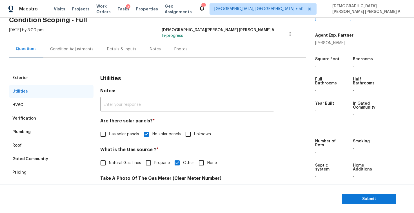
click at [69, 50] on div "Condition Adjustments" at bounding box center [71, 49] width 43 height 6
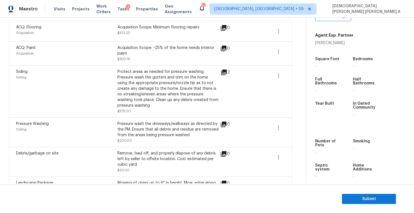
scroll to position [62, 0]
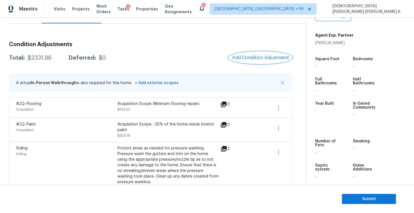
click at [257, 57] on span "Add Condition Adjustment" at bounding box center [260, 57] width 57 height 5
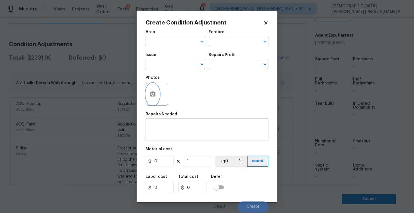
click at [152, 93] on circle "button" at bounding box center [153, 94] width 2 height 2
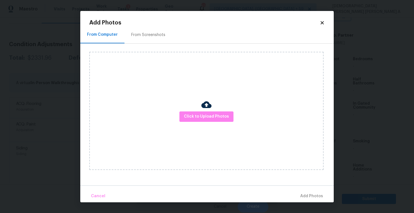
click at [213, 111] on div "Click to Upload Photos" at bounding box center [206, 111] width 234 height 118
click at [205, 117] on span "Click to Upload Photos" at bounding box center [206, 116] width 45 height 7
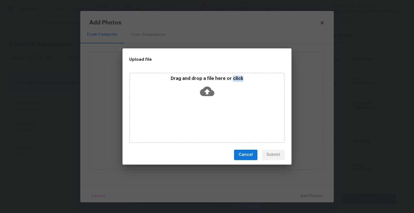
drag, startPoint x: 205, startPoint y: 117, endPoint x: 205, endPoint y: 112, distance: 5.6
click at [205, 116] on div "Drag and drop a file here or click" at bounding box center [206, 108] width 155 height 70
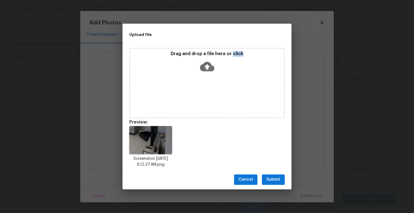
click at [274, 179] on span "Submit" at bounding box center [273, 179] width 14 height 7
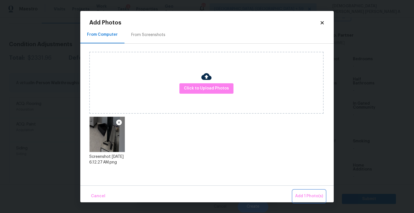
click at [306, 195] on span "Add 1 Photo(s)" at bounding box center [309, 196] width 28 height 7
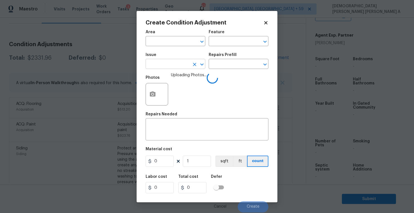
click at [159, 66] on input "text" at bounding box center [167, 64] width 44 height 9
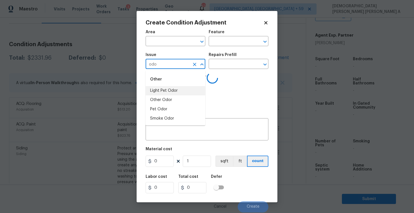
click at [172, 91] on li "Light Pet Odor" at bounding box center [175, 90] width 60 height 9
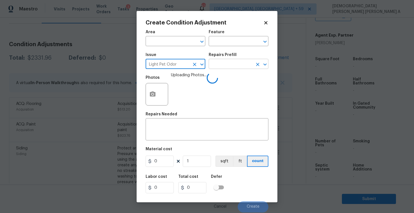
type input "Light Pet Odor"
click at [241, 63] on input "text" at bounding box center [230, 64] width 44 height 9
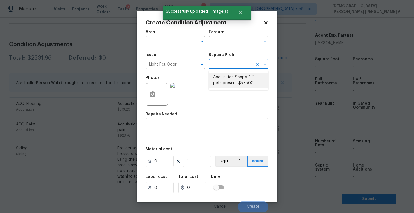
click at [236, 84] on li "Acquisition Scope: 1-2 pets present $575.00" at bounding box center [238, 80] width 60 height 15
type textarea "Acquisition Scope: 1-2 pets present"
type input "575"
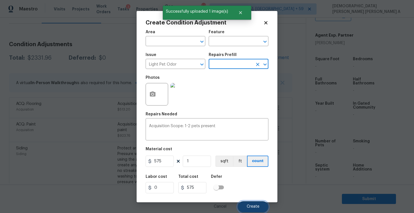
click at [250, 203] on button "Create" at bounding box center [252, 206] width 31 height 11
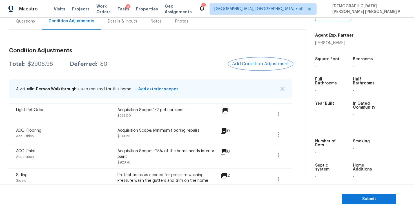
scroll to position [5, 0]
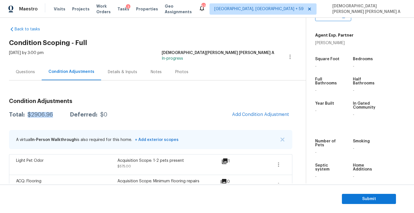
drag, startPoint x: 55, startPoint y: 115, endPoint x: 27, endPoint y: 115, distance: 28.4
click at [27, 115] on div "Total: $2906.96 Deferred: $0" at bounding box center [58, 115] width 98 height 6
copy div "$2906.96"
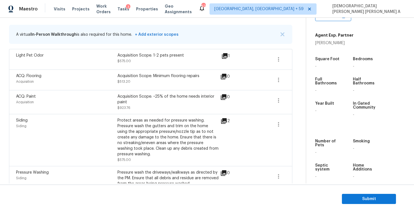
scroll to position [70, 0]
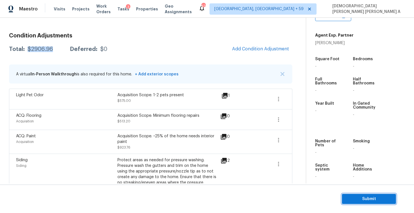
click at [372, 200] on span "Submit" at bounding box center [368, 198] width 45 height 7
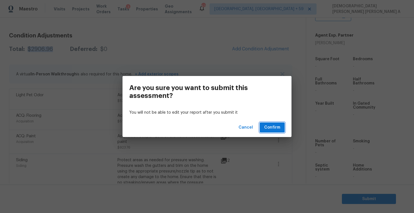
click at [269, 124] on button "Confirm" at bounding box center [271, 127] width 25 height 10
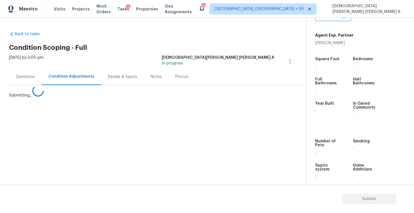
scroll to position [0, 0]
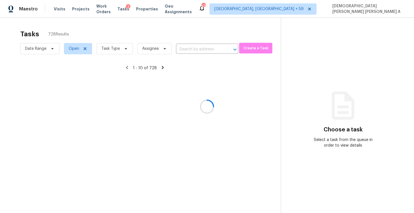
click at [109, 47] on div at bounding box center [207, 106] width 414 height 213
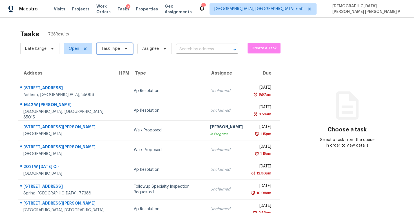
click at [123, 53] on span "Task Type" at bounding box center [114, 48] width 36 height 11
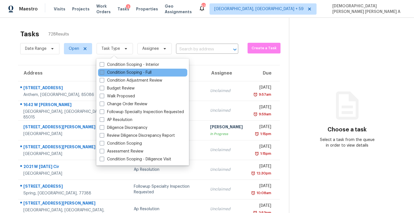
click at [118, 74] on label "Condition Scoping - Full" at bounding box center [126, 73] width 52 height 6
click at [103, 73] on input "Condition Scoping - Full" at bounding box center [102, 72] width 4 height 4
checkbox input "true"
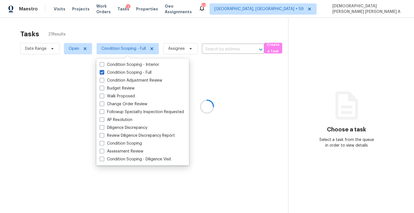
click at [128, 40] on div at bounding box center [207, 106] width 414 height 213
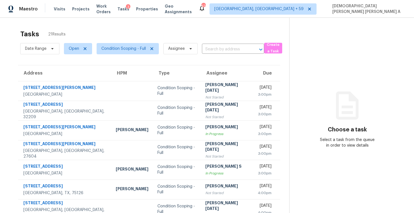
scroll to position [80, 0]
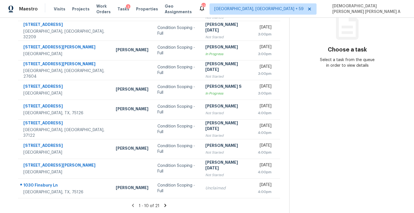
click at [164, 202] on section "Tasks 21 Results Date Range Open Condition Scoping - Full Assignee ​ Create a T…" at bounding box center [149, 80] width 280 height 266
click at [164, 205] on icon at bounding box center [165, 205] width 2 height 3
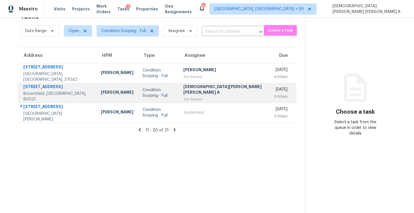
click at [192, 92] on div "[DEMOGRAPHIC_DATA][PERSON_NAME] [PERSON_NAME] A" at bounding box center [224, 90] width 82 height 13
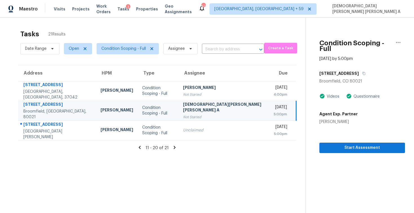
scroll to position [1, 0]
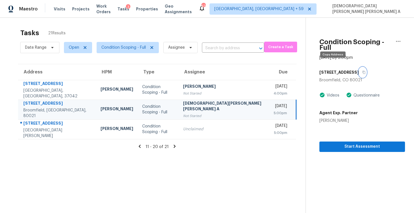
click at [362, 71] on icon "button" at bounding box center [363, 72] width 3 height 3
click at [329, 146] on section "Condition Scoping - Full Oct 14th 2025 by 5:00pm 10131 Routt St Broomfield, CO …" at bounding box center [354, 123] width 99 height 213
click at [328, 143] on span "Start Assessment" at bounding box center [361, 146] width 77 height 7
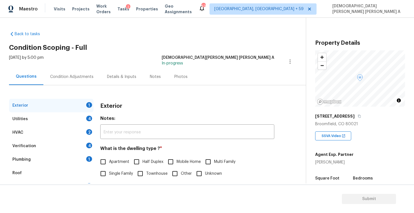
click at [170, 66] on div "Tue, Oct 14 2025 by 5:00 pm Mohamed Azeem Mohsin A In-progress" at bounding box center [157, 62] width 296 height 14
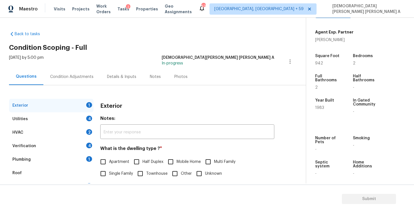
scroll to position [58, 0]
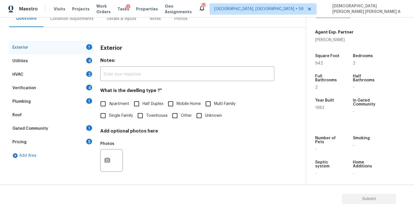
click at [102, 115] on input "Single Family" at bounding box center [103, 116] width 12 height 12
checkbox input "true"
click at [69, 62] on div "Utilities 4" at bounding box center [51, 61] width 84 height 14
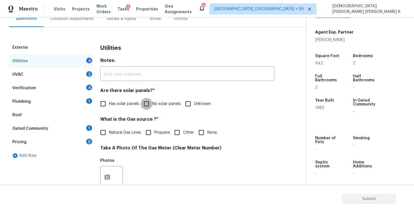
click at [149, 105] on input "No solar panels" at bounding box center [146, 104] width 12 height 12
checkbox input "true"
click at [104, 138] on input "Natural Gas Lines" at bounding box center [103, 133] width 12 height 12
checkbox input "true"
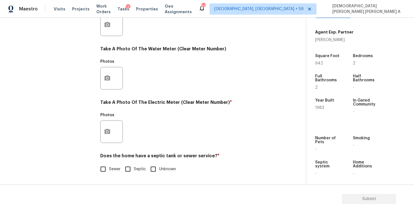
click at [104, 167] on input "Sewer" at bounding box center [103, 169] width 12 height 12
checkbox input "true"
click at [106, 131] on icon "button" at bounding box center [107, 131] width 7 height 7
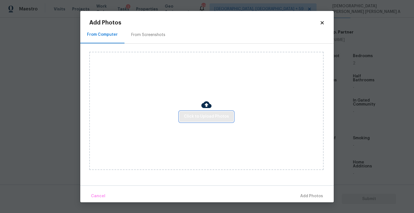
click at [209, 120] on button "Click to Upload Photos" at bounding box center [206, 116] width 54 height 10
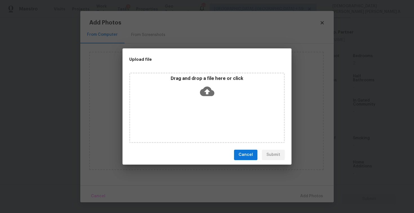
click at [209, 94] on icon at bounding box center [207, 91] width 14 height 10
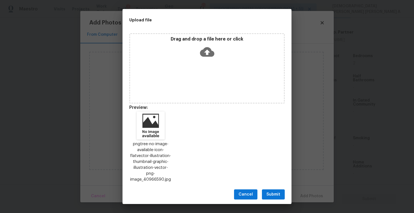
click at [273, 194] on span "Submit" at bounding box center [273, 194] width 14 height 7
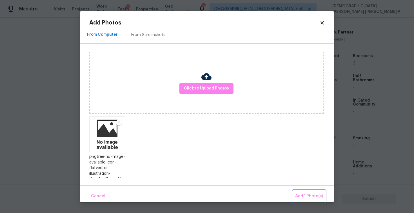
click at [305, 198] on span "Add 1 Photo(s)" at bounding box center [309, 196] width 28 height 7
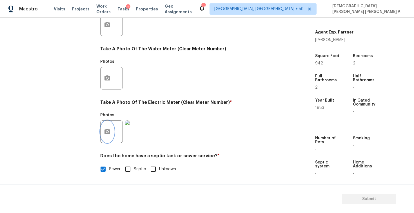
scroll to position [76, 0]
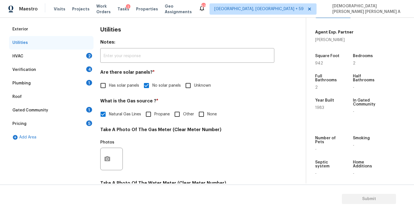
click at [59, 52] on div "HVAC 2" at bounding box center [51, 57] width 84 height 14
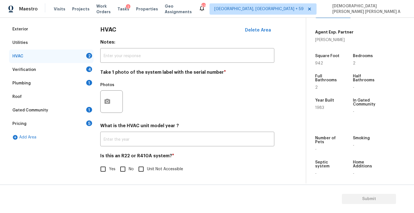
click at [120, 169] on input "No" at bounding box center [123, 169] width 12 height 12
checkbox input "true"
click at [105, 99] on icon "button" at bounding box center [107, 101] width 7 height 7
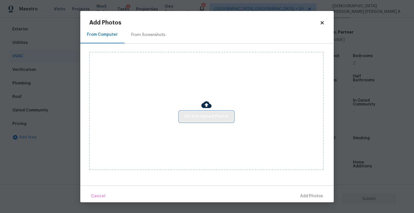
click at [212, 116] on span "Click to Upload Photos" at bounding box center [206, 116] width 45 height 7
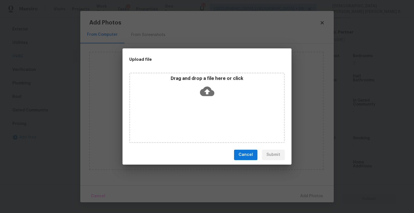
click at [207, 96] on icon at bounding box center [207, 91] width 14 height 14
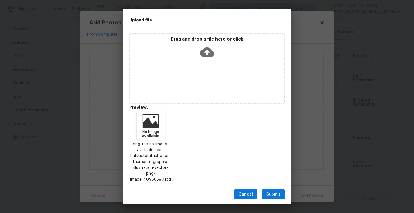
click at [270, 192] on span "Submit" at bounding box center [273, 194] width 14 height 7
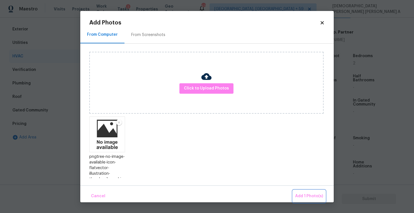
click at [299, 195] on span "Add 1 Photo(s)" at bounding box center [309, 196] width 28 height 7
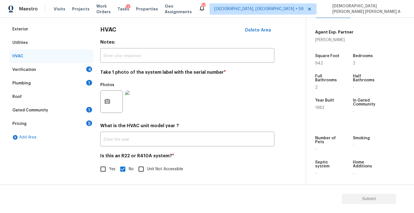
click at [60, 71] on div "Verification 4" at bounding box center [51, 70] width 84 height 14
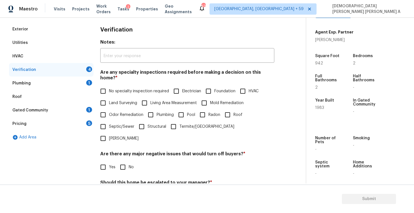
click at [117, 88] on span "No specialty inspection required" at bounding box center [139, 91] width 60 height 6
click at [109, 85] on input "No specialty inspection required" at bounding box center [103, 91] width 12 height 12
checkbox input "true"
click at [122, 162] on input "No" at bounding box center [123, 168] width 12 height 12
checkbox input "true"
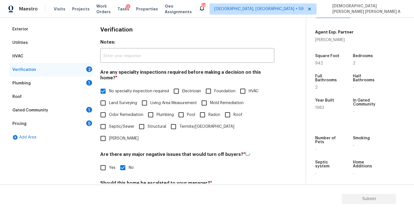
click at [123, 190] on input "No" at bounding box center [123, 196] width 12 height 12
checkbox input "true"
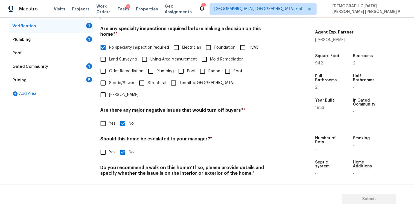
click at [123, 181] on input "No" at bounding box center [123, 187] width 12 height 12
checkbox input "true"
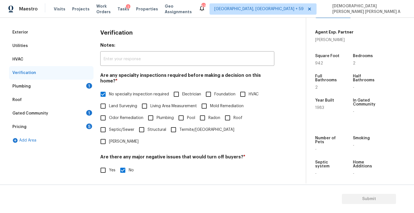
click at [70, 89] on div "Plumbing 1" at bounding box center [51, 87] width 84 height 14
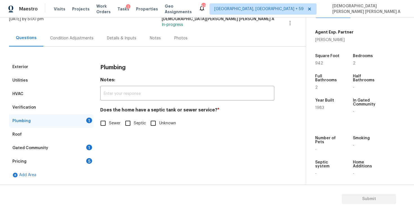
scroll to position [39, 0]
click at [103, 123] on input "Sewer" at bounding box center [103, 123] width 12 height 12
checkbox input "true"
click at [79, 143] on div "Gated Community 1" at bounding box center [51, 148] width 84 height 14
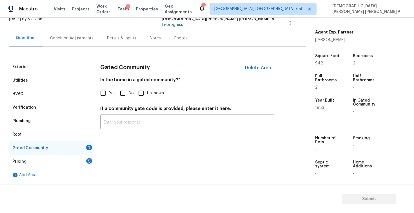
click at [121, 86] on div "Is the home in a gated community? * Yes No Unknown" at bounding box center [187, 88] width 174 height 22
click at [121, 97] on input "No" at bounding box center [123, 93] width 12 height 12
checkbox input "true"
click at [82, 158] on div "Pricing 5" at bounding box center [51, 162] width 84 height 14
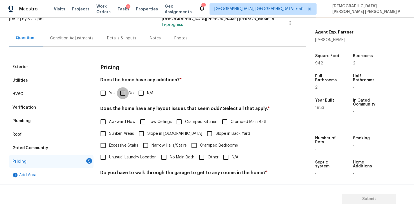
click at [121, 95] on input "No" at bounding box center [123, 93] width 12 height 12
checkbox input "true"
click at [232, 157] on span "N/A" at bounding box center [235, 157] width 6 height 6
click at [232, 157] on input "N/A" at bounding box center [226, 157] width 12 height 12
checkbox input "true"
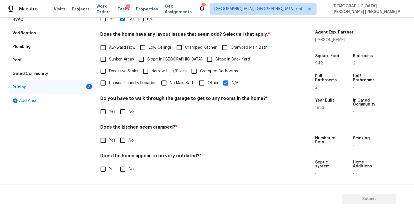
scroll to position [113, 0]
click at [120, 113] on input "No" at bounding box center [123, 112] width 12 height 12
checkbox input "true"
click at [123, 140] on input "No" at bounding box center [123, 140] width 12 height 12
checkbox input "true"
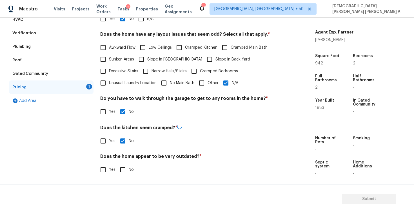
click at [125, 168] on input "No" at bounding box center [123, 170] width 12 height 12
checkbox input "true"
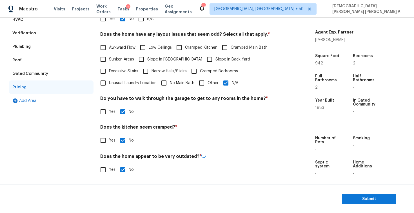
scroll to position [0, 0]
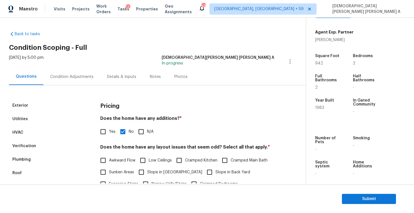
click at [176, 79] on div "Photos" at bounding box center [180, 77] width 13 height 6
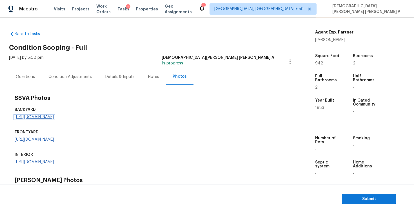
click at [40, 119] on link "https://opendoor-admin-client-upload-production.s3.amazonaws.com/uploads/Cake/S…" at bounding box center [34, 117] width 39 height 4
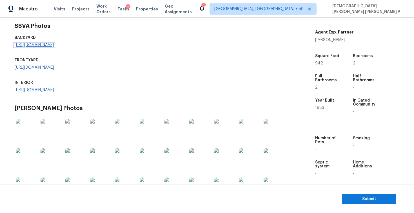
scroll to position [89, 0]
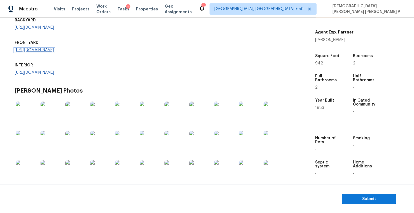
click at [29, 52] on link "https://opendoor-admin-client-upload-production.s3.amazonaws.com/uploads/Cake/S…" at bounding box center [34, 50] width 39 height 4
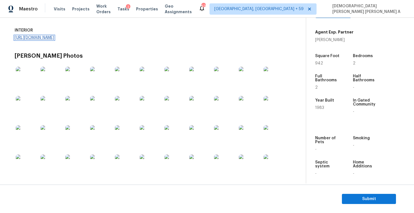
click at [35, 40] on link "https://opendoor-admin-client-upload-production.s3.amazonaws.com/uploads/Cake/S…" at bounding box center [34, 38] width 39 height 4
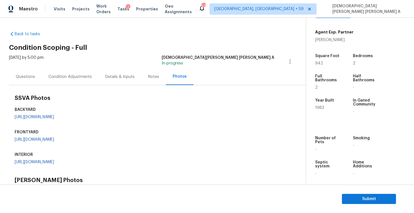
click at [63, 82] on div "Condition Adjustments" at bounding box center [70, 76] width 57 height 17
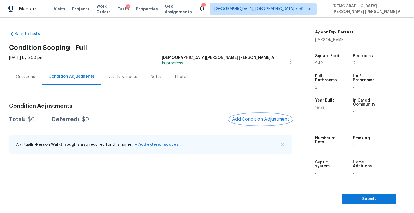
click at [259, 122] on button "Add Condition Adjustment" at bounding box center [260, 119] width 64 height 12
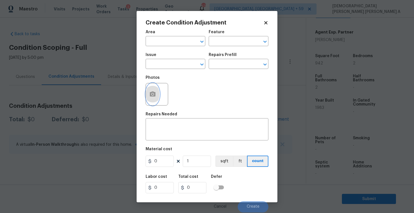
click at [153, 94] on icon "button" at bounding box center [152, 94] width 7 height 7
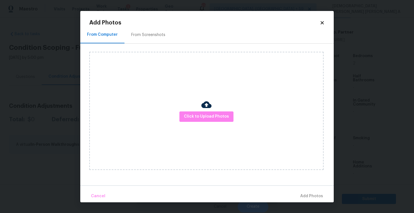
click at [154, 34] on div "From Screenshots" at bounding box center [148, 35] width 34 height 6
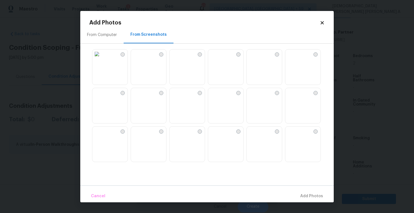
click at [217, 59] on img at bounding box center [212, 54] width 9 height 9
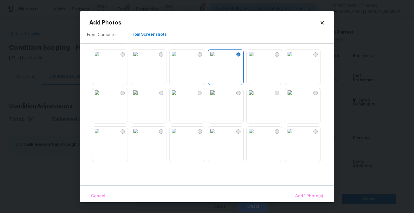
click at [177, 59] on img at bounding box center [173, 54] width 9 height 9
click at [294, 97] on img at bounding box center [289, 92] width 9 height 9
click at [305, 195] on span "Add 3 Photo(s)" at bounding box center [308, 196] width 28 height 7
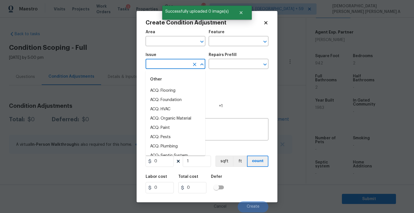
click at [177, 65] on input "text" at bounding box center [167, 64] width 44 height 9
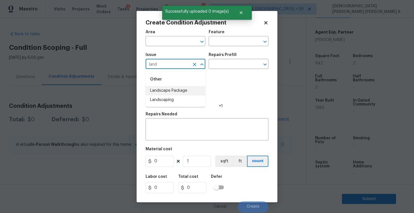
click at [188, 88] on li "Landscape Package" at bounding box center [175, 90] width 60 height 9
type input "Landscape Package"
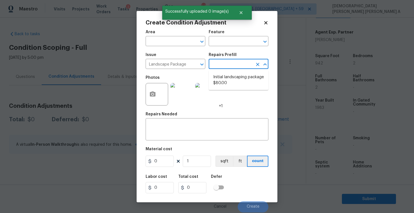
click at [239, 64] on input "text" at bounding box center [230, 64] width 44 height 9
click at [234, 85] on li "Initial landscaping package $80.00" at bounding box center [238, 80] width 60 height 15
type input "Home Readiness Packages"
type textarea "Mowing of grass up to 6" in height. Mow, edge along driveways & sidewalks, trim…"
type input "80"
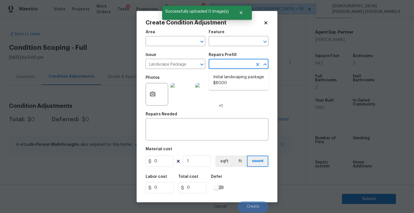
type input "80"
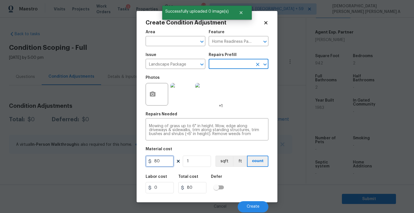
click at [169, 157] on input "80" at bounding box center [159, 161] width 28 height 11
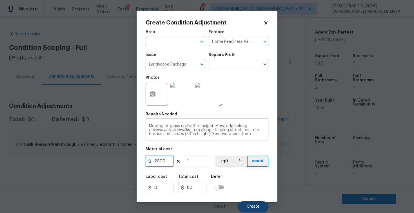
type input "2000"
click at [252, 203] on button "Create" at bounding box center [252, 206] width 31 height 11
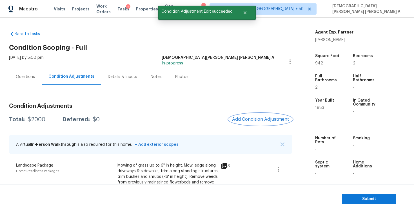
click at [255, 120] on span "Add Condition Adjustment" at bounding box center [260, 119] width 57 height 5
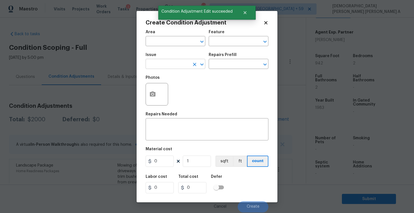
click at [156, 64] on input "text" at bounding box center [167, 64] width 44 height 9
click at [181, 91] on li "Debris/garbage on site" at bounding box center [175, 90] width 60 height 9
type input "Debris/garbage on site"
click at [247, 61] on input "text" at bounding box center [230, 64] width 44 height 9
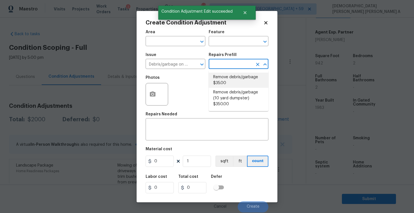
click at [239, 80] on li "Remove debris/garbage $35.00" at bounding box center [238, 80] width 60 height 15
type textarea "Remove, haul off, and properly dispose of any debris left by seller to offsite …"
type input "35"
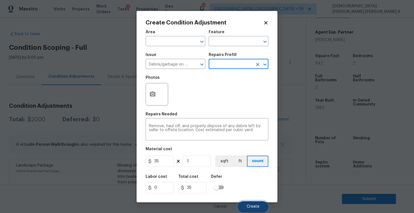
click at [255, 210] on button "Create" at bounding box center [252, 206] width 31 height 11
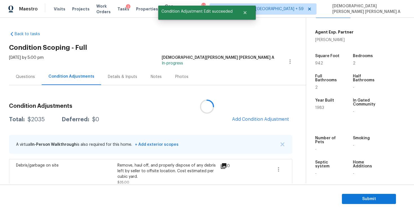
click at [266, 116] on div at bounding box center [207, 106] width 414 height 213
click at [266, 117] on span "Add Condition Adjustment" at bounding box center [260, 119] width 57 height 5
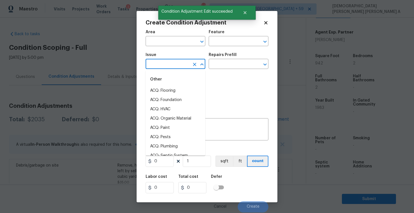
click at [163, 62] on input "text" at bounding box center [167, 64] width 44 height 9
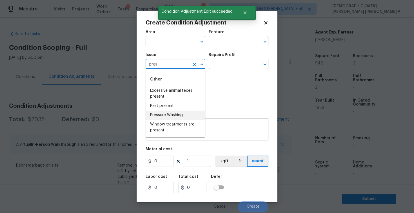
click at [181, 116] on li "Pressure Washing" at bounding box center [175, 115] width 60 height 9
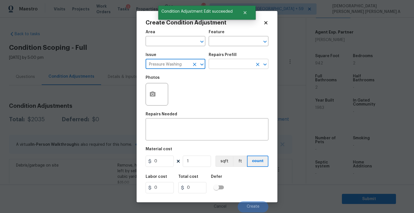
type input "Pressure Washing"
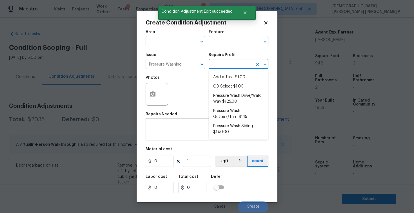
click at [235, 68] on input "text" at bounding box center [230, 64] width 44 height 9
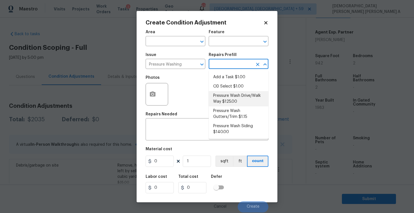
click at [227, 101] on li "Pressure Wash Drive/Walk Way $125.00" at bounding box center [238, 98] width 60 height 15
type input "Siding"
type textarea "Pressure wash the driveways/walkways as directed by the PM. Ensure that all deb…"
type input "125"
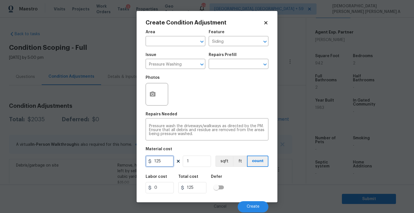
click at [169, 159] on input "125" at bounding box center [159, 161] width 28 height 11
type input "200"
click at [250, 207] on span "Create" at bounding box center [252, 207] width 13 height 4
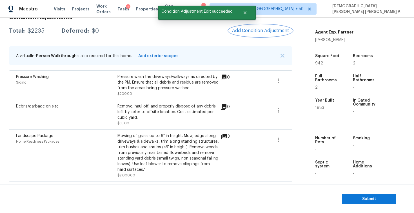
scroll to position [53, 0]
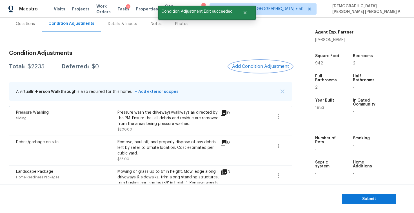
click at [265, 62] on button "Add Condition Adjustment" at bounding box center [260, 66] width 64 height 12
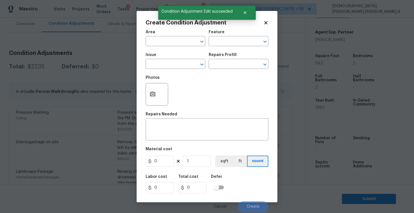
click at [176, 60] on div "Issue" at bounding box center [175, 56] width 60 height 7
click at [174, 64] on input "text" at bounding box center [167, 64] width 44 height 9
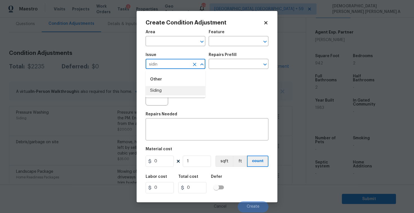
click at [180, 91] on li "Siding" at bounding box center [175, 90] width 60 height 9
type input "Siding"
click at [144, 95] on div "Create Condition Adjustment Area ​ Feature ​ Issue Siding ​ Repairs Prefill ​ P…" at bounding box center [206, 106] width 141 height 191
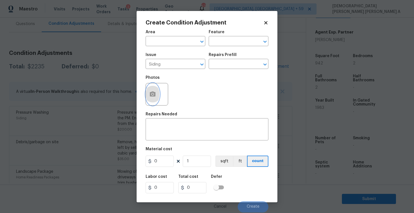
click at [154, 91] on icon "button" at bounding box center [152, 94] width 7 height 7
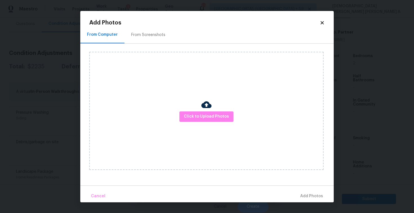
click at [143, 37] on div "From Screenshots" at bounding box center [148, 35] width 34 height 6
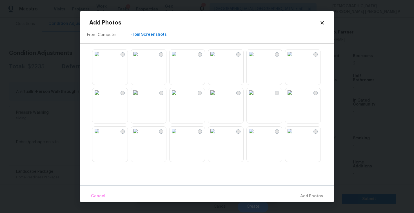
click at [255, 59] on img at bounding box center [250, 54] width 9 height 9
click at [315, 196] on span "Add 1 Photo(s)" at bounding box center [309, 196] width 28 height 7
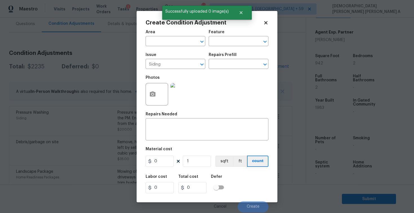
click at [236, 71] on div "Issue Siding ​ Repairs Prefill ​" at bounding box center [206, 61] width 123 height 23
click at [235, 67] on input "text" at bounding box center [230, 64] width 44 height 9
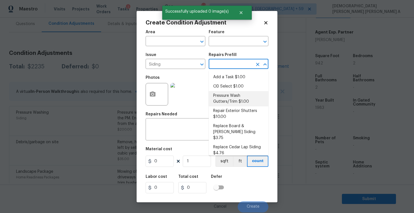
click at [233, 95] on li "Pressure Wash Gutters/Trim $1.00" at bounding box center [238, 98] width 60 height 15
type input "Siding"
type textarea "Protect areas as needed for pressure washing. Pressure wash the gutters and tri…"
type input "1"
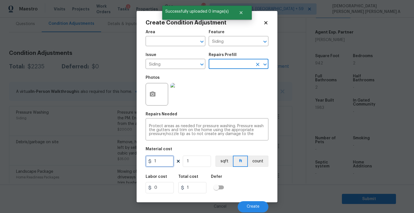
click at [164, 161] on input "1" at bounding box center [159, 161] width 28 height 11
type input "0"
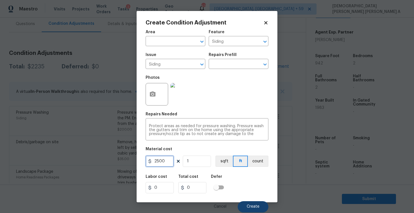
type input "2500"
click at [249, 207] on span "Create" at bounding box center [252, 207] width 13 height 4
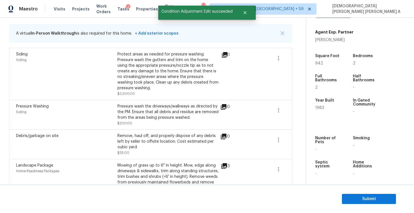
scroll to position [68, 0]
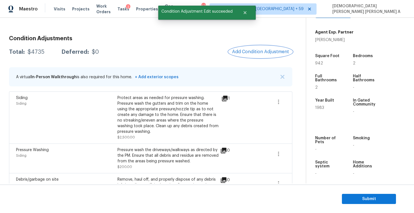
click at [248, 55] on button "Add Condition Adjustment" at bounding box center [260, 52] width 64 height 12
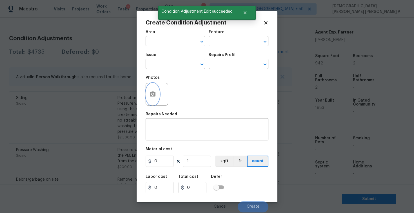
click at [154, 92] on icon "button" at bounding box center [152, 94] width 7 height 7
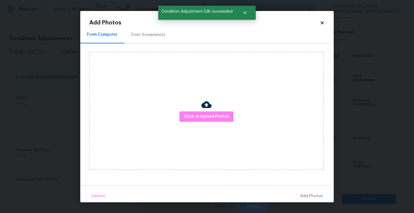
click at [152, 34] on div "From Screenshots" at bounding box center [148, 35] width 34 height 6
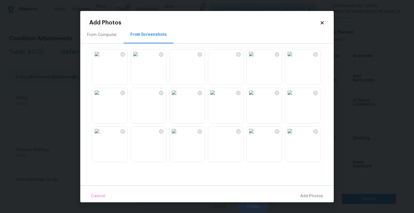
click at [294, 97] on img at bounding box center [289, 92] width 9 height 9
click at [217, 58] on img at bounding box center [212, 54] width 9 height 9
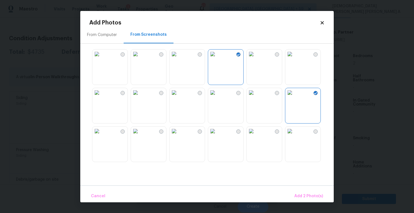
drag, startPoint x: 217, startPoint y: 58, endPoint x: 262, endPoint y: 136, distance: 89.4
click at [253, 122] on div at bounding box center [211, 105] width 244 height 118
click at [309, 195] on span "Add 2 Photo(s)" at bounding box center [308, 196] width 29 height 7
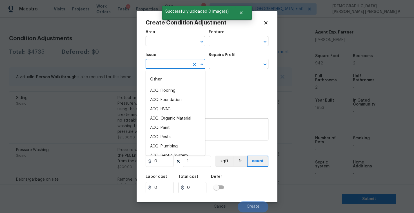
click at [168, 64] on input "text" at bounding box center [167, 64] width 44 height 9
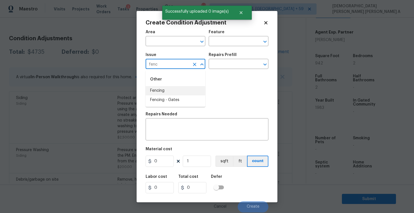
click at [171, 91] on li "Fencing" at bounding box center [175, 90] width 60 height 9
type input "Fencing"
click at [234, 64] on input "text" at bounding box center [230, 64] width 44 height 9
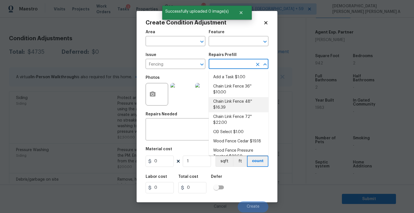
click at [229, 97] on li "Chain Link Fence 48'' $16.39" at bounding box center [238, 104] width 60 height 15
type textarea "Prep the work area and install a new 48'' chain link fence. Ensure that all of …"
type input "16.39"
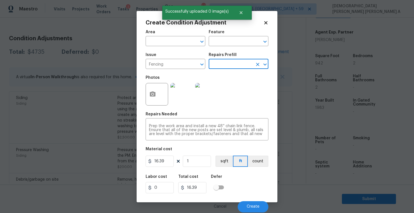
click at [237, 64] on input "text" at bounding box center [230, 64] width 44 height 9
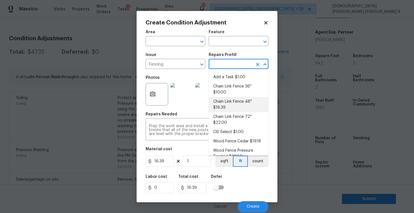
click at [228, 97] on li "Chain Link Fence 48'' $16.39" at bounding box center [238, 104] width 60 height 15
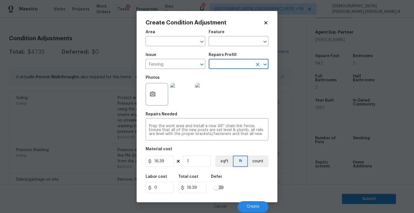
click at [223, 66] on input "text" at bounding box center [230, 64] width 44 height 9
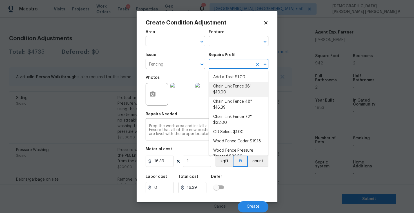
click at [223, 89] on li "Chain Link Fence 36'' $10.00" at bounding box center [238, 89] width 60 height 15
type textarea "Prep the work area and install a new 36'' chain link fence. Ensure that all of …"
type input "10"
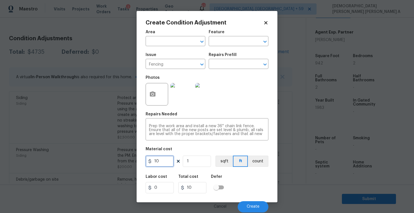
click at [160, 165] on input "10" at bounding box center [159, 161] width 28 height 11
type input "1200"
click at [245, 201] on div "Cancel Create" at bounding box center [206, 205] width 123 height 16
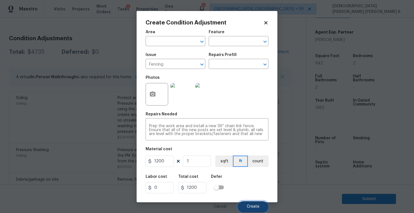
click at [252, 204] on button "Create" at bounding box center [252, 206] width 31 height 11
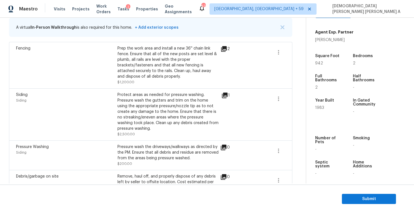
scroll to position [51, 0]
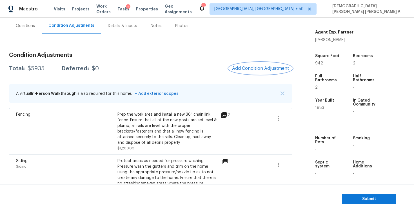
click at [258, 70] on span "Add Condition Adjustment" at bounding box center [260, 68] width 57 height 5
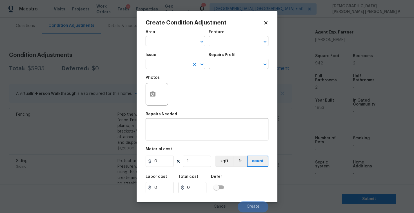
click at [174, 65] on input "text" at bounding box center [167, 64] width 44 height 9
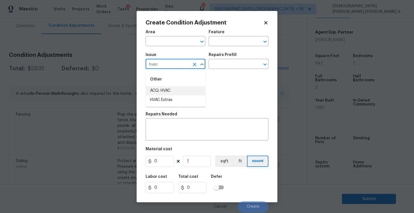
click at [170, 93] on li "ACQ: HVAC" at bounding box center [175, 90] width 60 height 9
type input "ACQ: HVAC"
click at [237, 66] on input "text" at bounding box center [230, 64] width 44 height 9
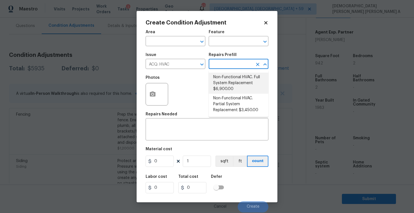
click at [234, 86] on li "Non-Functional HVAC. Full System Replacement $6,900.00" at bounding box center [238, 83] width 60 height 21
type input "Acquisition"
type textarea "Acquisition Scope: Full System Replacement"
type input "6900"
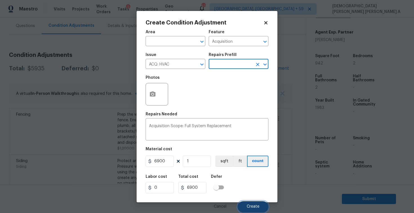
click at [249, 210] on button "Create" at bounding box center [252, 206] width 31 height 11
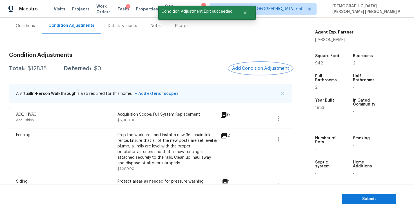
click at [259, 69] on span "Add Condition Adjustment" at bounding box center [260, 68] width 57 height 5
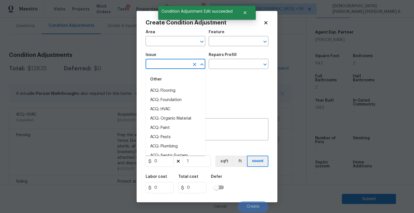
click at [169, 63] on input "text" at bounding box center [167, 64] width 44 height 9
click at [164, 117] on li "Pet Odor" at bounding box center [175, 118] width 60 height 9
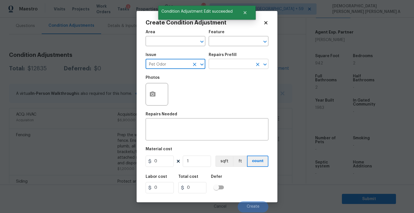
type input "Pet Odor"
click at [223, 64] on input "text" at bounding box center [230, 64] width 44 height 9
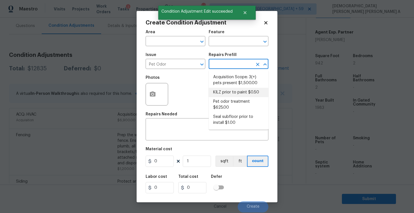
click at [227, 95] on li "KILZ prior to paint $0.50" at bounding box center [238, 92] width 60 height 9
type textarea "Apply odor blocking kilz primer prior to paint for odor in home."
type input "0.5"
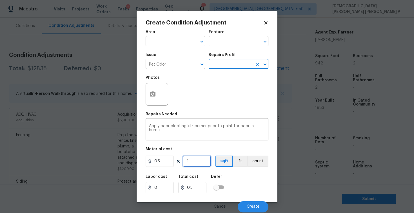
click at [202, 158] on input "1" at bounding box center [197, 161] width 28 height 11
type input "0"
type input "9"
type input "4.5"
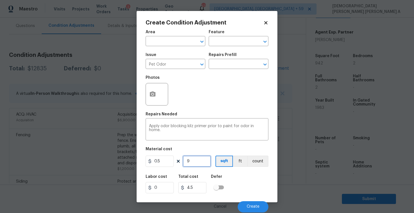
type input "94"
type input "47"
type input "942"
type input "471"
type input "942"
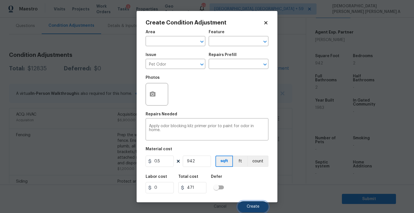
click at [251, 205] on span "Create" at bounding box center [252, 207] width 13 height 4
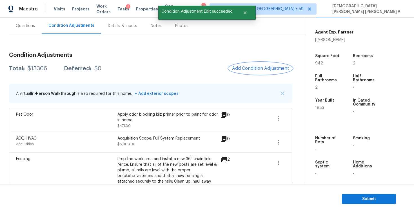
click at [248, 71] on button "Add Condition Adjustment" at bounding box center [260, 68] width 64 height 12
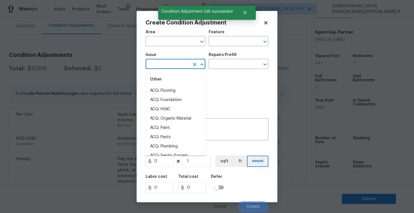
click at [168, 62] on input "text" at bounding box center [167, 64] width 44 height 9
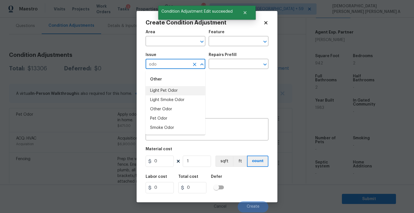
click at [170, 89] on li "Light Pet Odor" at bounding box center [175, 90] width 60 height 9
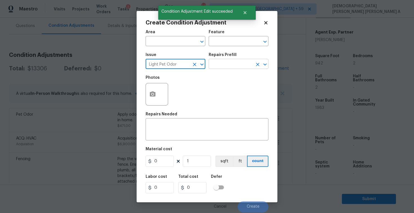
type input "Light Pet Odor"
click at [231, 66] on input "text" at bounding box center [230, 64] width 44 height 9
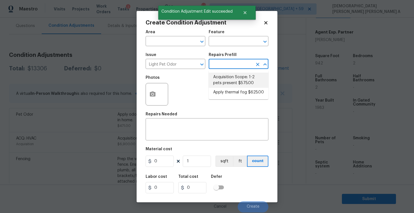
click at [232, 80] on li "Acquisition Scope: 1-2 pets present $575.00" at bounding box center [238, 80] width 60 height 15
type textarea "Acquisition Scope: 1-2 pets present"
type input "575"
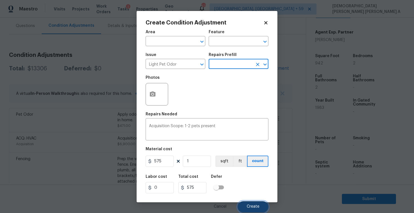
click at [257, 207] on span "Create" at bounding box center [252, 207] width 13 height 4
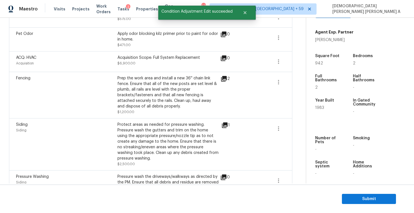
scroll to position [89, 0]
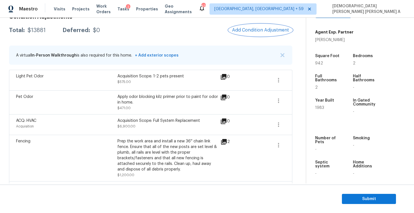
click at [258, 30] on span "Add Condition Adjustment" at bounding box center [260, 30] width 57 height 5
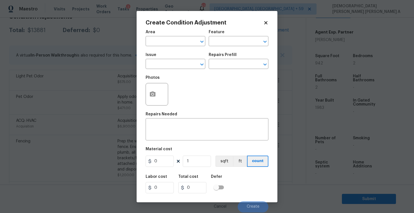
click at [142, 95] on div "Create Condition Adjustment Area ​ Feature ​ Issue ​ Repairs Prefill ​ Photos R…" at bounding box center [206, 106] width 141 height 191
click at [151, 95] on icon "button" at bounding box center [153, 93] width 6 height 5
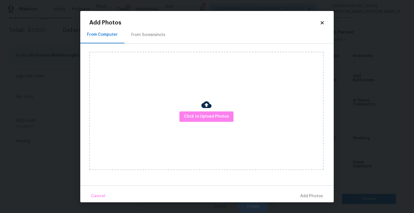
click at [136, 35] on div "From Screenshots" at bounding box center [148, 35] width 34 height 6
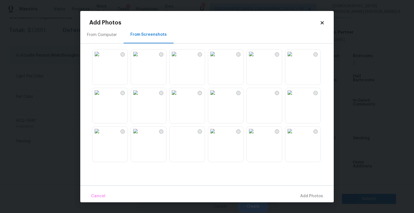
click at [140, 59] on img at bounding box center [135, 54] width 9 height 9
click at [209, 97] on img at bounding box center [212, 92] width 9 height 9
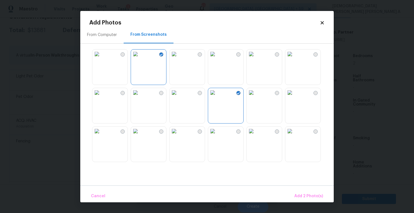
click at [140, 93] on img at bounding box center [135, 92] width 9 height 9
click at [178, 136] on img at bounding box center [173, 131] width 9 height 9
click at [217, 136] on img at bounding box center [212, 131] width 9 height 9
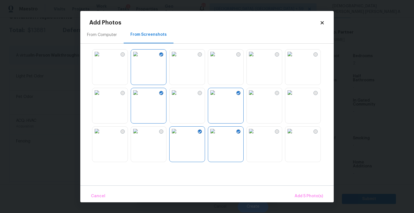
click at [255, 136] on img at bounding box center [250, 131] width 9 height 9
click at [309, 193] on span "Add 6 Photo(s)" at bounding box center [308, 196] width 29 height 7
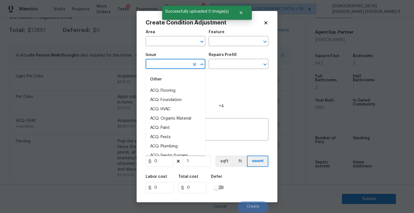
click at [184, 65] on input "text" at bounding box center [167, 64] width 44 height 9
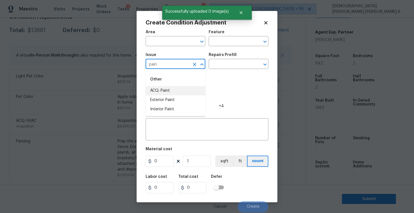
click at [187, 91] on li "ACQ: Paint" at bounding box center [175, 90] width 60 height 9
type input "ACQ: Paint"
click at [244, 64] on input "text" at bounding box center [230, 64] width 44 height 9
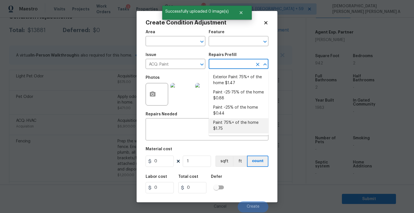
click at [236, 127] on li "Paint 75%+ of the home $1.75" at bounding box center [238, 125] width 60 height 15
type input "Acquisition"
type textarea "Acquisition Scope: 75%+ of the home will likely require interior paint"
type input "1.75"
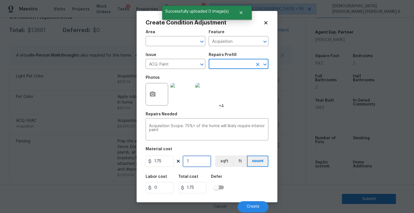
click at [203, 161] on input "1" at bounding box center [197, 161] width 28 height 11
type input "0"
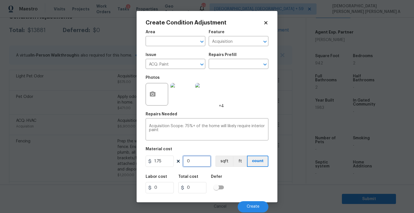
type input "9"
type input "15.75"
type input "94"
type input "164.5"
type input "942"
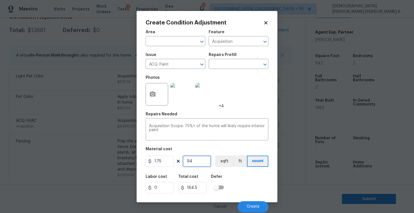
type input "1648.5"
type input "942"
click at [225, 164] on button "sqft" at bounding box center [223, 161] width 17 height 11
click at [258, 199] on div "Cancel Create" at bounding box center [206, 205] width 123 height 16
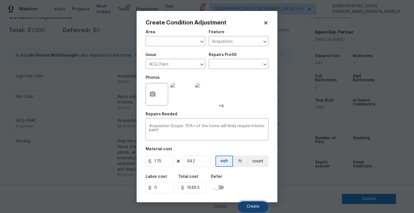
click at [255, 204] on button "Create" at bounding box center [252, 206] width 31 height 11
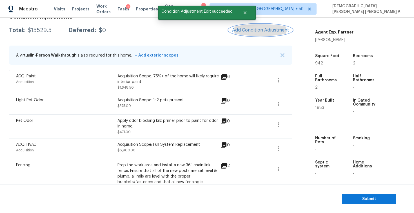
click at [258, 26] on button "Add Condition Adjustment" at bounding box center [260, 30] width 64 height 12
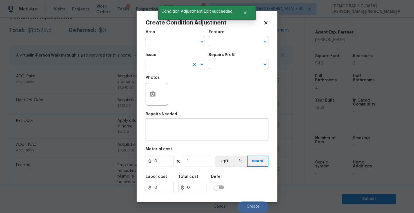
click at [163, 65] on input "text" at bounding box center [167, 64] width 44 height 9
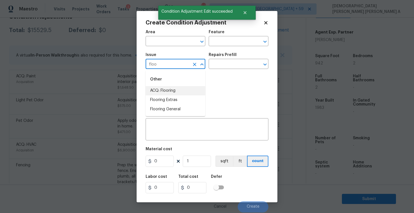
click at [175, 91] on li "ACQ: Flooring" at bounding box center [175, 90] width 60 height 9
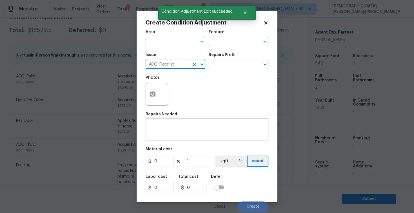
type input "ACQ: Flooring"
click at [237, 70] on div "Issue ACQ: Flooring ​ Repairs Prefill ​" at bounding box center [206, 61] width 123 height 23
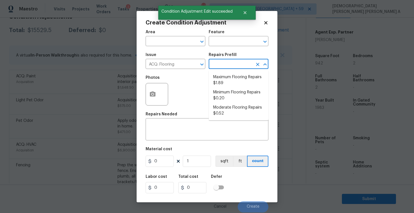
click at [235, 67] on input "text" at bounding box center [230, 64] width 44 height 9
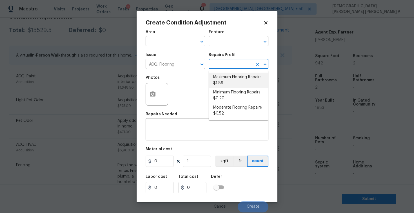
click at [226, 74] on li "Maximum Flooring Repairs $1.89" at bounding box center [238, 80] width 60 height 15
type input "Acquisition"
type textarea "Acquisition Scope: Maximum flooring repairs"
type input "1.89"
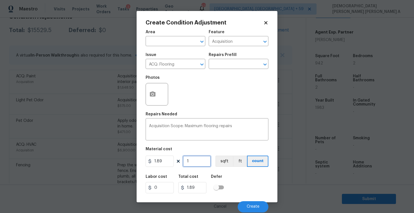
click at [193, 162] on input "1" at bounding box center [197, 161] width 28 height 11
click at [148, 96] on button "button" at bounding box center [153, 94] width 14 height 22
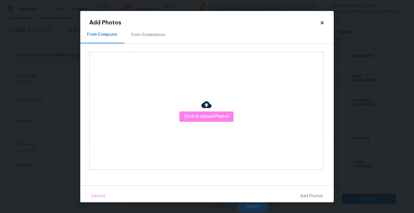
click at [132, 44] on div "Click to Upload Photos" at bounding box center [211, 111] width 244 height 134
click at [134, 35] on div "From Screenshots" at bounding box center [148, 35] width 34 height 6
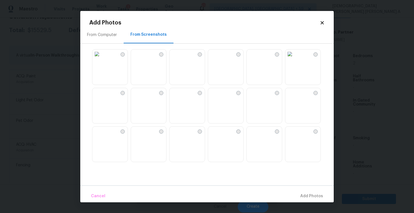
click at [140, 97] on img at bounding box center [135, 92] width 9 height 9
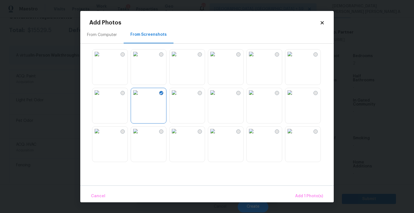
click at [177, 97] on img at bounding box center [173, 92] width 9 height 9
click at [217, 136] on img at bounding box center [212, 131] width 9 height 9
click at [178, 136] on img at bounding box center [173, 131] width 9 height 9
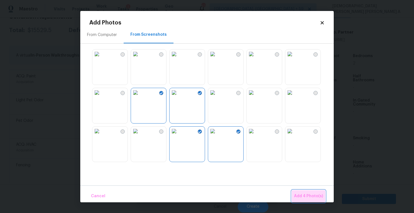
click at [310, 197] on span "Add 4 Photo(s)" at bounding box center [308, 196] width 29 height 7
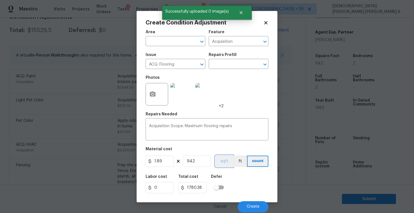
click at [215, 158] on button "sqft" at bounding box center [223, 161] width 17 height 11
click at [252, 205] on span "Create" at bounding box center [252, 207] width 13 height 4
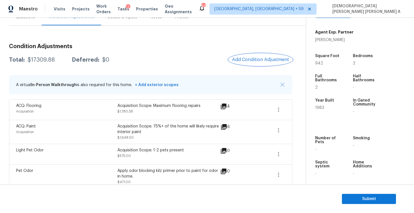
scroll to position [135, 0]
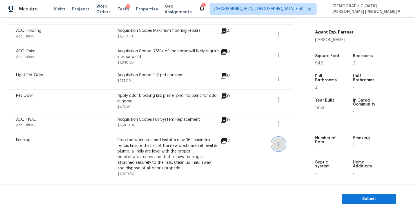
click at [276, 140] on button "button" at bounding box center [278, 144] width 14 height 14
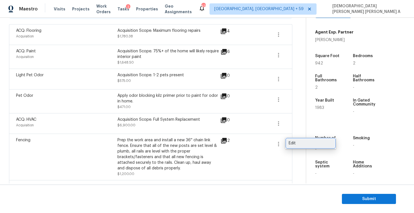
click at [294, 144] on div "Edit" at bounding box center [310, 143] width 44 height 6
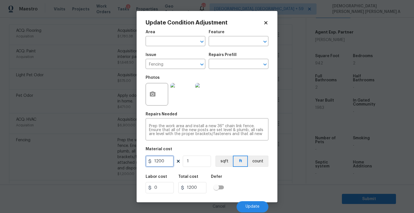
click at [169, 161] on input "1200" at bounding box center [159, 161] width 28 height 11
click at [255, 205] on button "Update" at bounding box center [252, 206] width 32 height 11
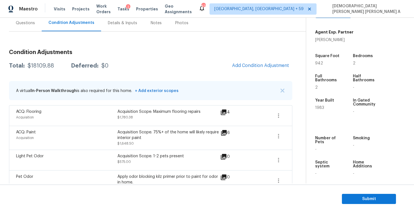
scroll to position [23, 0]
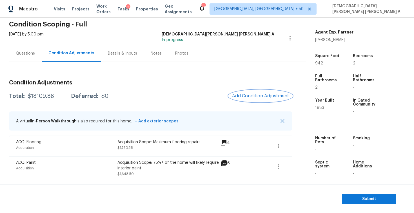
click at [252, 93] on span "Add Condition Adjustment" at bounding box center [260, 95] width 57 height 5
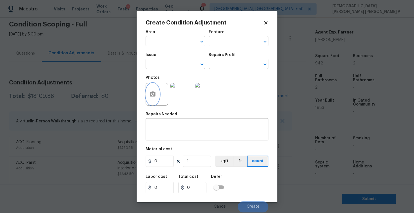
click at [152, 97] on icon "button" at bounding box center [152, 94] width 7 height 7
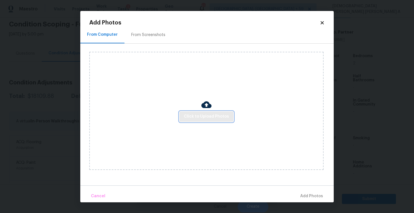
click at [216, 118] on span "Click to Upload Photos" at bounding box center [206, 116] width 45 height 7
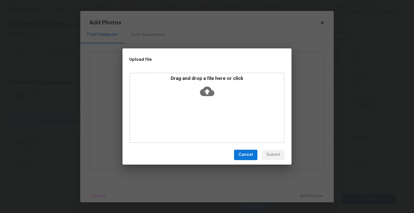
click at [214, 104] on div "Drag and drop a file here or click" at bounding box center [206, 108] width 155 height 70
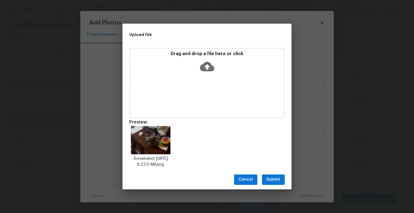
click at [271, 179] on span "Submit" at bounding box center [273, 179] width 14 height 7
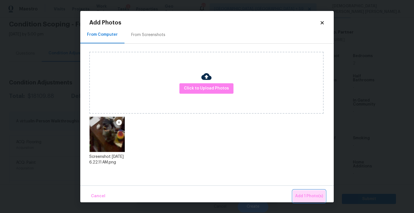
click at [300, 190] on button "Add 1 Photo(s)" at bounding box center [309, 196] width 32 height 12
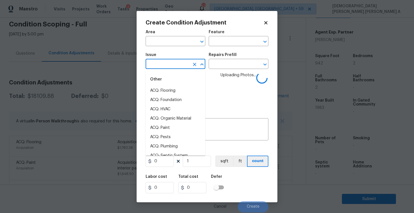
click at [159, 67] on input "text" at bounding box center [167, 64] width 44 height 9
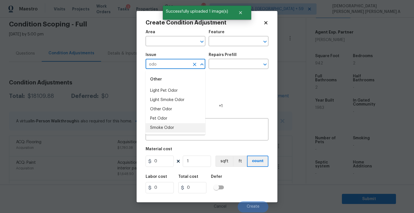
click at [170, 129] on li "Smoke Odor" at bounding box center [175, 127] width 60 height 9
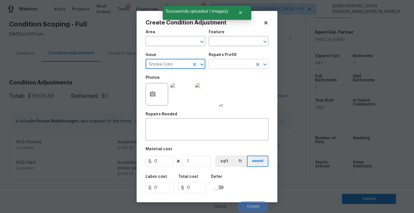
click at [229, 67] on input "text" at bounding box center [230, 64] width 44 height 9
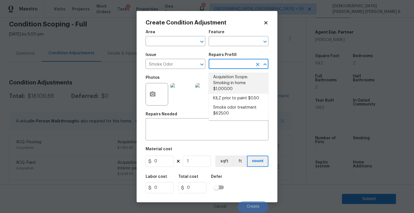
click at [228, 87] on li "Acquisition Scope: Smoking in home $1,000.00" at bounding box center [238, 83] width 60 height 21
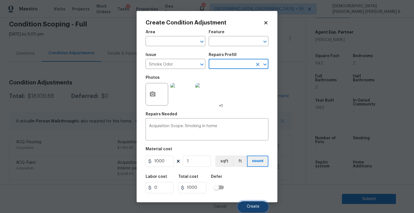
click at [248, 206] on span "Create" at bounding box center [252, 207] width 13 height 4
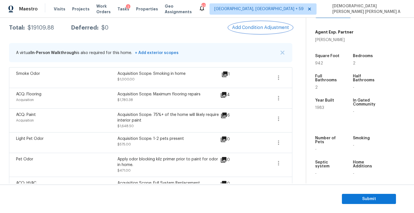
scroll to position [80, 0]
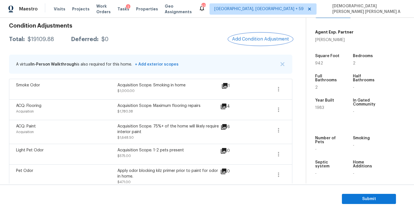
click at [251, 37] on span "Add Condition Adjustment" at bounding box center [260, 39] width 57 height 5
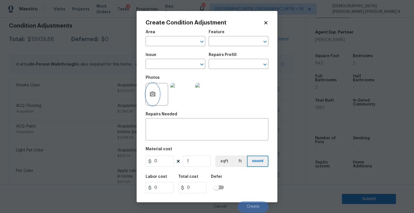
click at [152, 86] on button "button" at bounding box center [153, 94] width 14 height 22
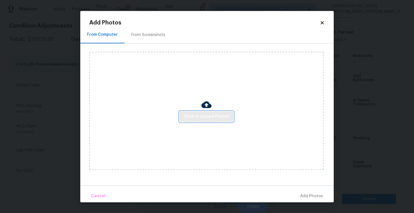
click at [210, 115] on span "Click to Upload Photos" at bounding box center [206, 116] width 45 height 7
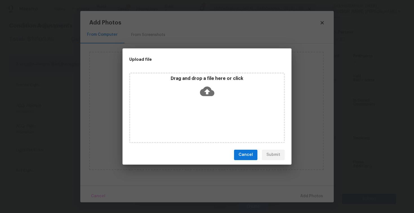
click at [208, 102] on div "Drag and drop a file here or click" at bounding box center [206, 108] width 155 height 70
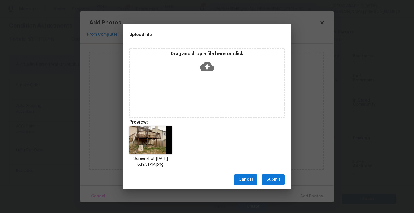
click at [271, 178] on span "Submit" at bounding box center [273, 179] width 14 height 7
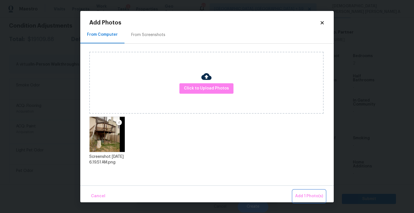
click at [316, 201] on button "Add 1 Photo(s)" at bounding box center [309, 196] width 32 height 12
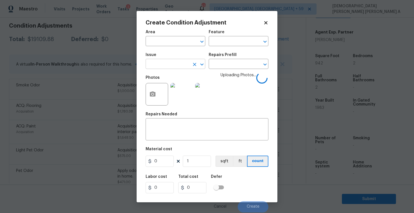
click at [156, 64] on input "text" at bounding box center [167, 64] width 44 height 9
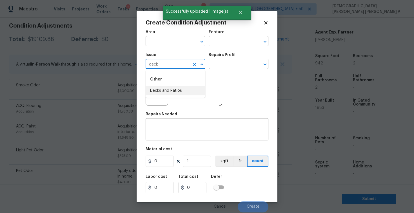
click at [175, 92] on li "Decks and Patios" at bounding box center [175, 90] width 60 height 9
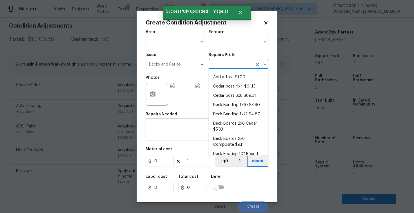
click at [237, 64] on input "text" at bounding box center [230, 64] width 44 height 9
click at [231, 85] on li "Cedar post 4x4 $61.13" at bounding box center [238, 86] width 60 height 9
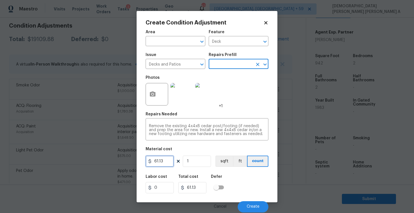
click at [164, 161] on input "61.13" at bounding box center [159, 161] width 28 height 11
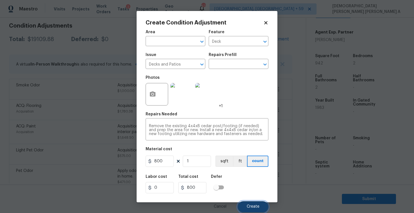
click at [259, 206] on span "Create" at bounding box center [252, 207] width 13 height 4
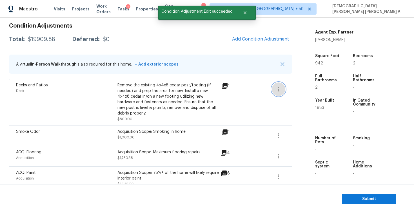
click at [273, 88] on button "button" at bounding box center [278, 89] width 14 height 14
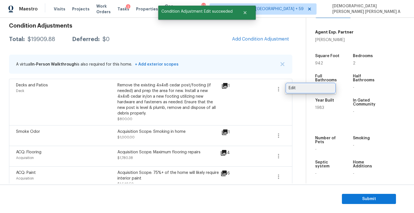
click at [291, 88] on div "Edit" at bounding box center [310, 88] width 44 height 6
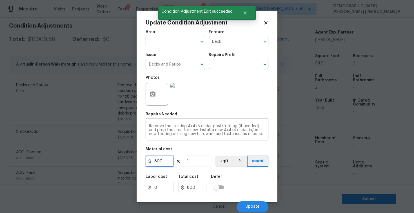
click at [171, 164] on input "800" at bounding box center [159, 161] width 28 height 11
click at [251, 209] on span "Update" at bounding box center [252, 207] width 14 height 4
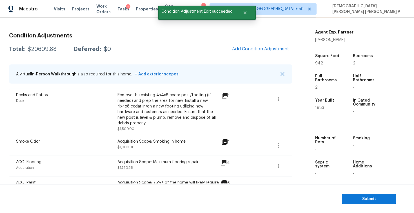
scroll to position [39, 0]
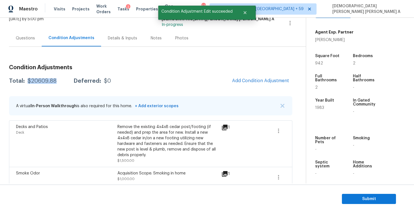
drag, startPoint x: 55, startPoint y: 81, endPoint x: 28, endPoint y: 81, distance: 27.8
click at [28, 81] on div "$20609.88" at bounding box center [42, 81] width 29 height 6
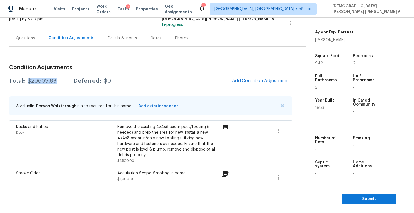
copy div "$20609.88"
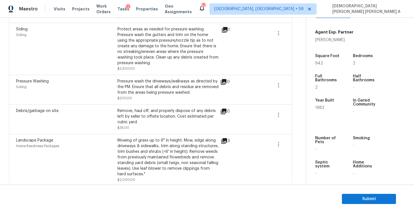
scroll to position [0, 0]
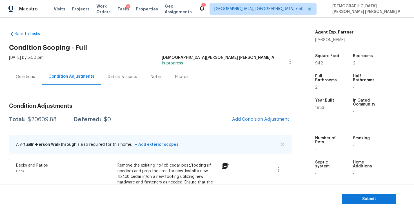
click at [372, 204] on section "Submit" at bounding box center [207, 199] width 414 height 29
click at [359, 199] on span "Submit" at bounding box center [368, 198] width 45 height 7
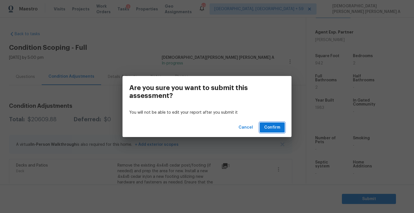
click at [274, 129] on span "Confirm" at bounding box center [272, 127] width 16 height 7
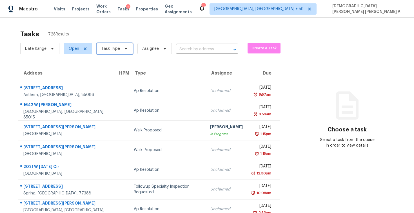
click at [117, 52] on span "Task Type" at bounding box center [114, 48] width 36 height 11
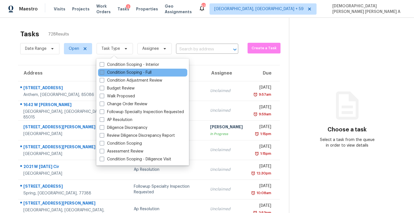
click at [110, 75] on label "Condition Scoping - Full" at bounding box center [126, 73] width 52 height 6
click at [103, 73] on input "Condition Scoping - Full" at bounding box center [102, 72] width 4 height 4
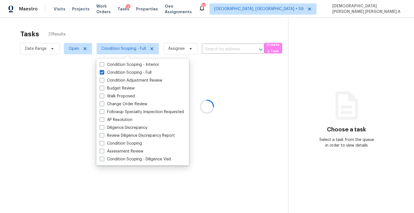
click at [114, 40] on div at bounding box center [207, 106] width 414 height 213
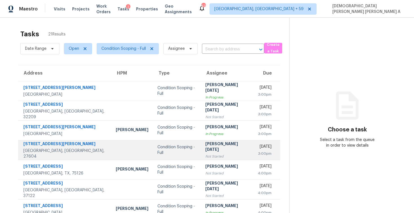
scroll to position [80, 0]
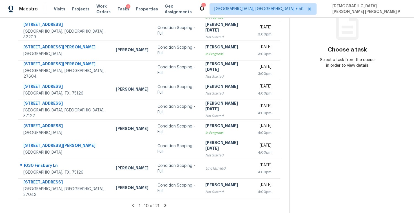
click at [164, 206] on icon at bounding box center [165, 205] width 5 height 5
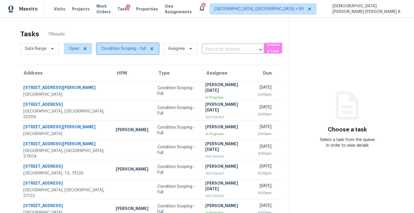
click at [118, 51] on span "Condition Scoping - Full" at bounding box center [123, 49] width 44 height 6
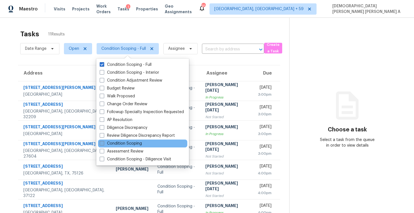
click at [111, 141] on label "Condition Scoping" at bounding box center [121, 144] width 42 height 6
click at [103, 141] on input "Condition Scoping" at bounding box center [102, 143] width 4 height 4
checkbox input "true"
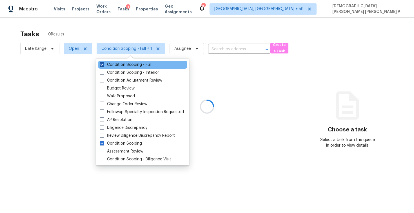
click at [122, 63] on label "Condition Scoping - Full" at bounding box center [126, 65] width 52 height 6
click at [103, 63] on input "Condition Scoping - Full" at bounding box center [102, 64] width 4 height 4
checkbox input "false"
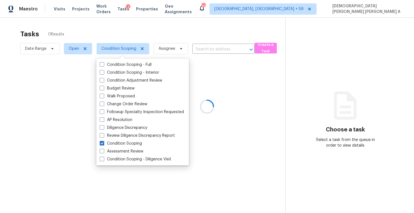
click at [127, 22] on div at bounding box center [207, 106] width 414 height 213
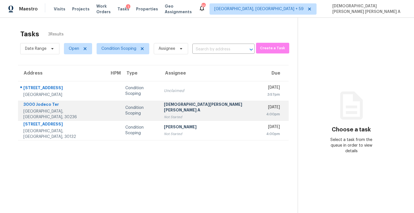
click at [186, 115] on div "Not Started" at bounding box center [210, 117] width 93 height 6
